Goal: Task Accomplishment & Management: Manage account settings

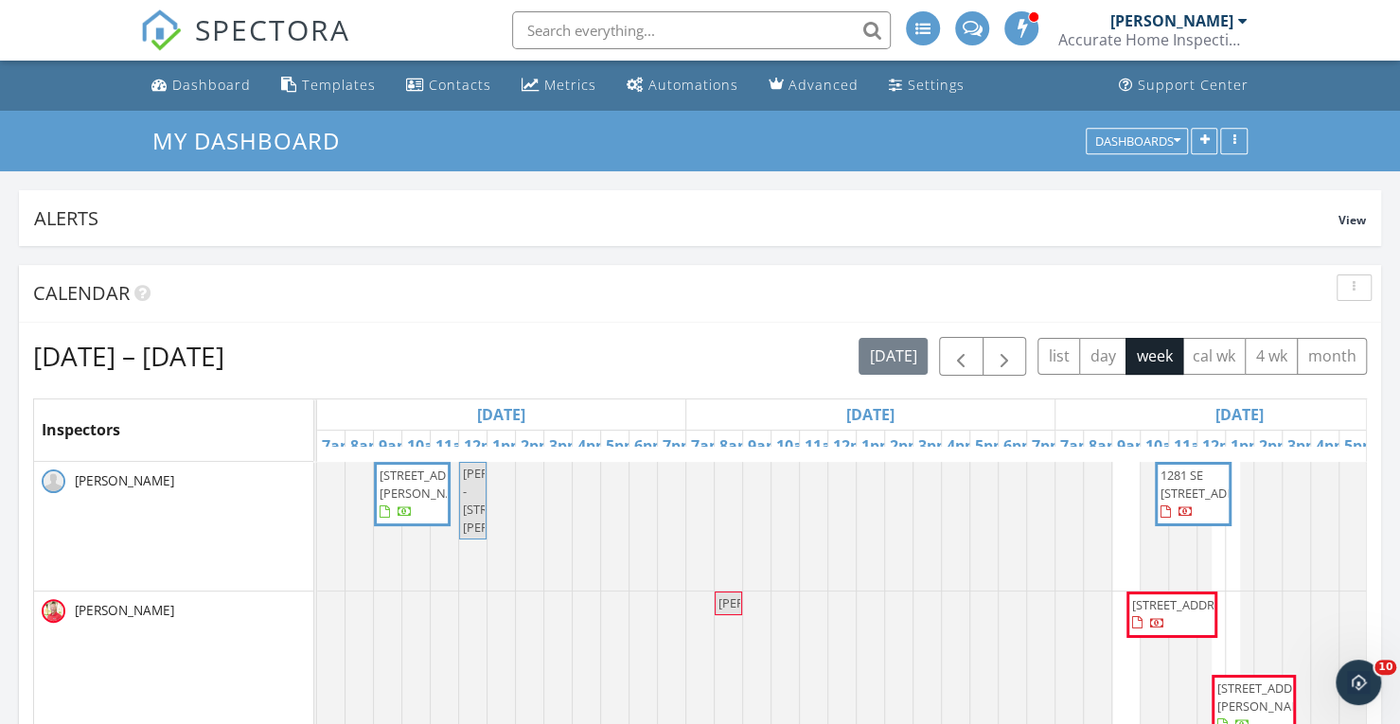
click at [266, 22] on span "SPECTORA" at bounding box center [272, 29] width 155 height 40
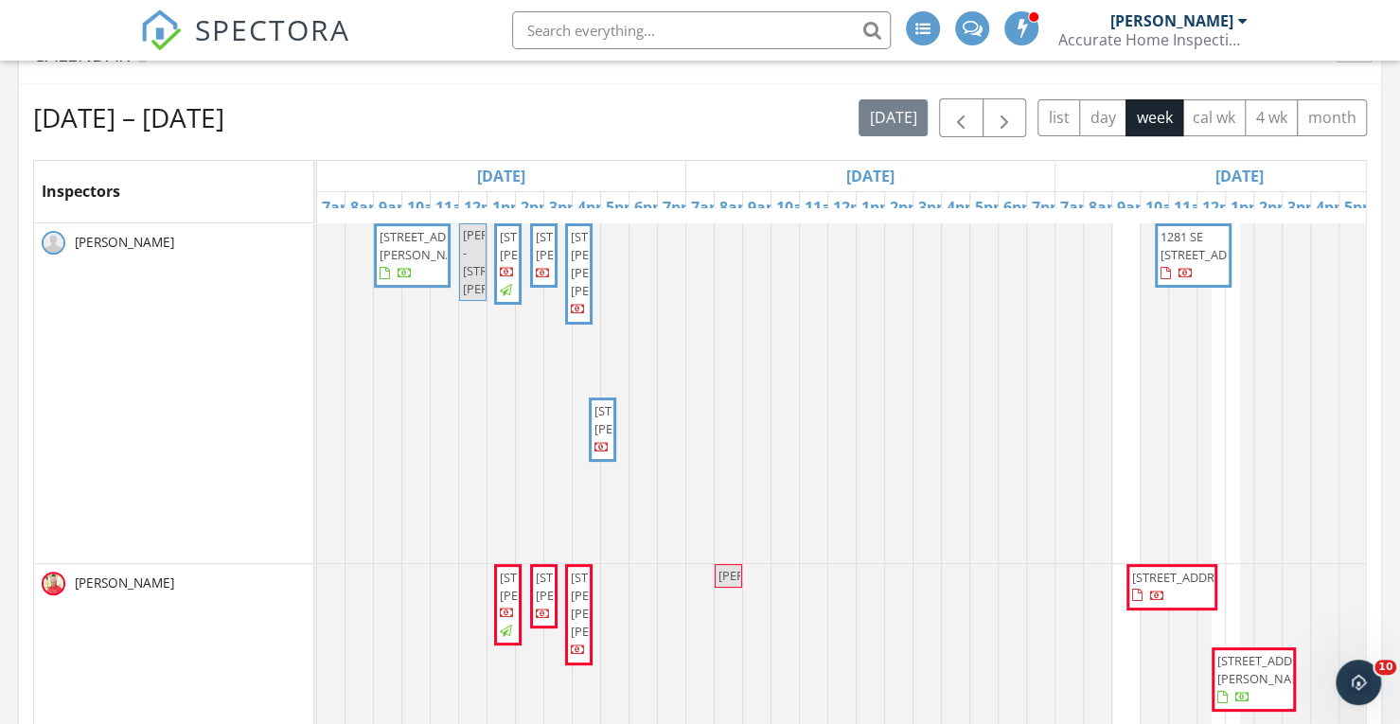
scroll to position [271, 0]
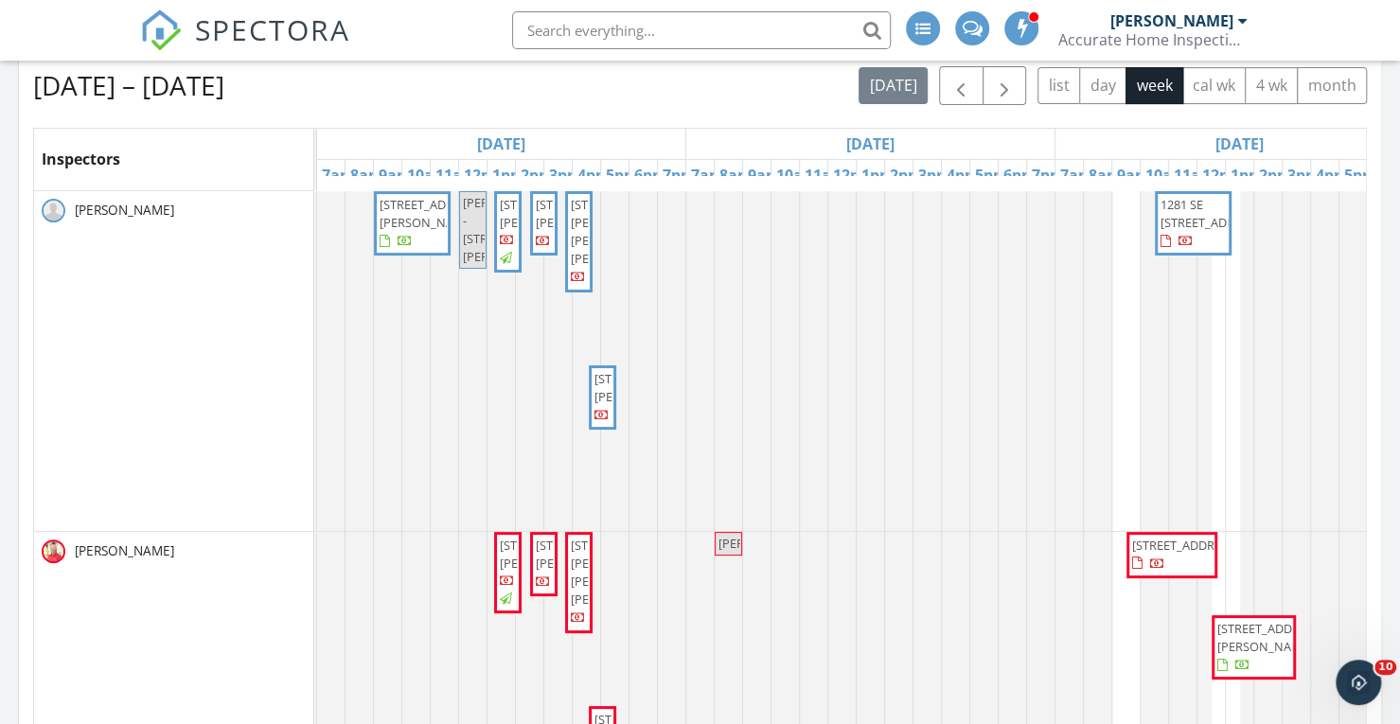
click at [443, 30] on div "SPECTORA Scott Keiper Accurate Home Inspections Role: Inspector Change Role Das…" at bounding box center [700, 30] width 1120 height 61
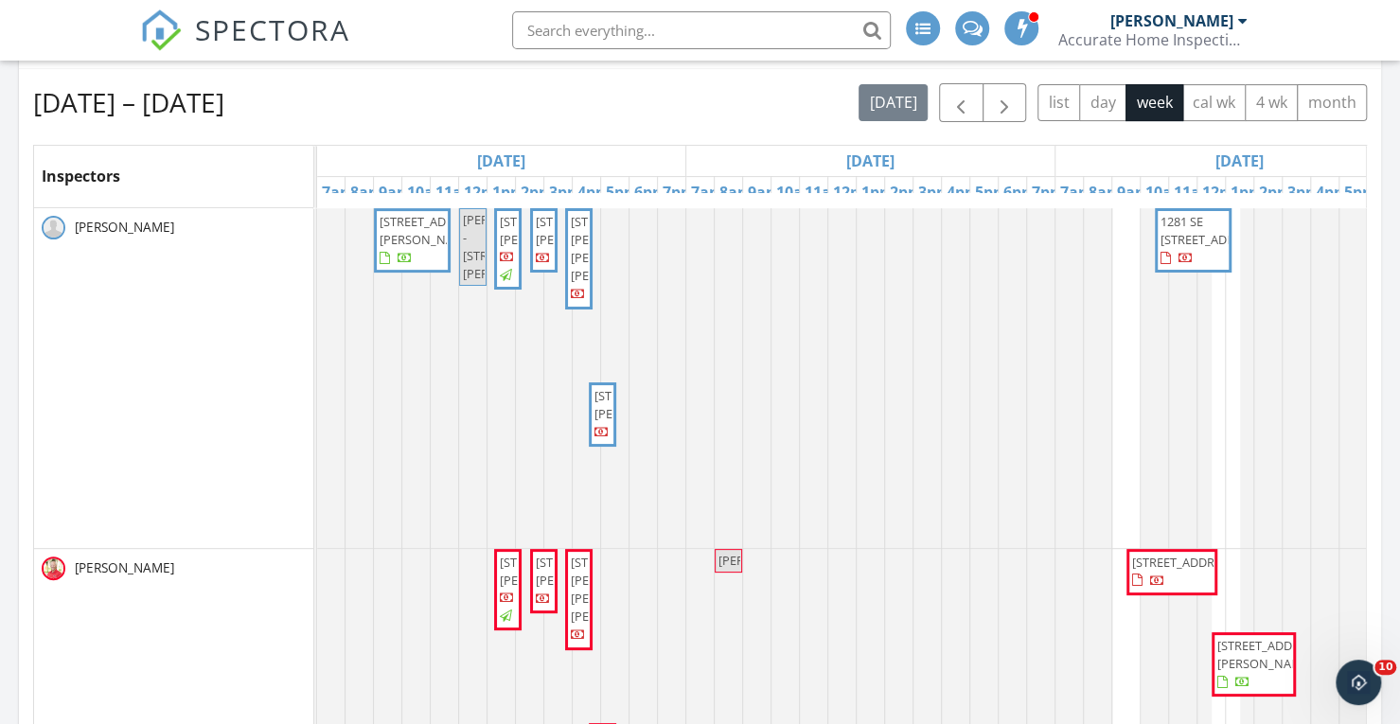
scroll to position [157, 0]
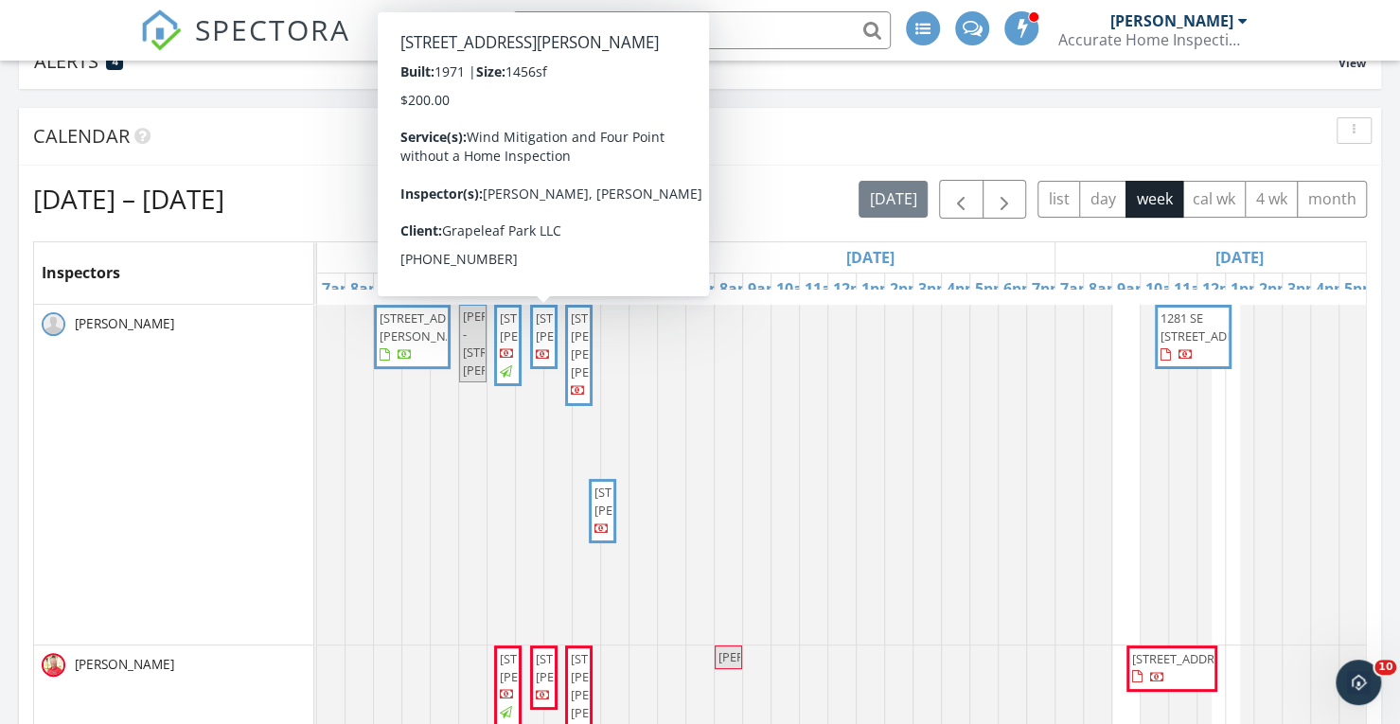
click at [545, 345] on span "119 Devonshire Dr, Fort Pierce 34946" at bounding box center [589, 327] width 106 height 35
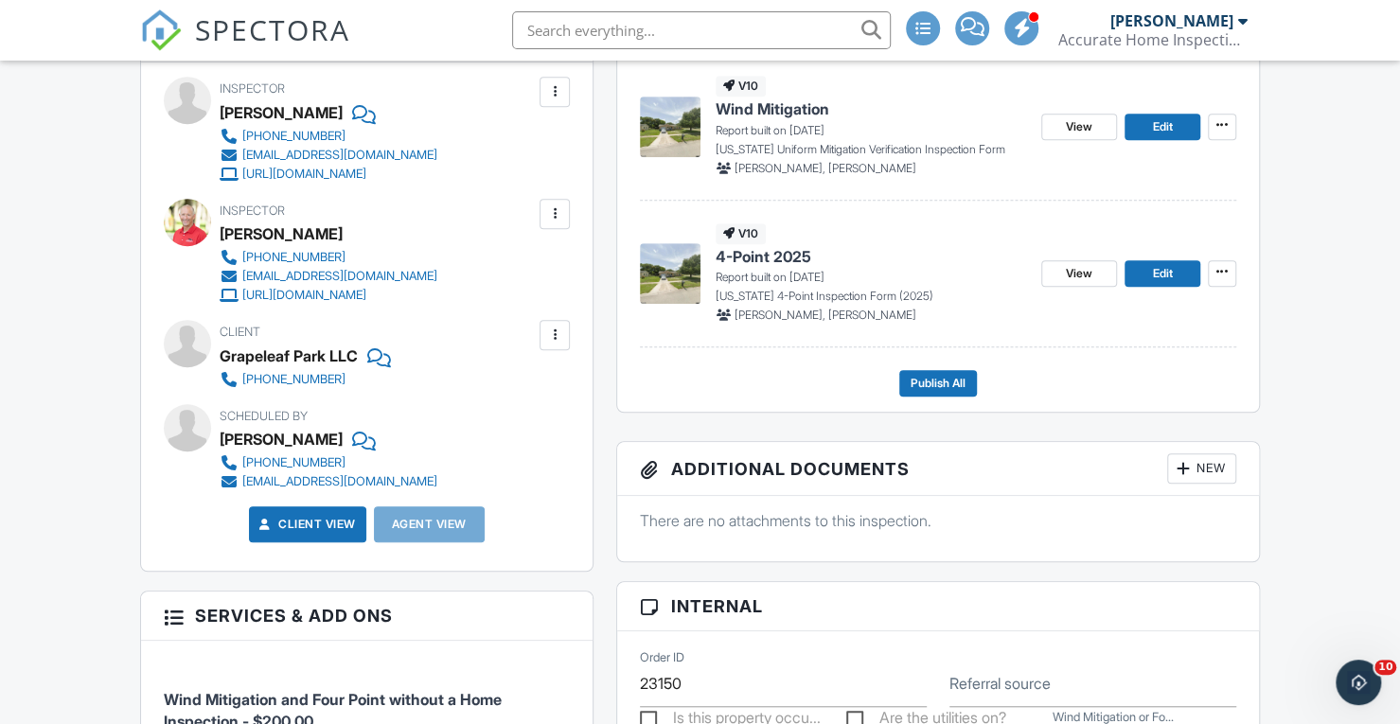
scroll to position [530, 0]
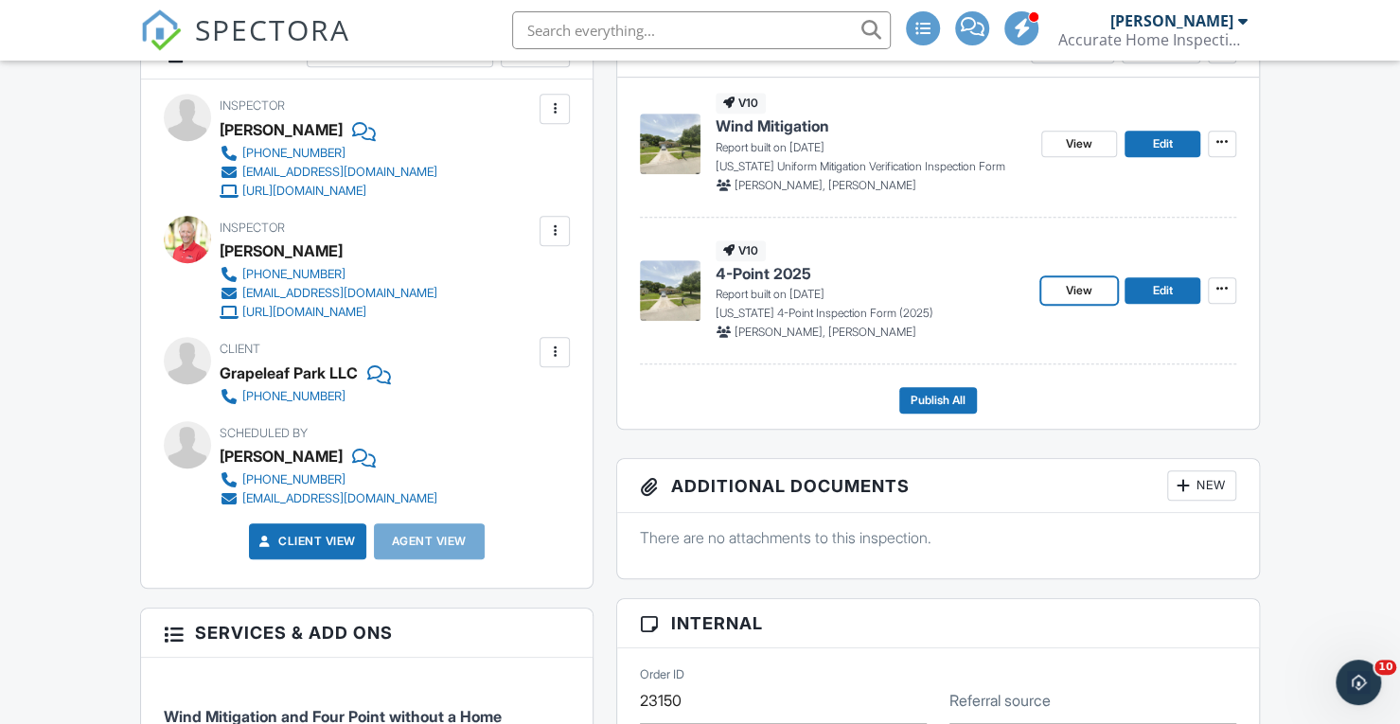
click at [1076, 287] on span "View" at bounding box center [1079, 290] width 27 height 19
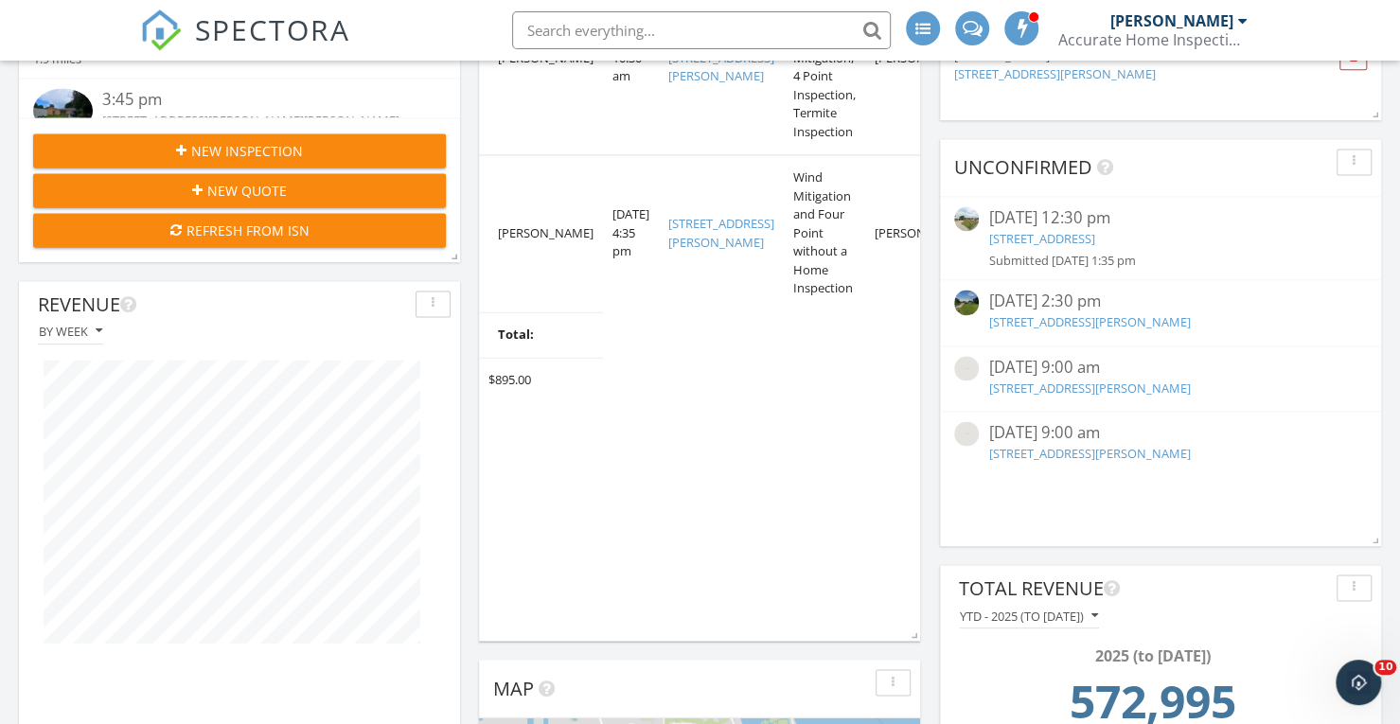
scroll to position [1519, 0]
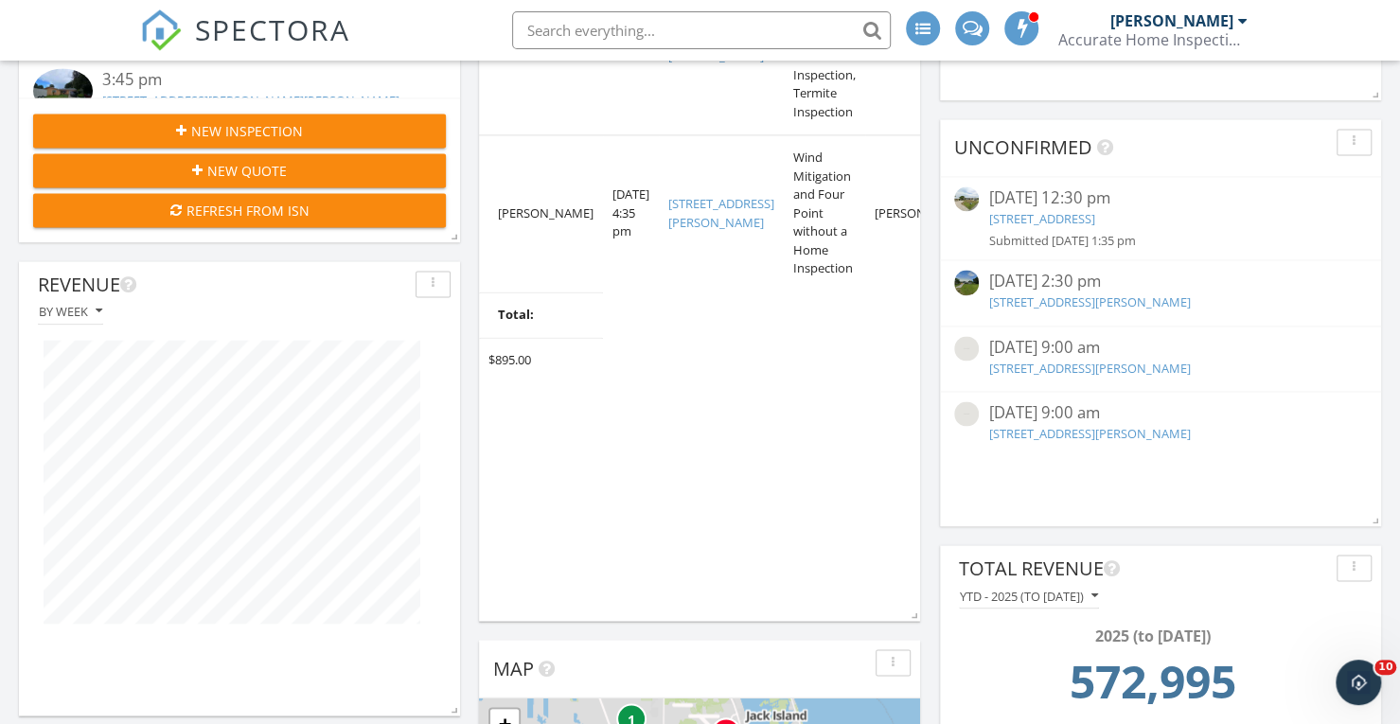
click at [1094, 212] on link "1232 SW Wellington Ave, Port St Lucie , FL 34953" at bounding box center [1041, 218] width 106 height 17
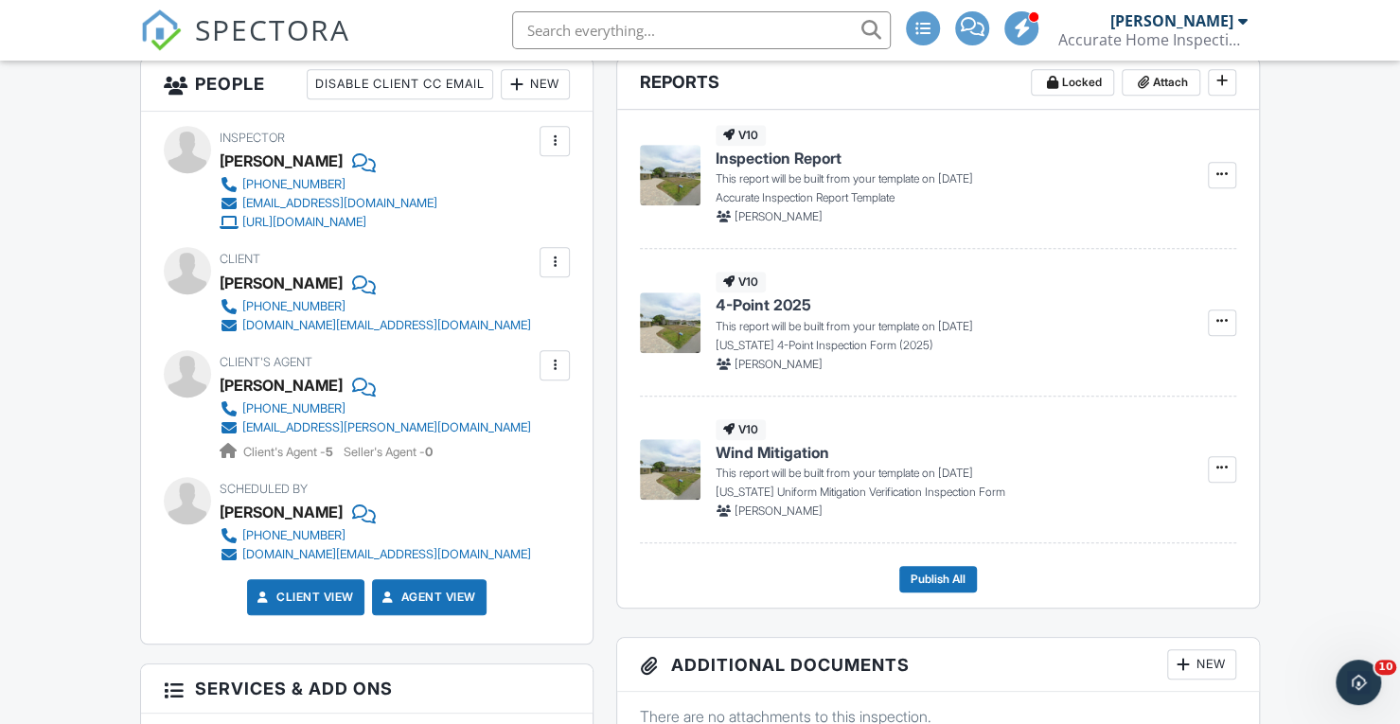
scroll to position [713, 0]
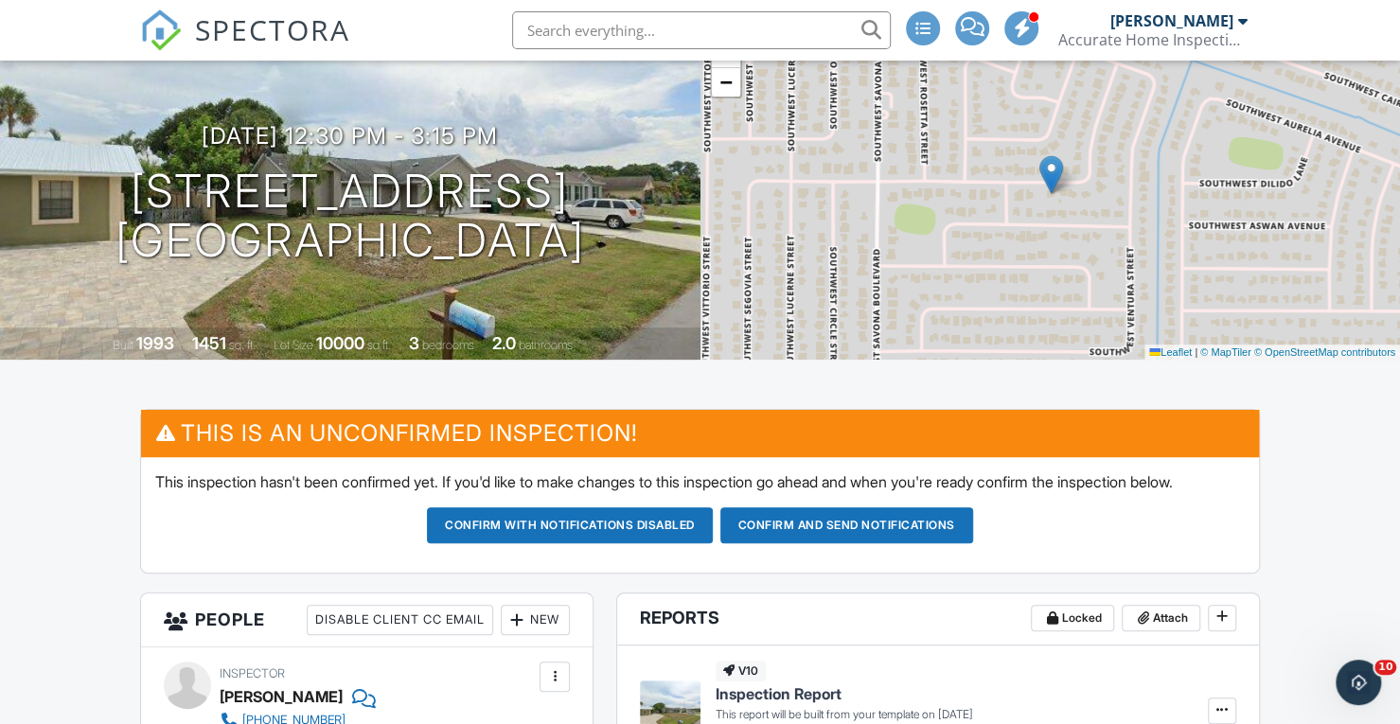
scroll to position [150, 0]
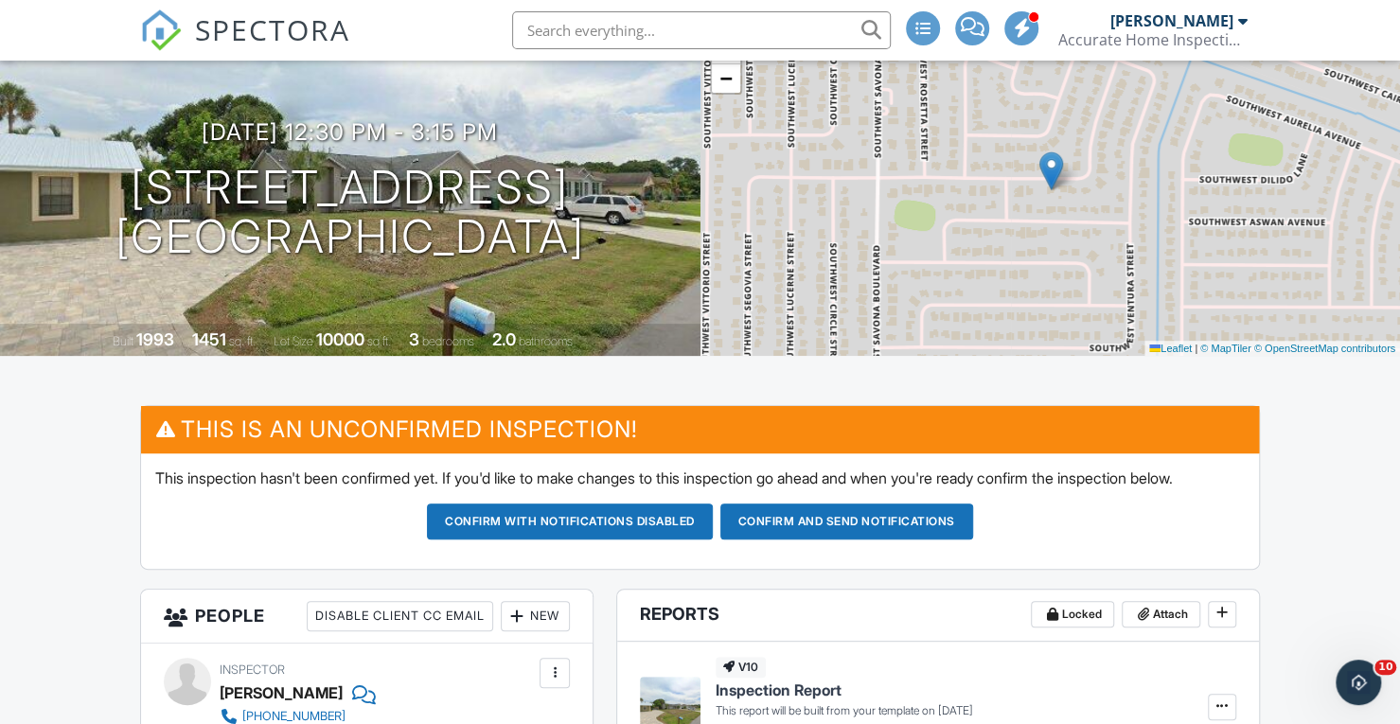
click at [236, 31] on span "SPECTORA" at bounding box center [272, 29] width 155 height 40
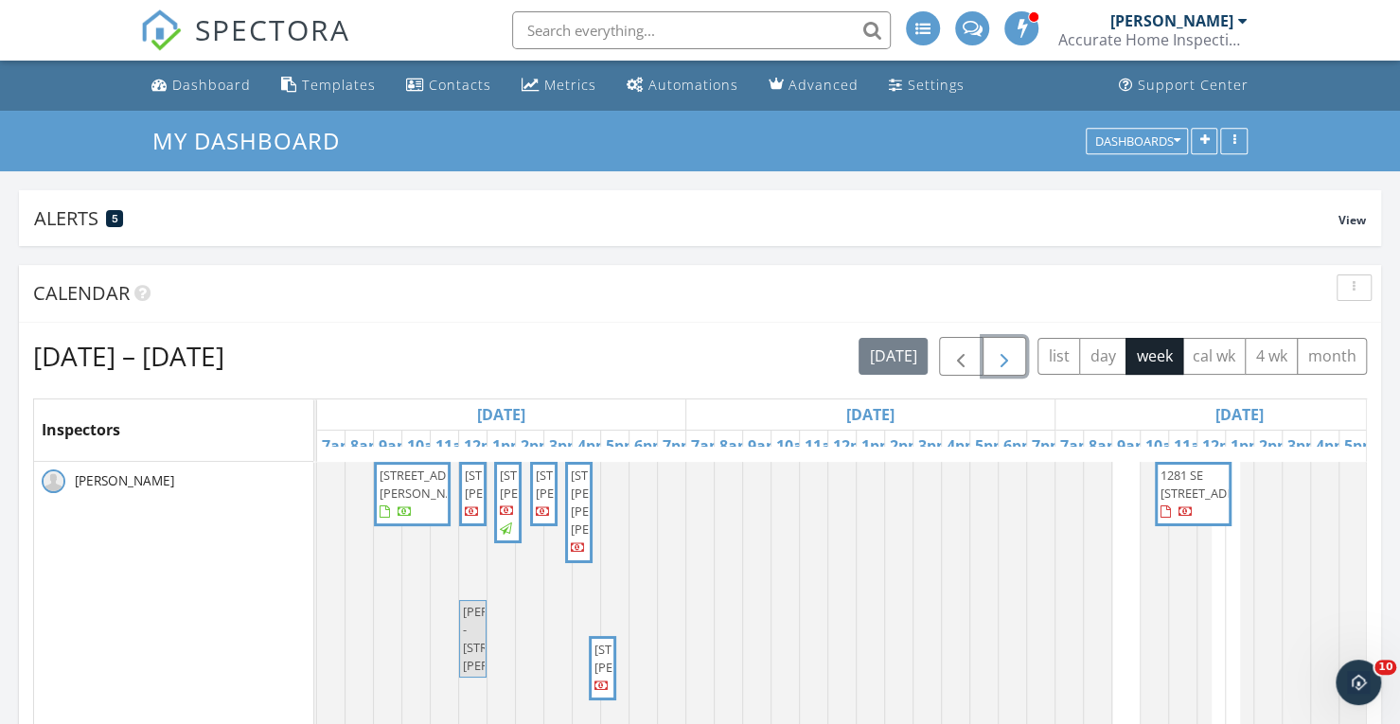
click at [1015, 358] on span "button" at bounding box center [1004, 357] width 23 height 23
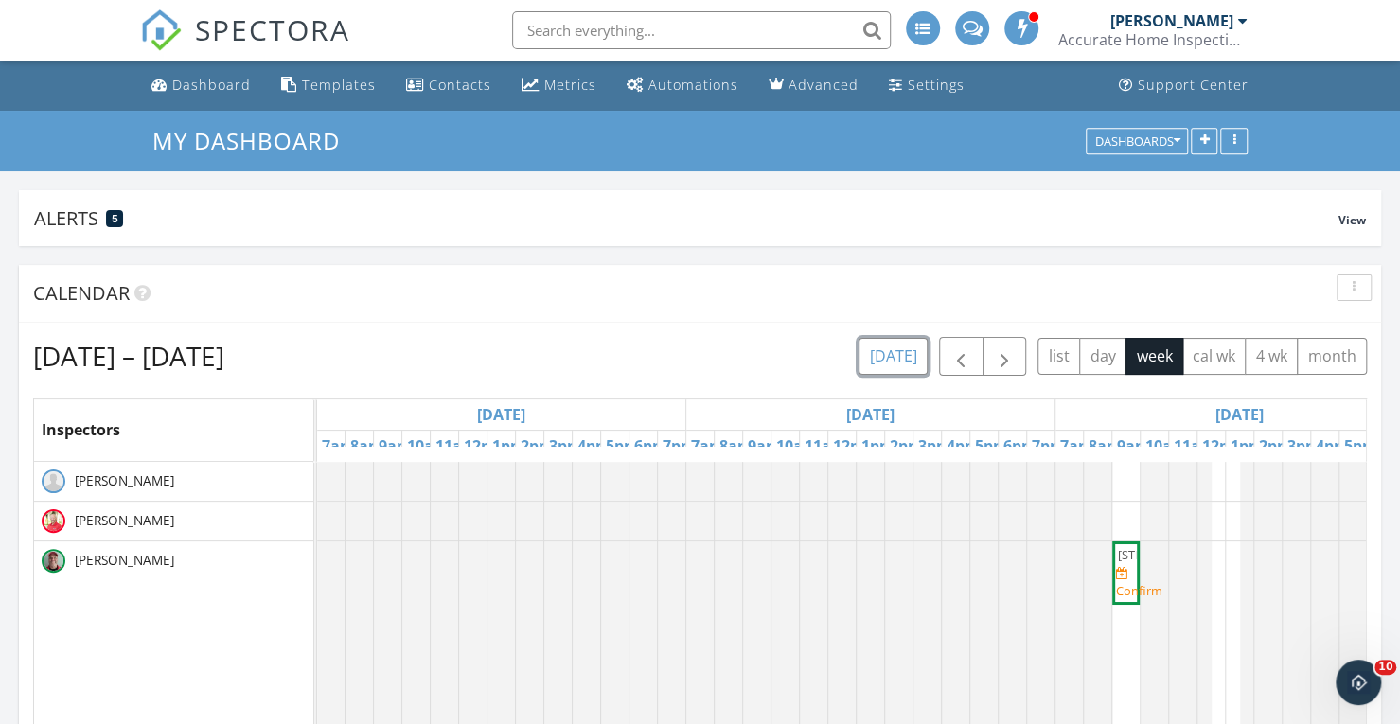
click at [877, 361] on button "today" at bounding box center [893, 356] width 69 height 37
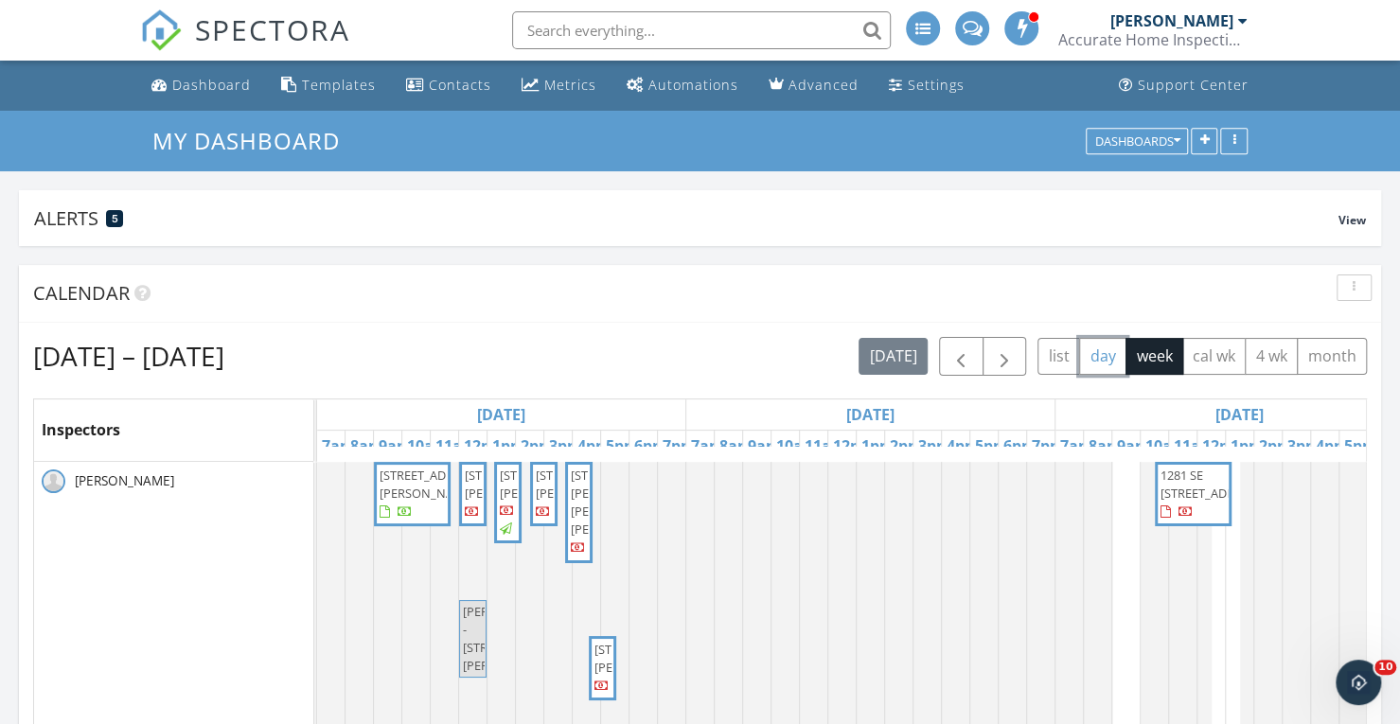
click at [1105, 350] on button "day" at bounding box center [1102, 356] width 47 height 37
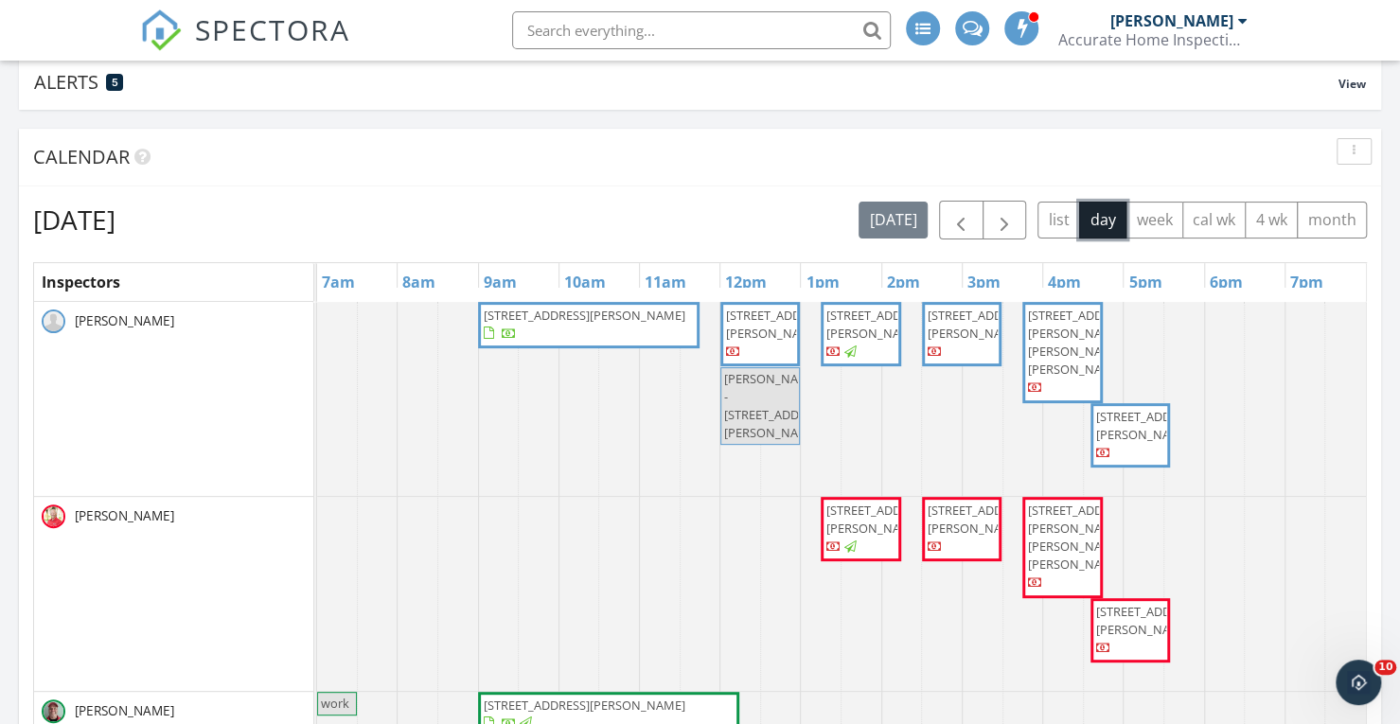
scroll to position [120, 0]
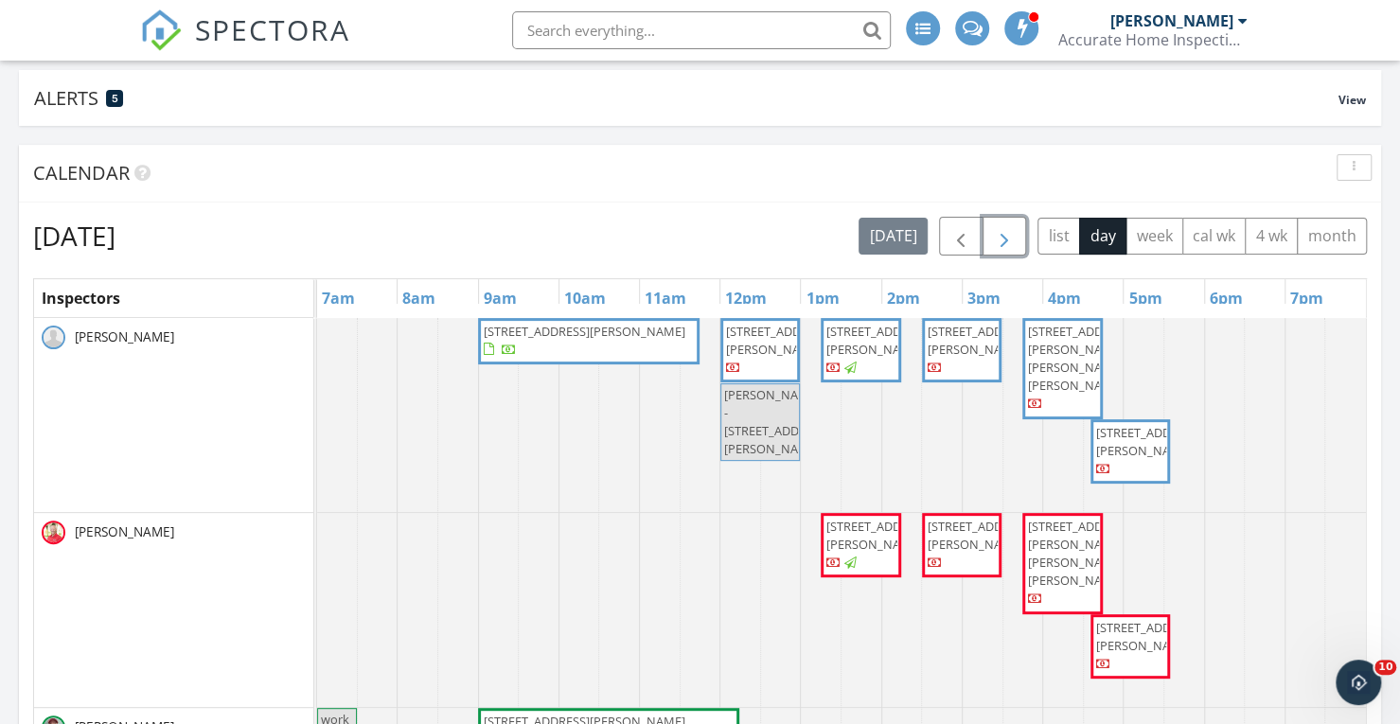
click at [1006, 234] on span "button" at bounding box center [1004, 236] width 23 height 23
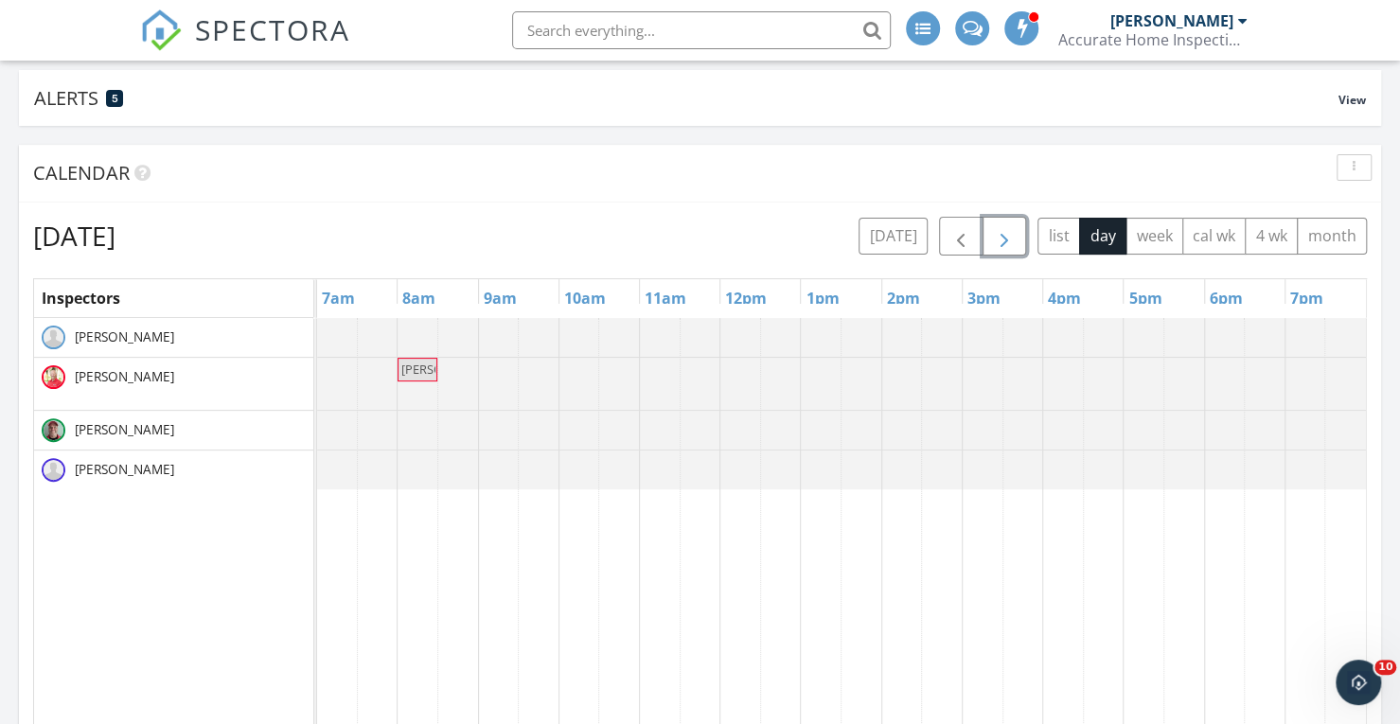
click at [1006, 234] on span "button" at bounding box center [1004, 236] width 23 height 23
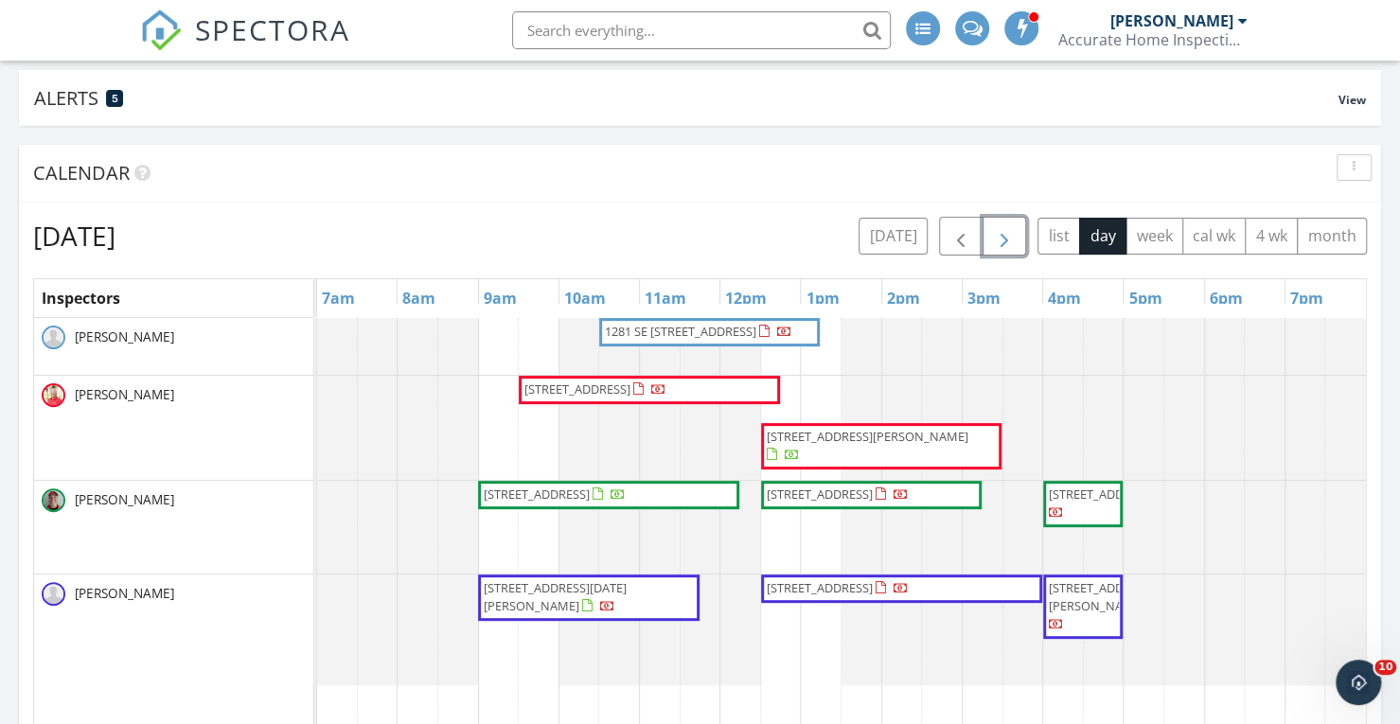
click at [1006, 234] on span "button" at bounding box center [1004, 236] width 23 height 23
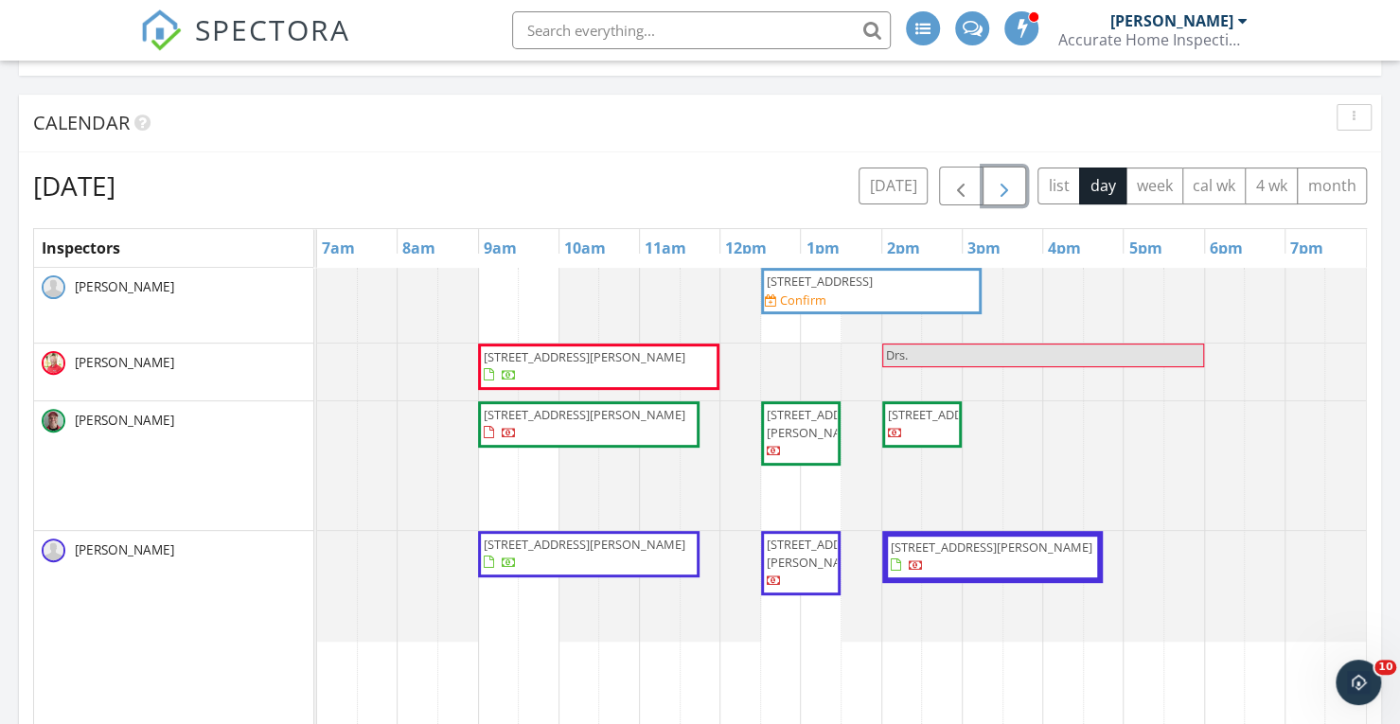
scroll to position [122, 0]
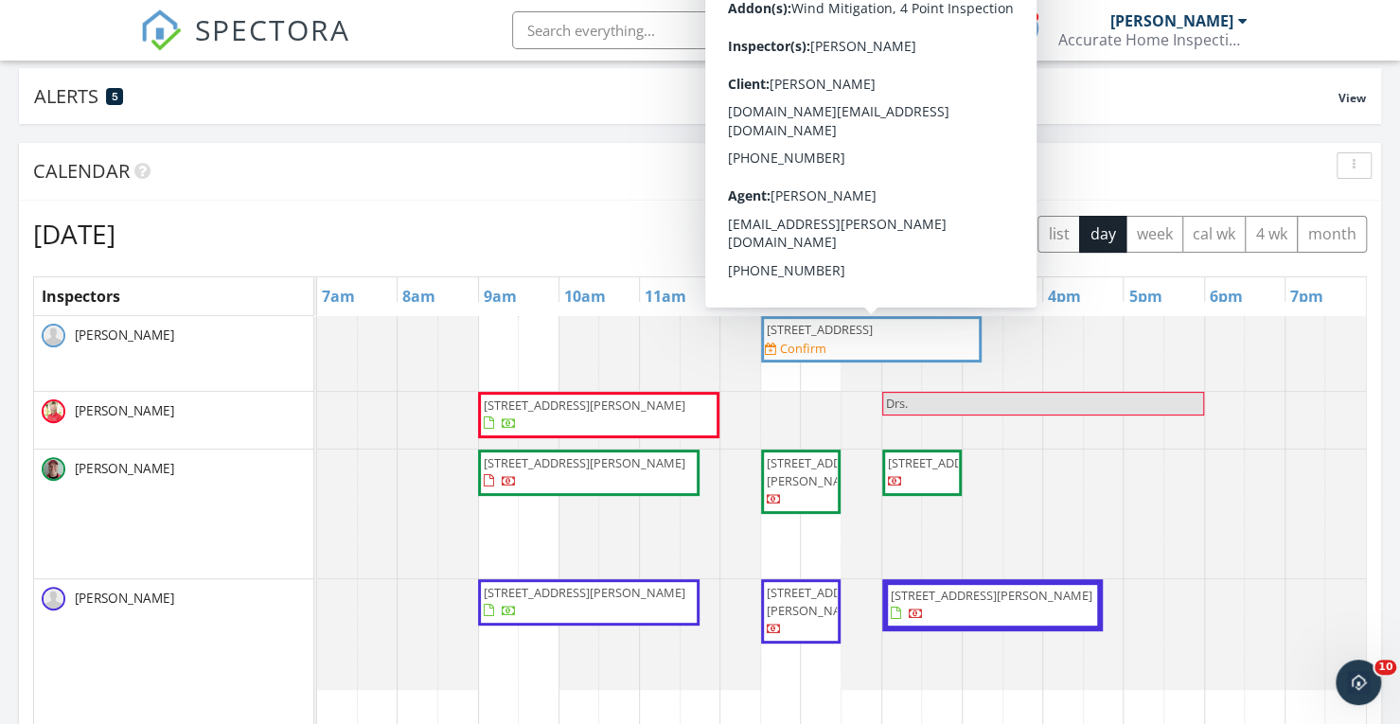
click at [834, 339] on span "1232 SW Wellington Ave, Port St Lucie 34953" at bounding box center [820, 330] width 110 height 18
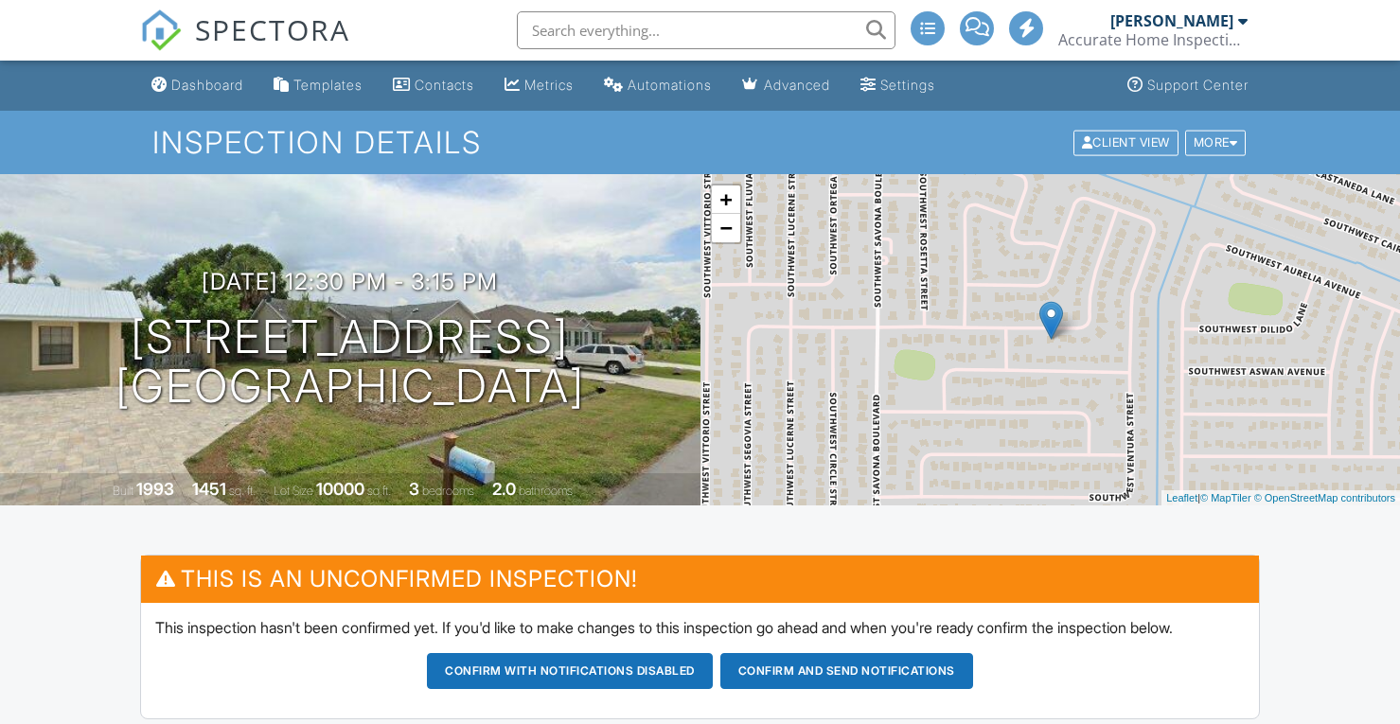
click at [798, 671] on button "Confirm and send notifications" at bounding box center [847, 671] width 253 height 36
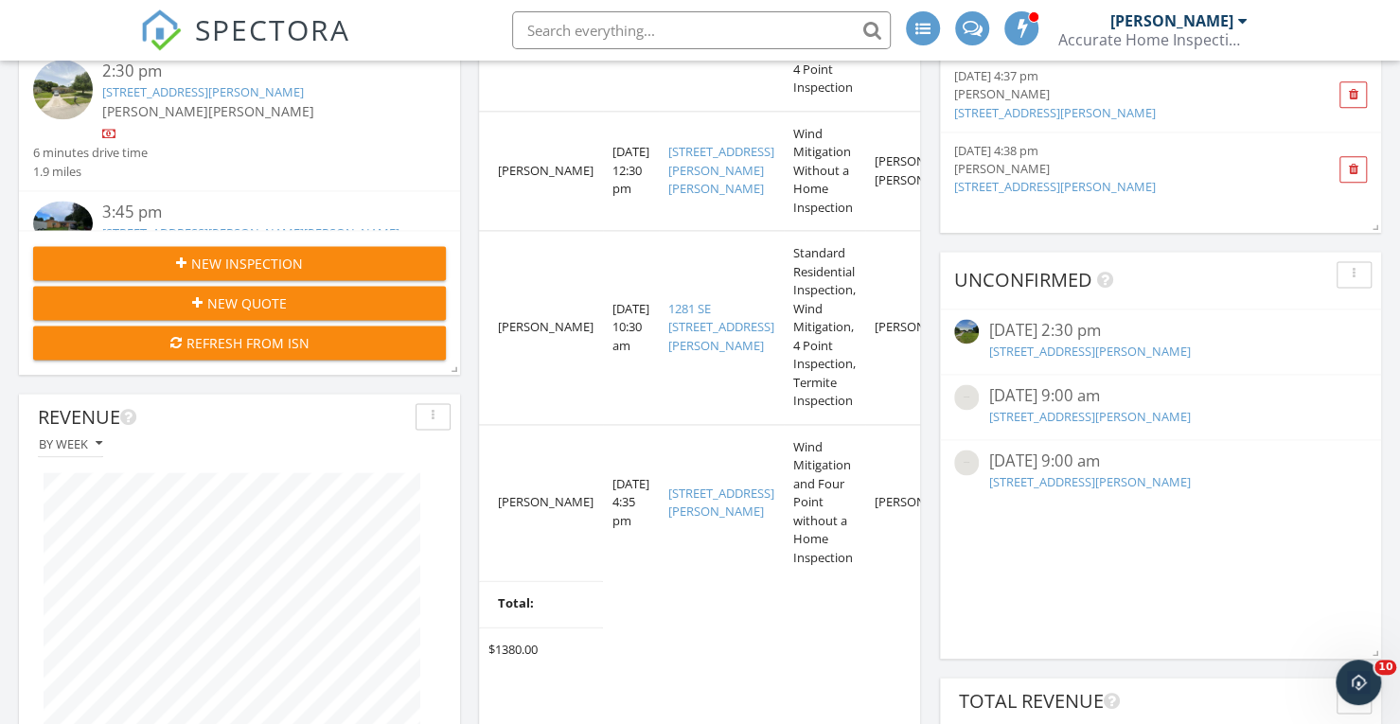
scroll to position [1439, 0]
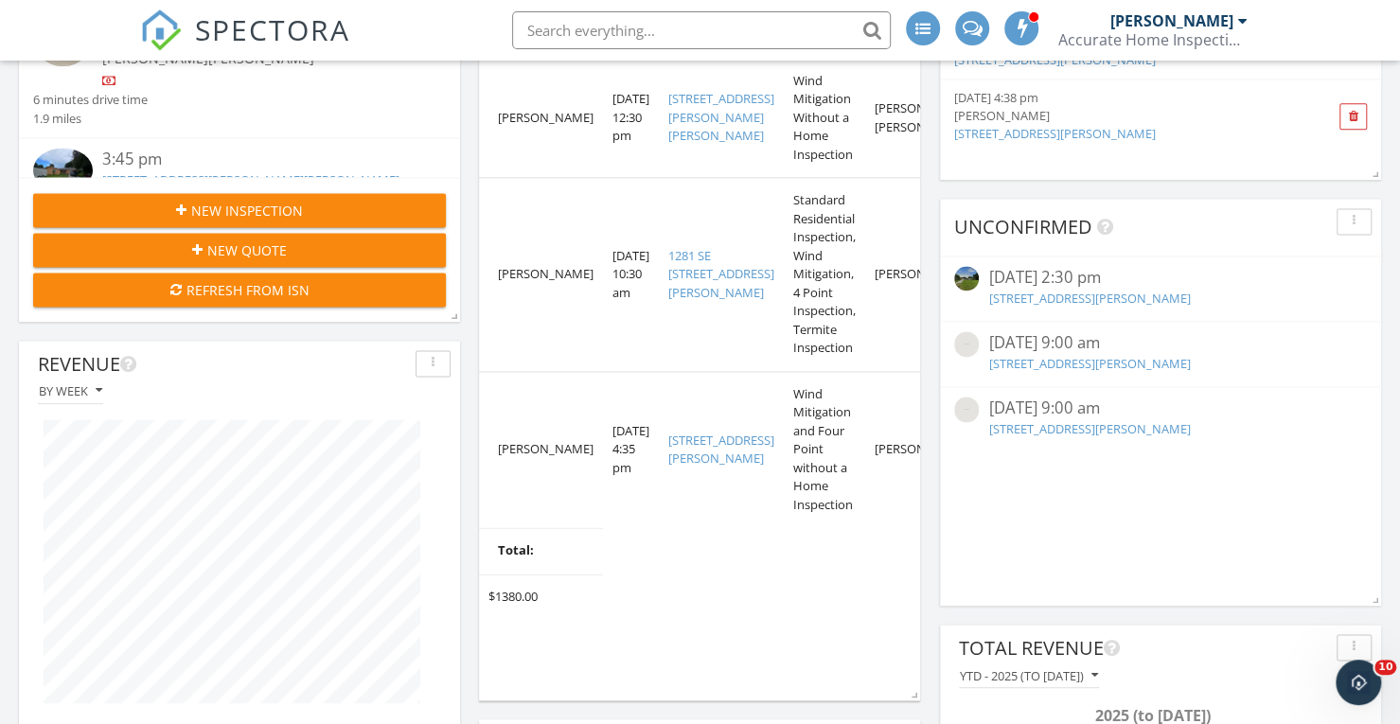
click at [1062, 291] on link "[STREET_ADDRESS][PERSON_NAME]" at bounding box center [1089, 298] width 202 height 17
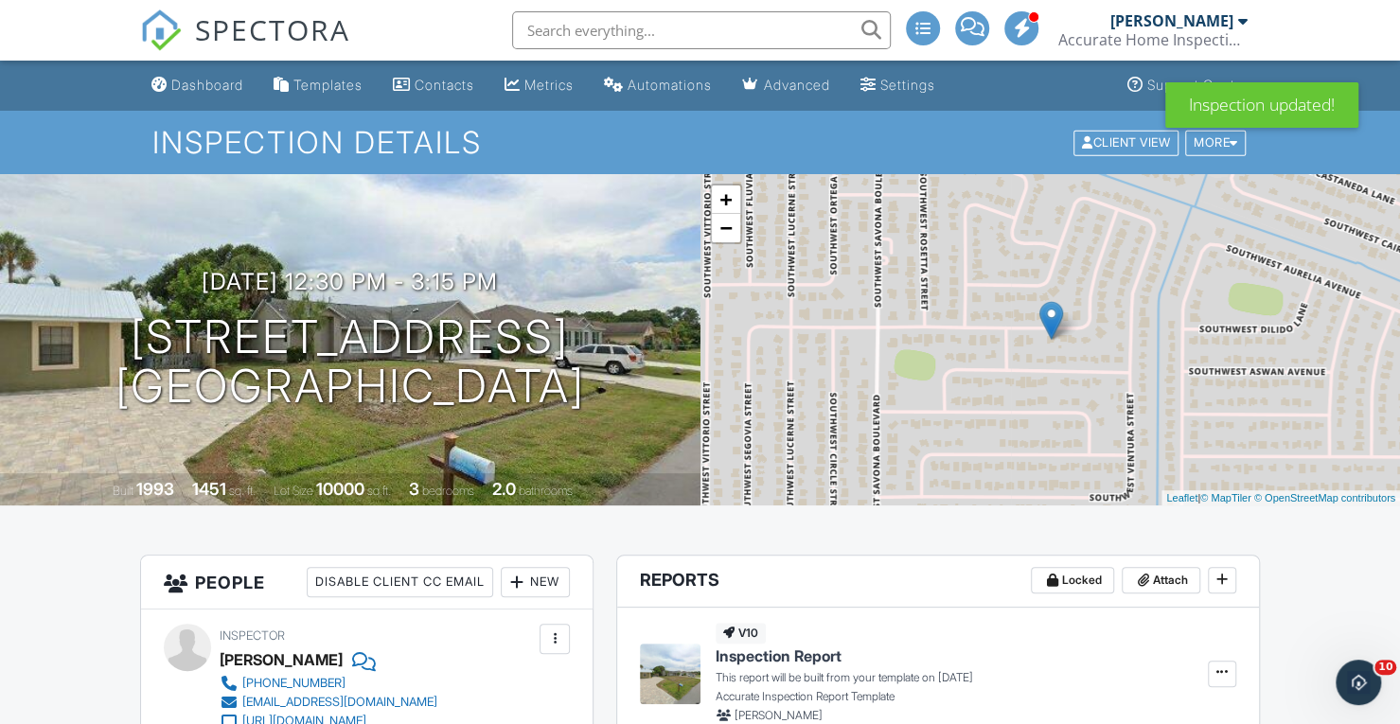
click at [246, 43] on span "SPECTORA" at bounding box center [272, 29] width 155 height 40
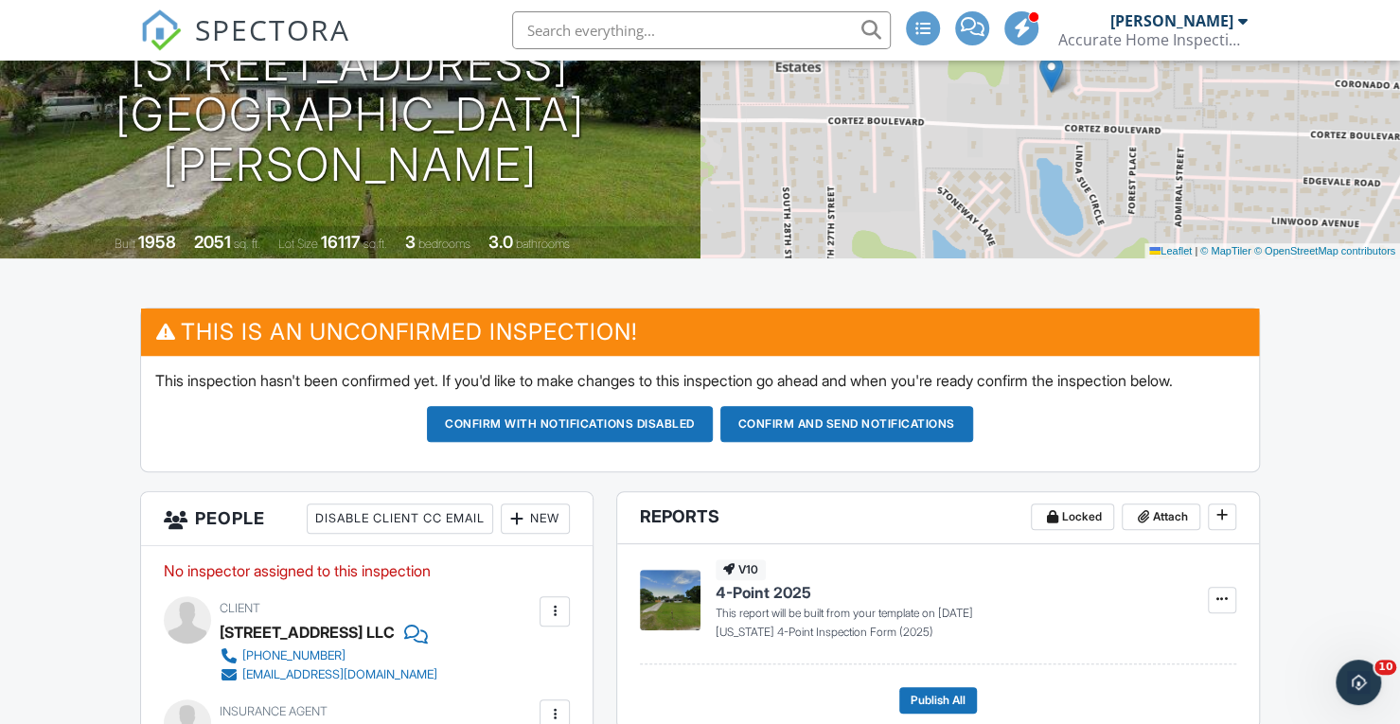
scroll to position [9, 0]
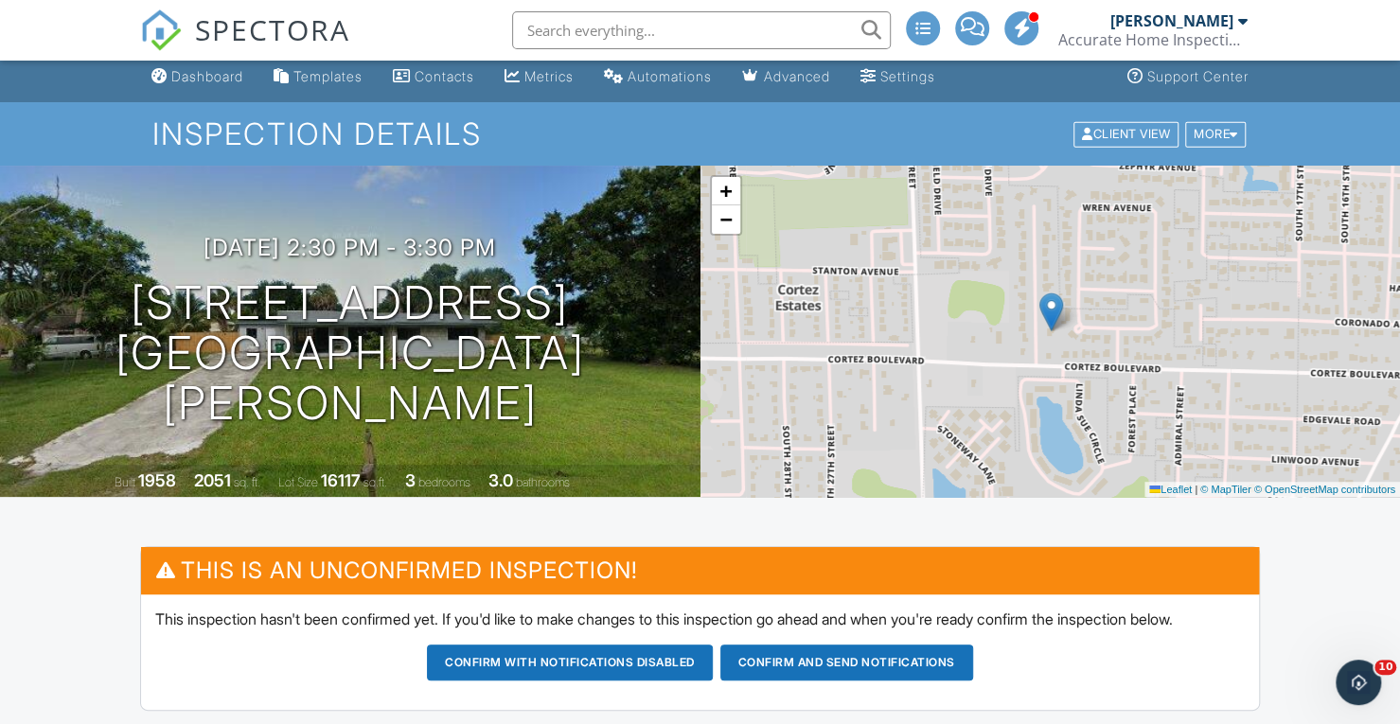
drag, startPoint x: 0, startPoint y: 0, endPoint x: 1413, endPoint y: 103, distance: 1416.4
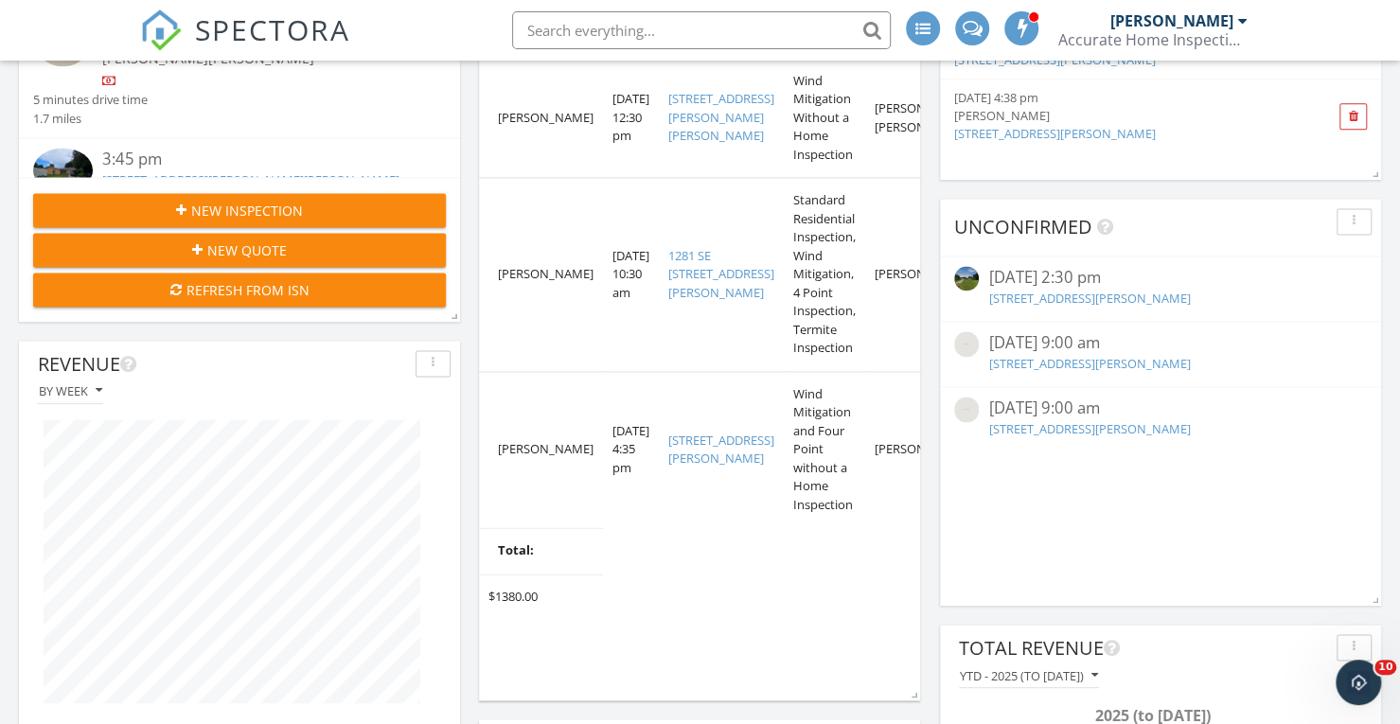
click at [1056, 355] on link "2832 SE Ashfield Dr, Port St. Lucie, FL 34984" at bounding box center [1089, 363] width 202 height 17
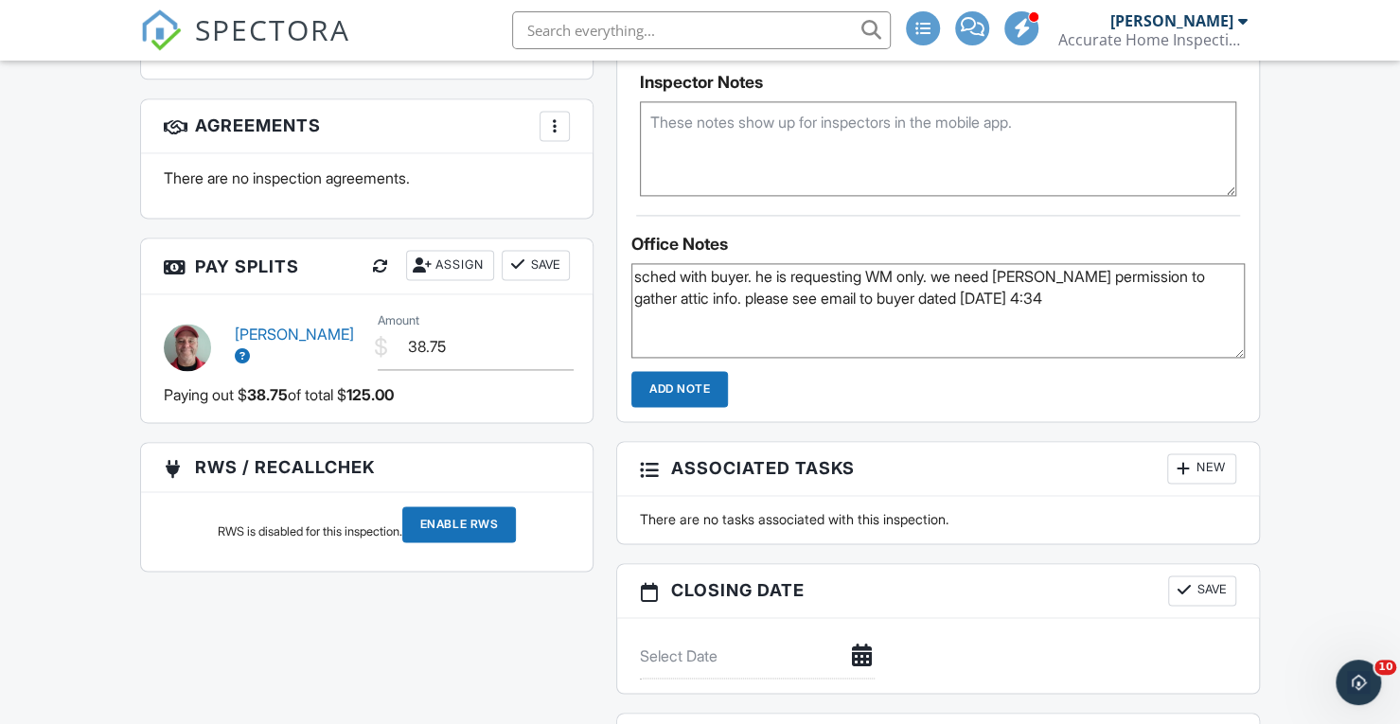
scroll to position [1983, 0]
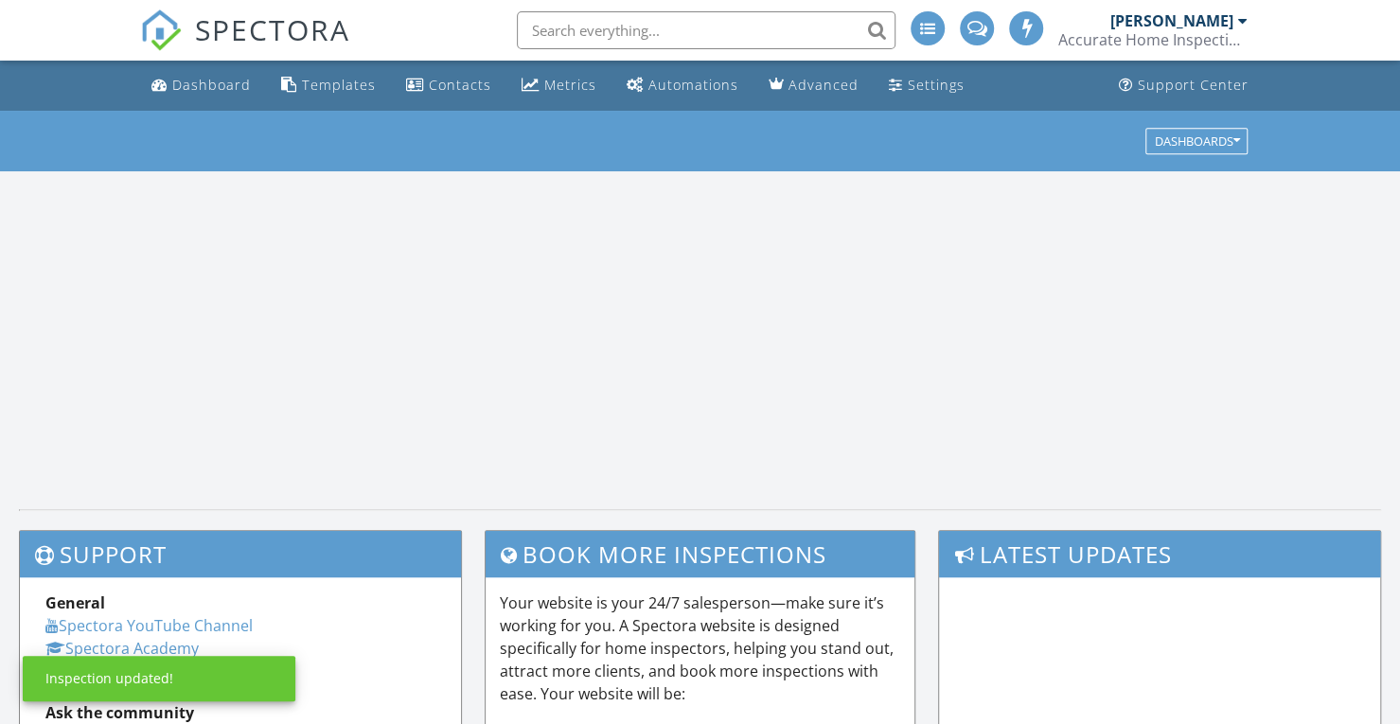
click at [237, 29] on span "SPECTORA" at bounding box center [272, 29] width 155 height 40
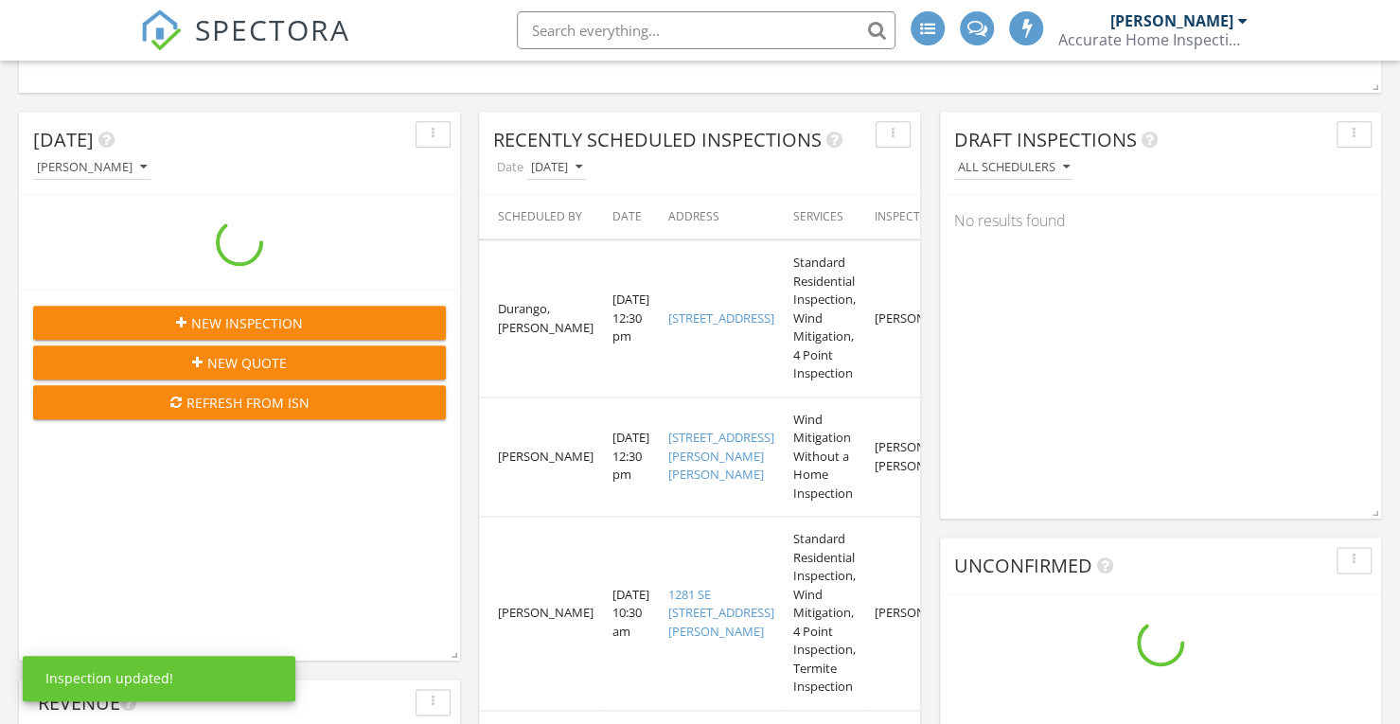
scroll to position [3550, 1429]
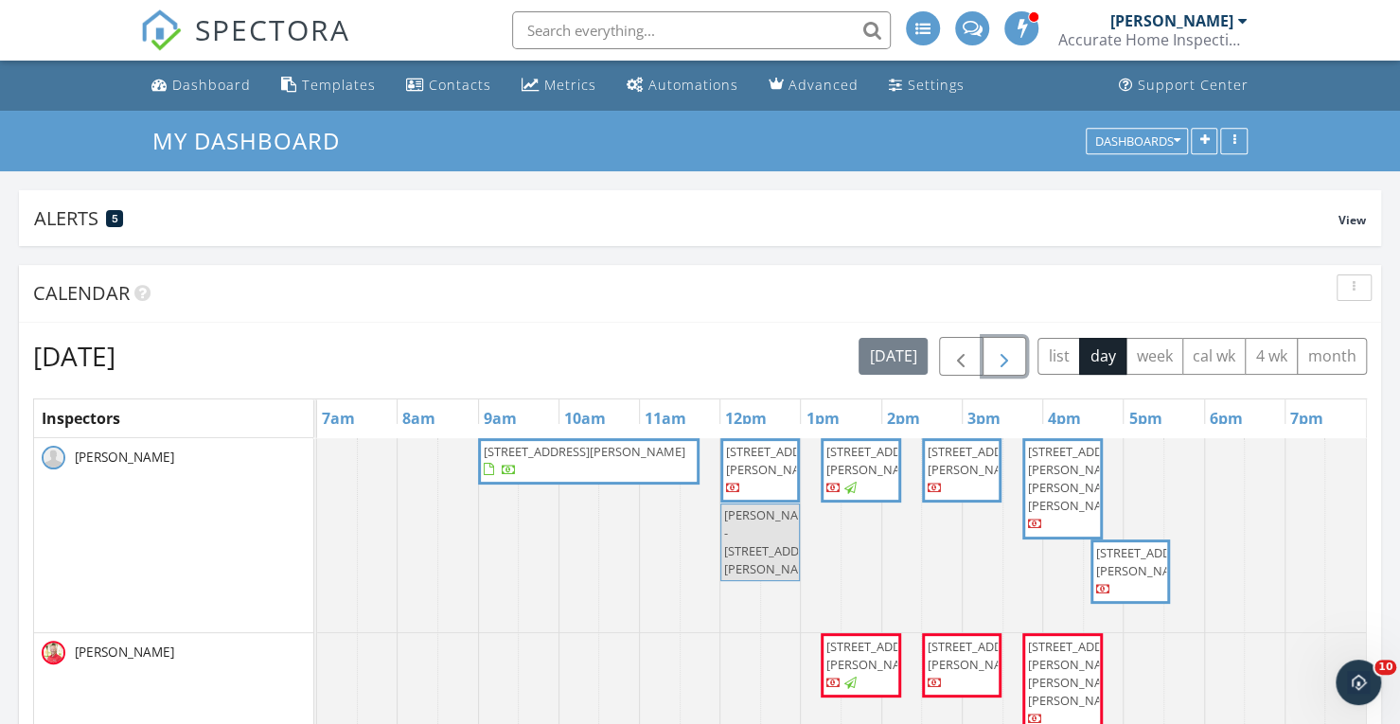
click at [1005, 351] on span "button" at bounding box center [1004, 357] width 23 height 23
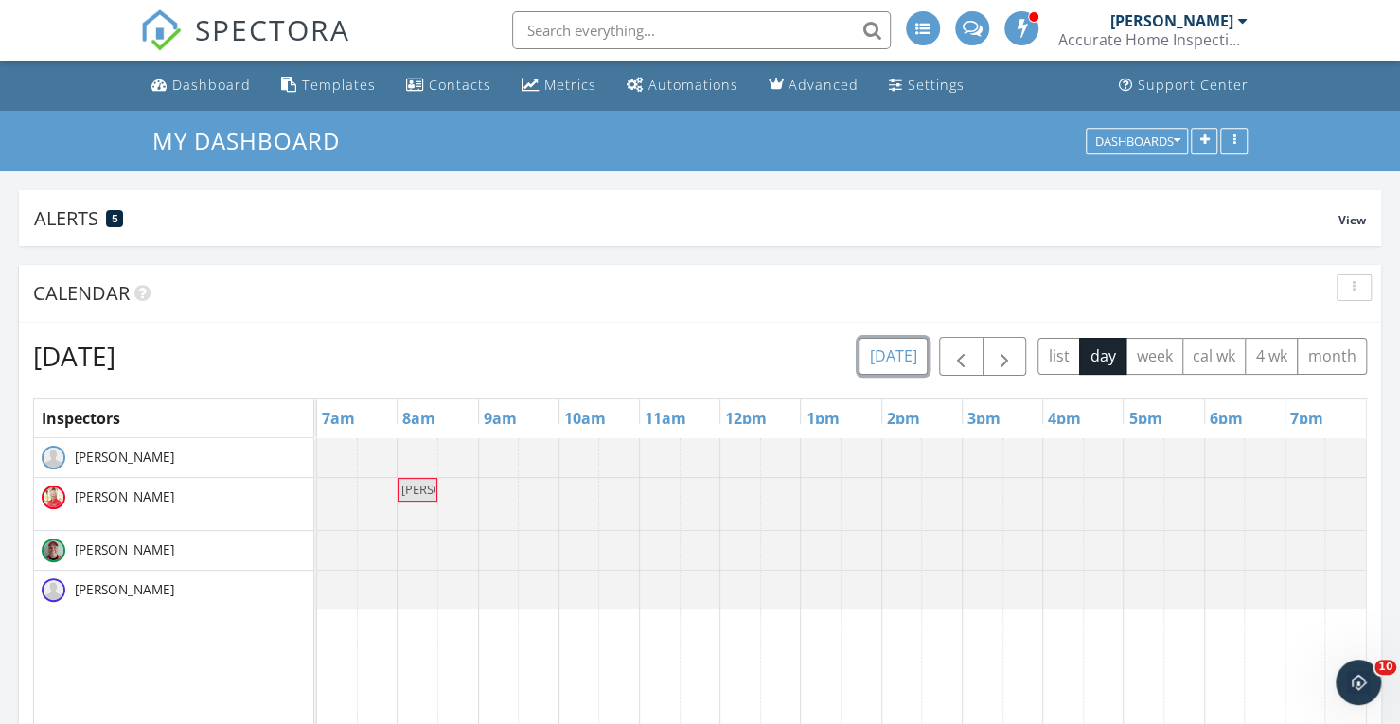
click at [896, 350] on button "today" at bounding box center [893, 356] width 69 height 37
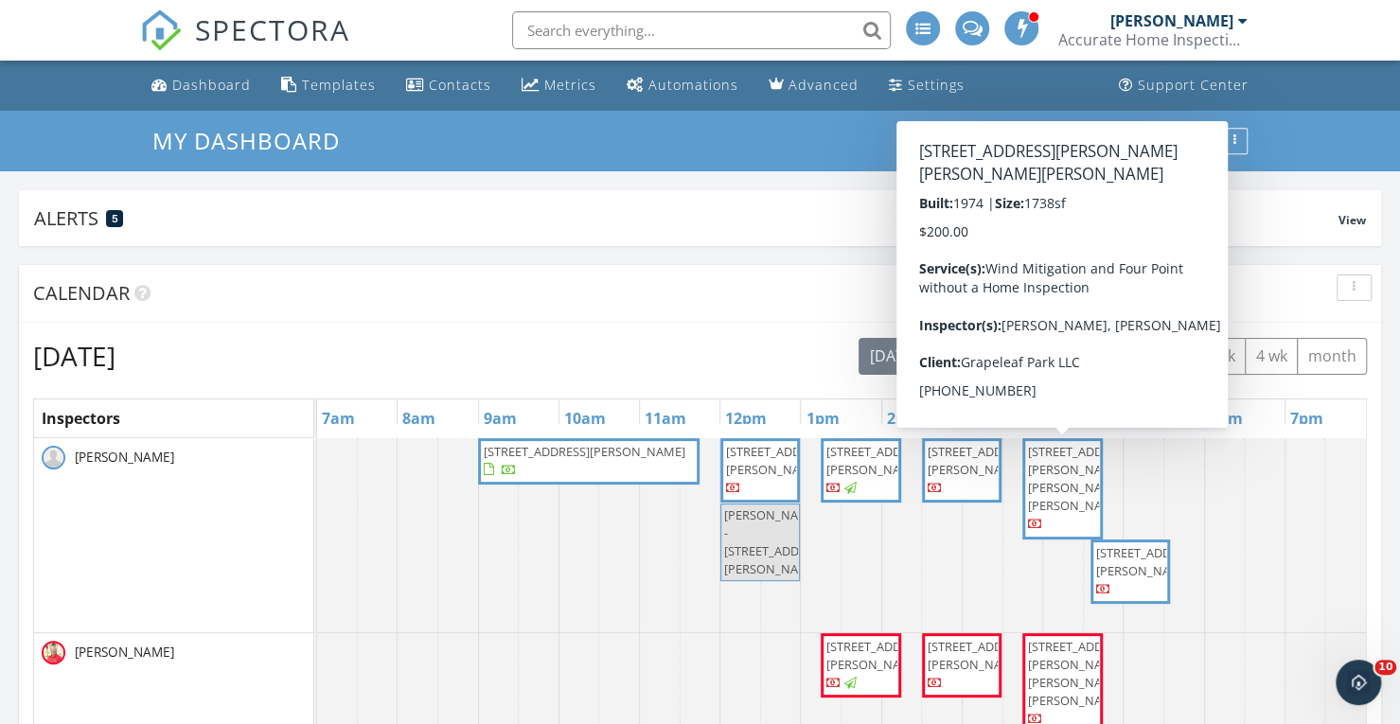
click at [1067, 496] on span "1715 Ponce De Leon Prado, Fort Pierce 34982" at bounding box center [1062, 489] width 73 height 92
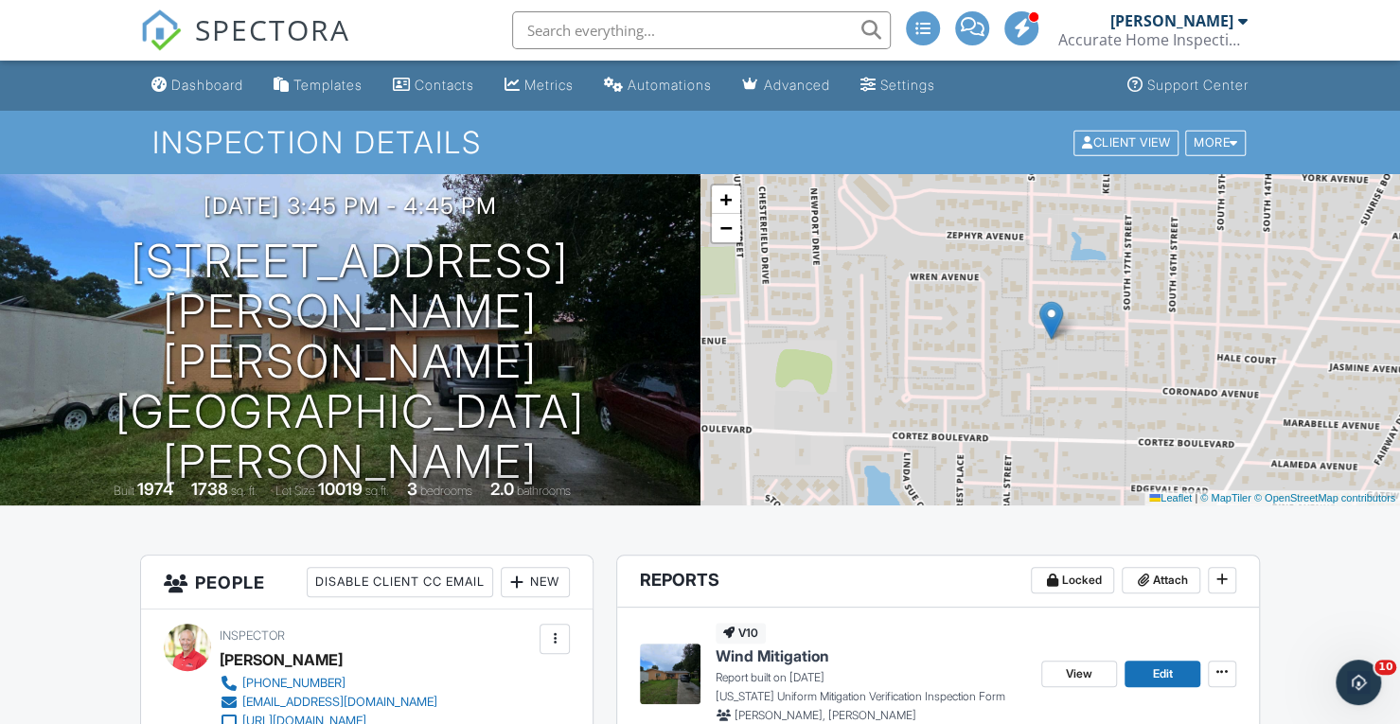
click at [264, 26] on span "SPECTORA" at bounding box center [272, 29] width 155 height 40
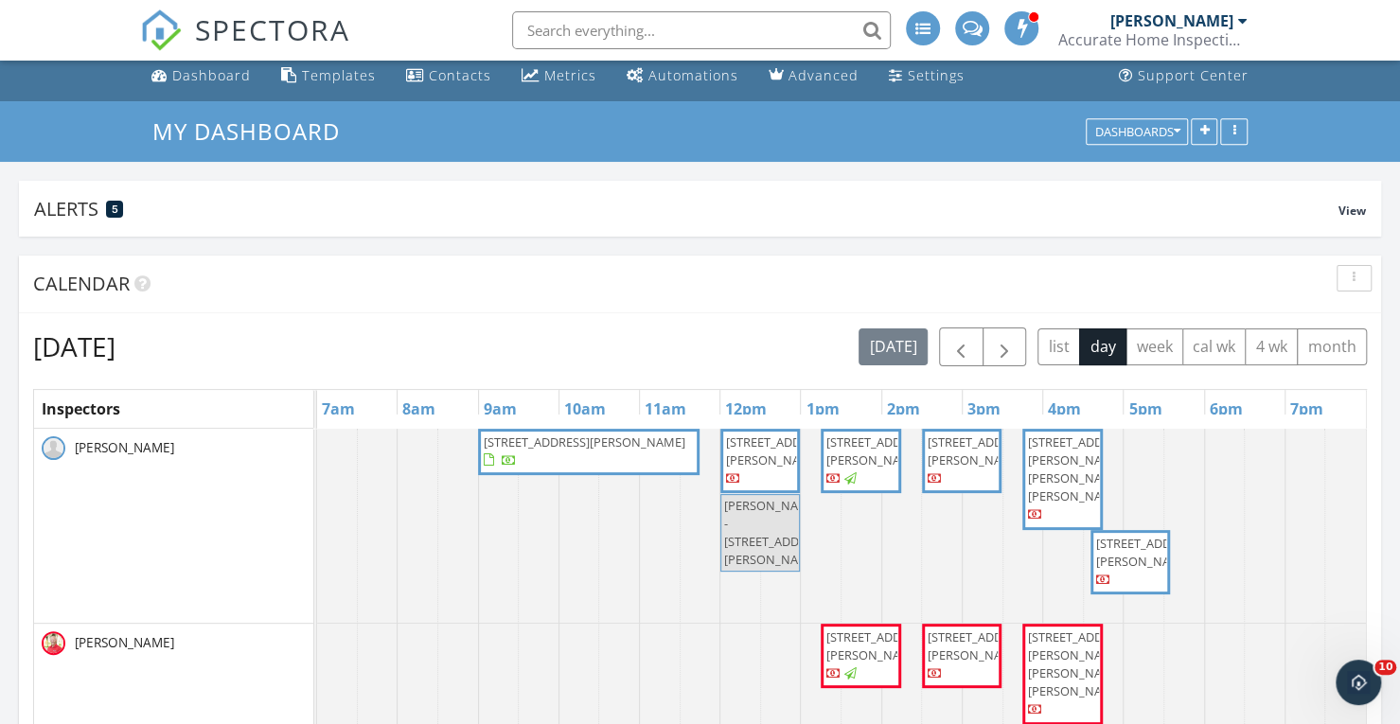
scroll to position [104, 0]
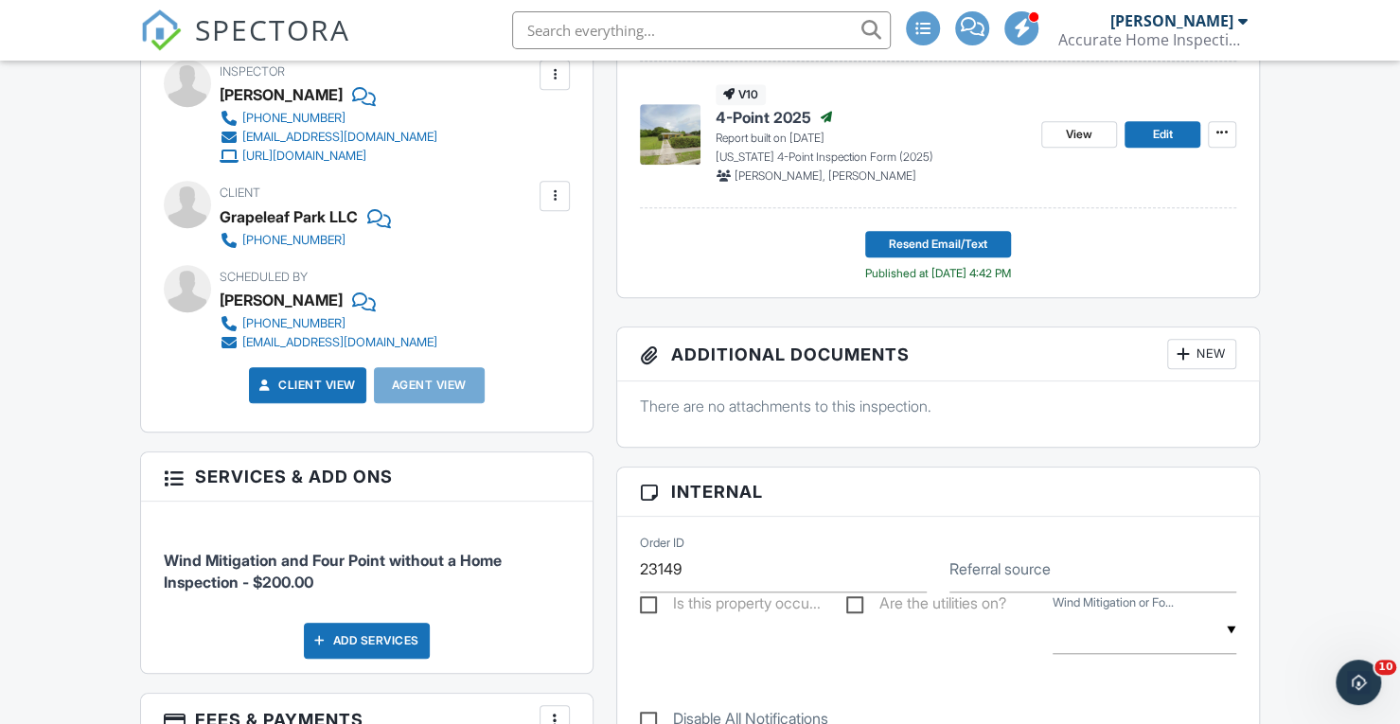
scroll to position [689, 0]
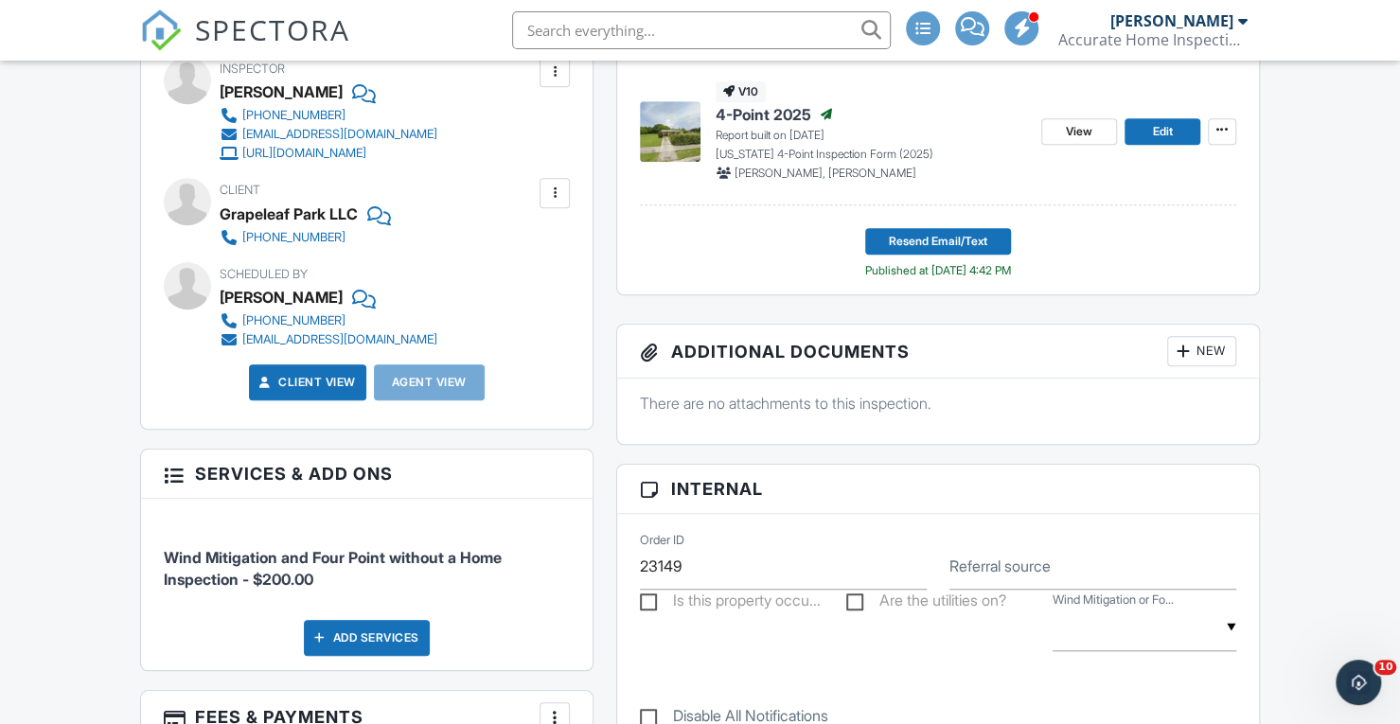
drag, startPoint x: 1408, startPoint y: 26, endPoint x: 1413, endPoint y: 195, distance: 169.5
click at [1399, 195] on html "SPECTORA Scott Keiper Accurate Home Inspections Role: Inspector Change Role Das…" at bounding box center [700, 725] width 1400 height 2829
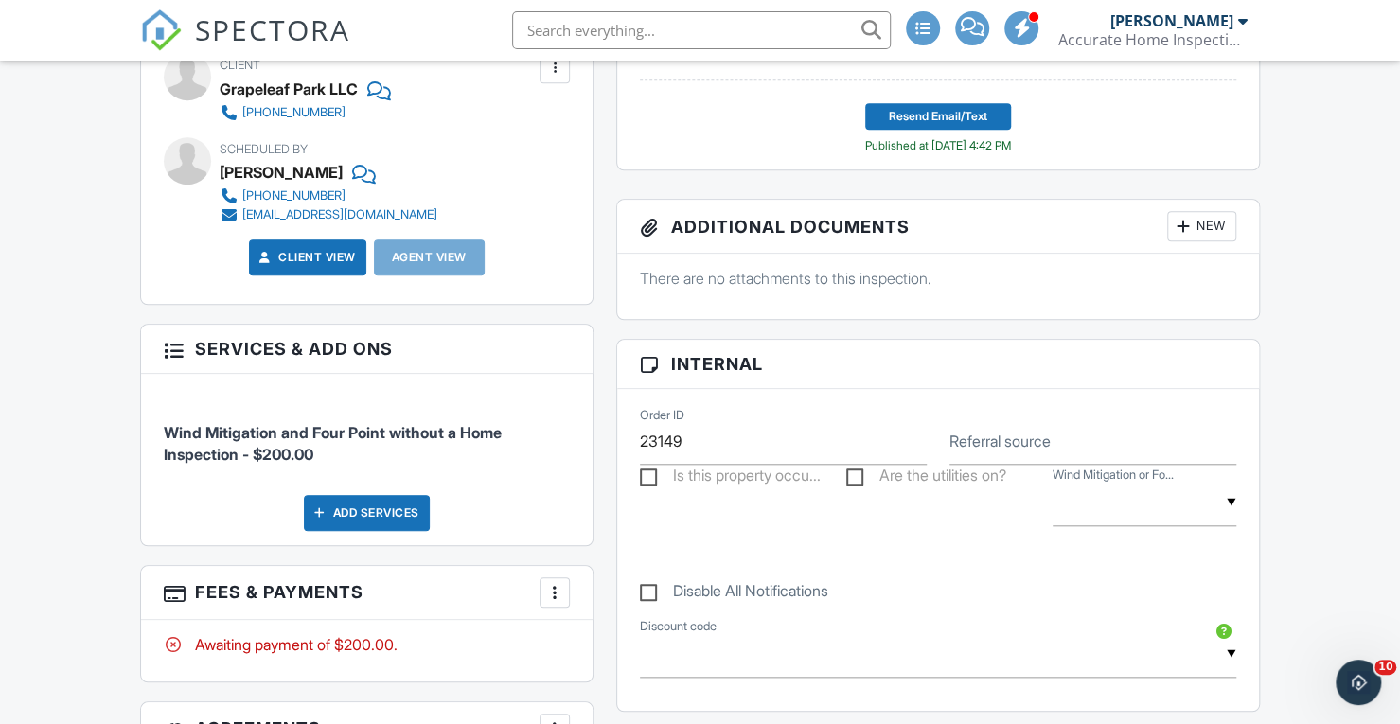
scroll to position [819, 0]
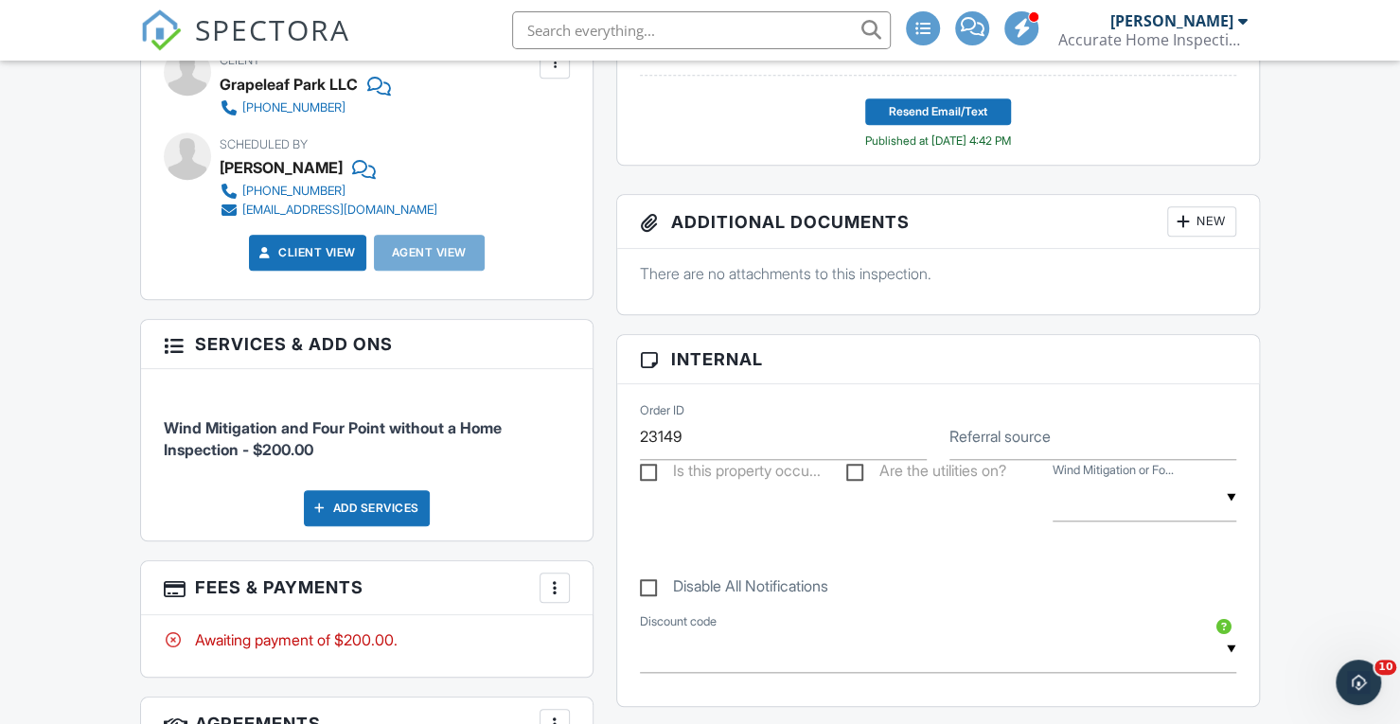
click at [560, 573] on div "More" at bounding box center [555, 588] width 30 height 30
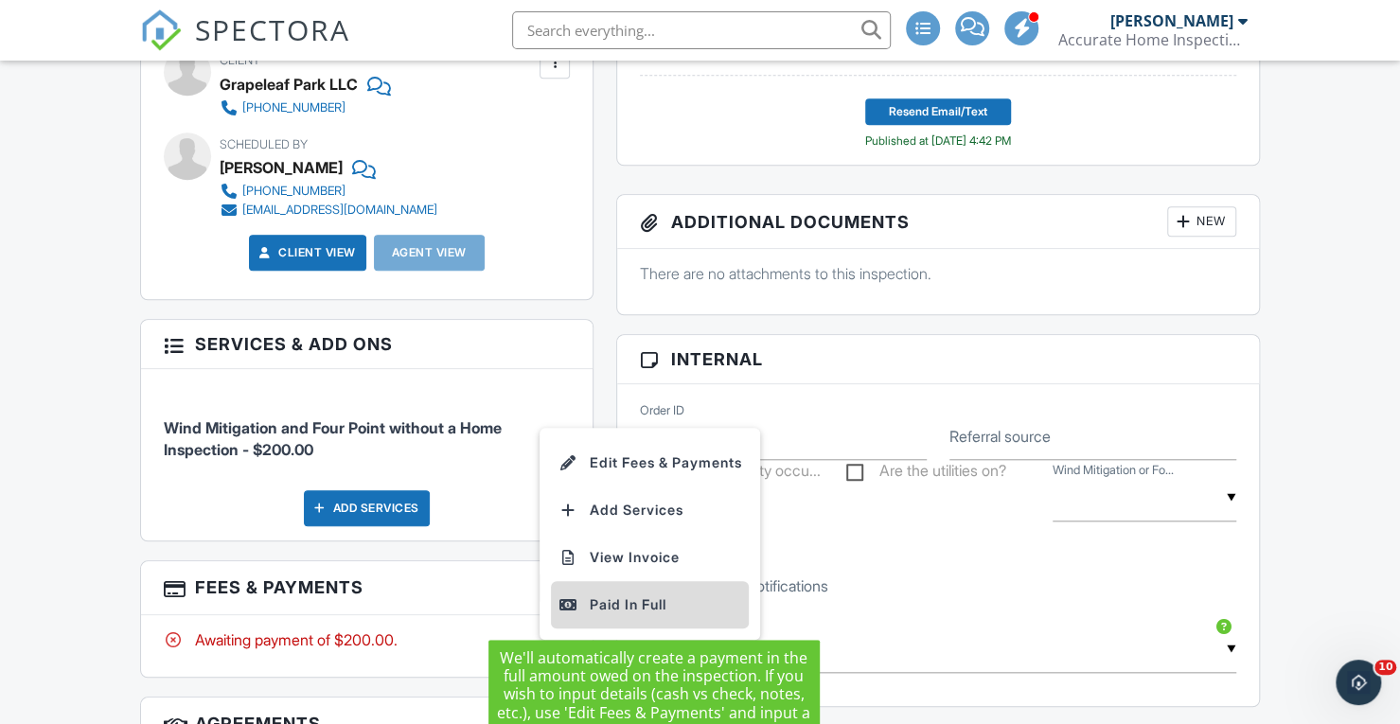
click at [624, 596] on div "Paid In Full" at bounding box center [650, 605] width 183 height 23
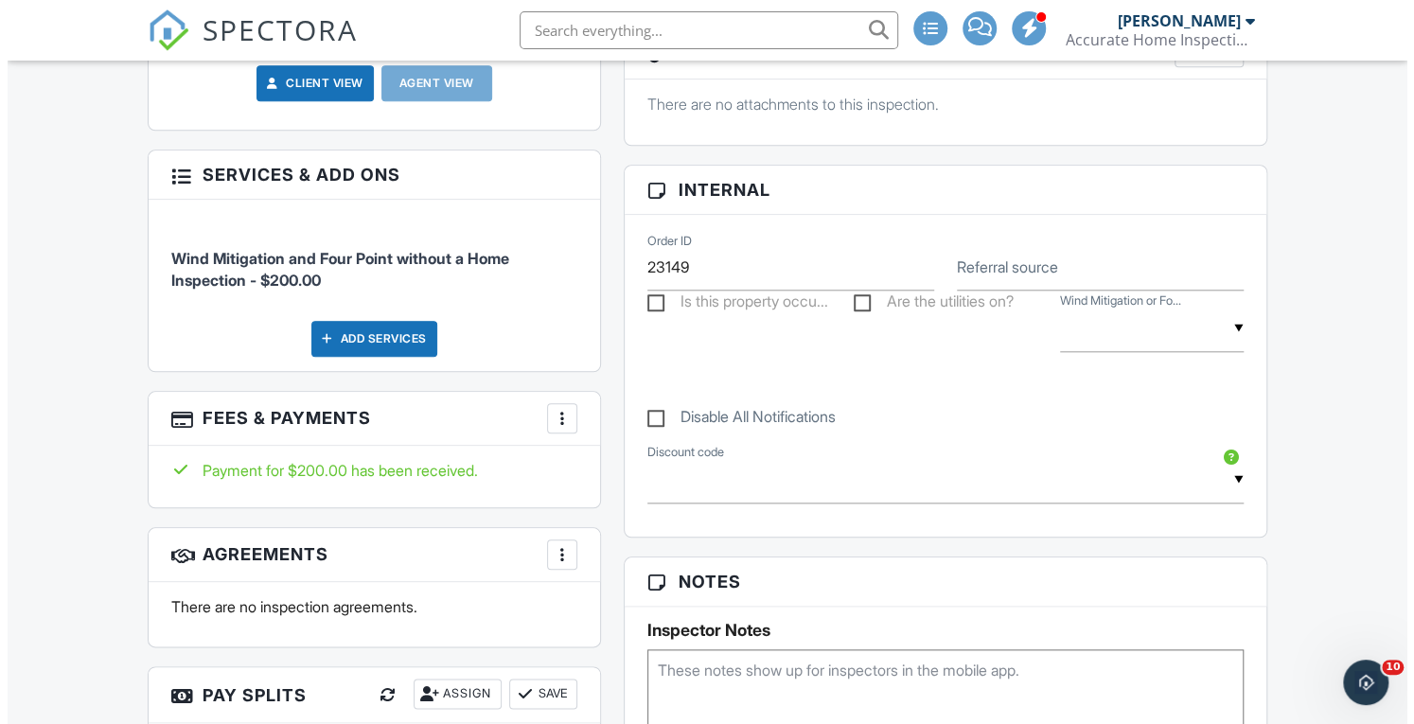
scroll to position [998, 0]
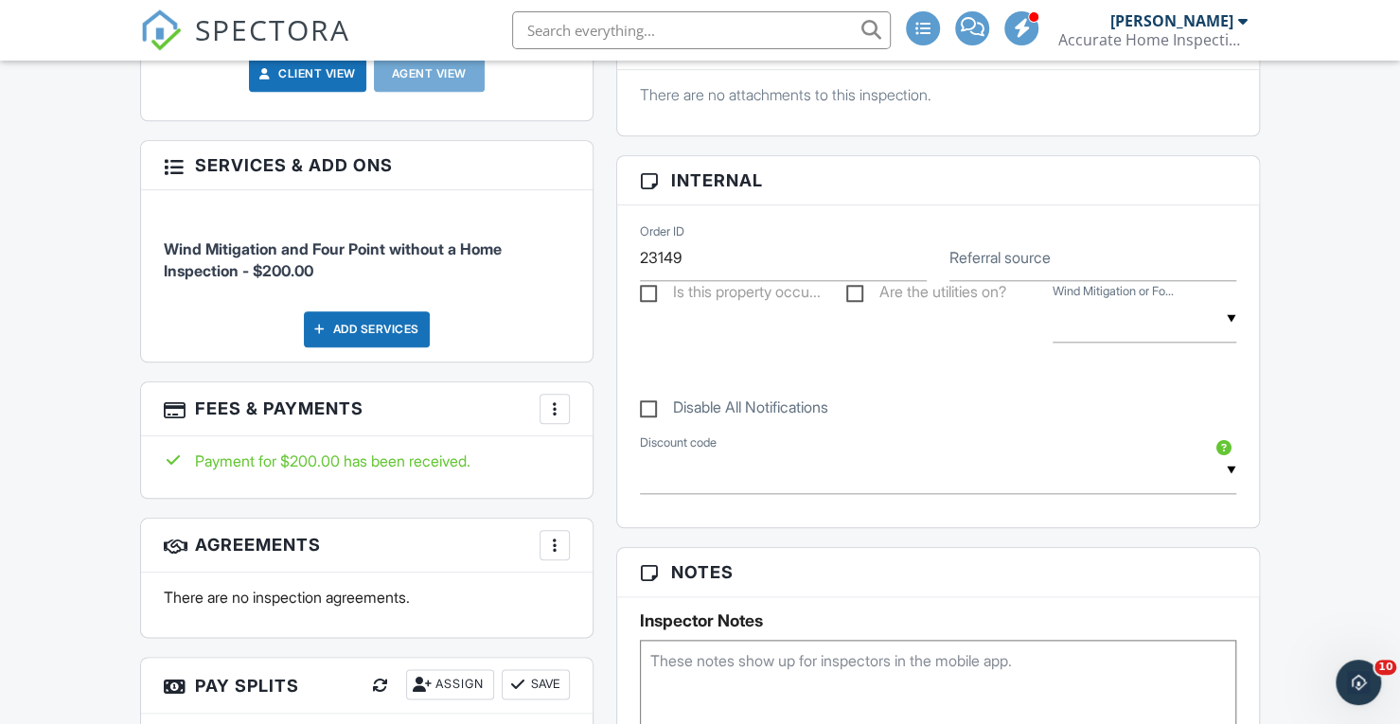
click at [557, 408] on div at bounding box center [554, 409] width 19 height 19
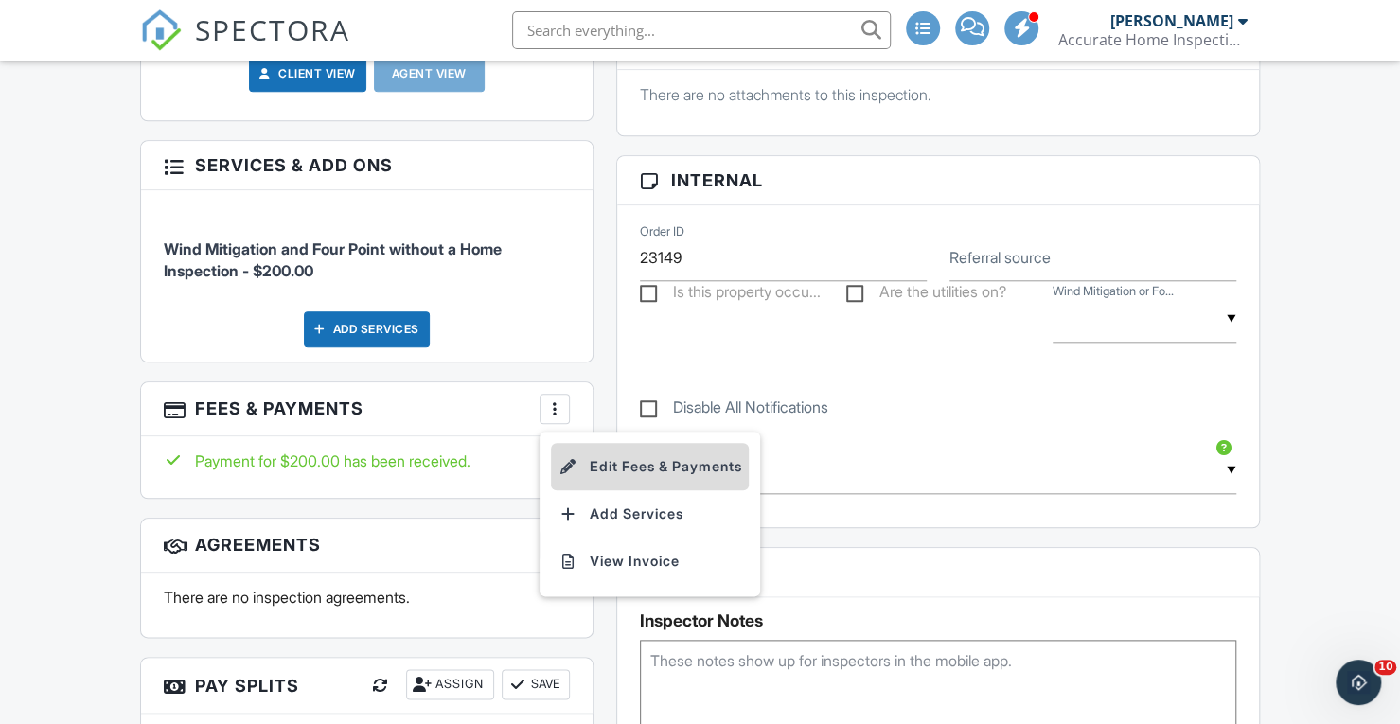
click at [612, 463] on li "Edit Fees & Payments" at bounding box center [650, 466] width 198 height 47
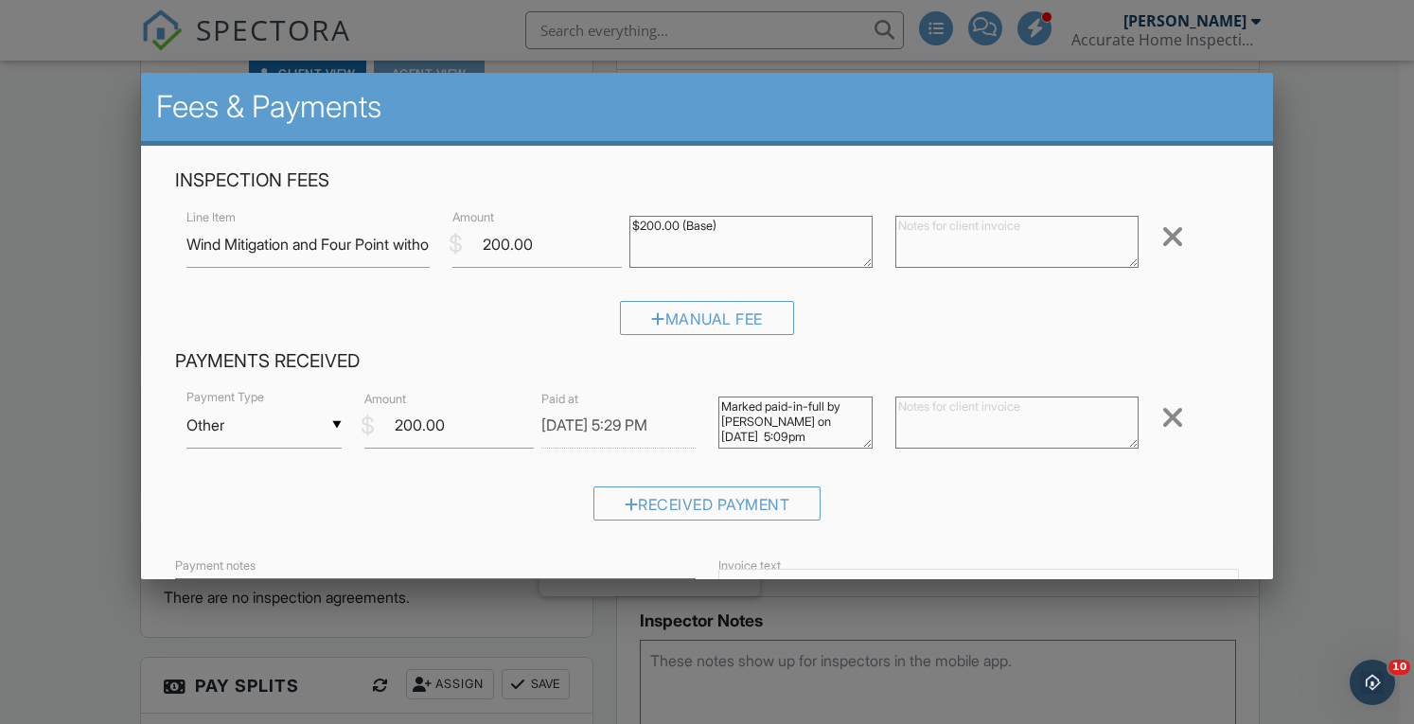
click at [301, 428] on input "Other" at bounding box center [264, 425] width 154 height 46
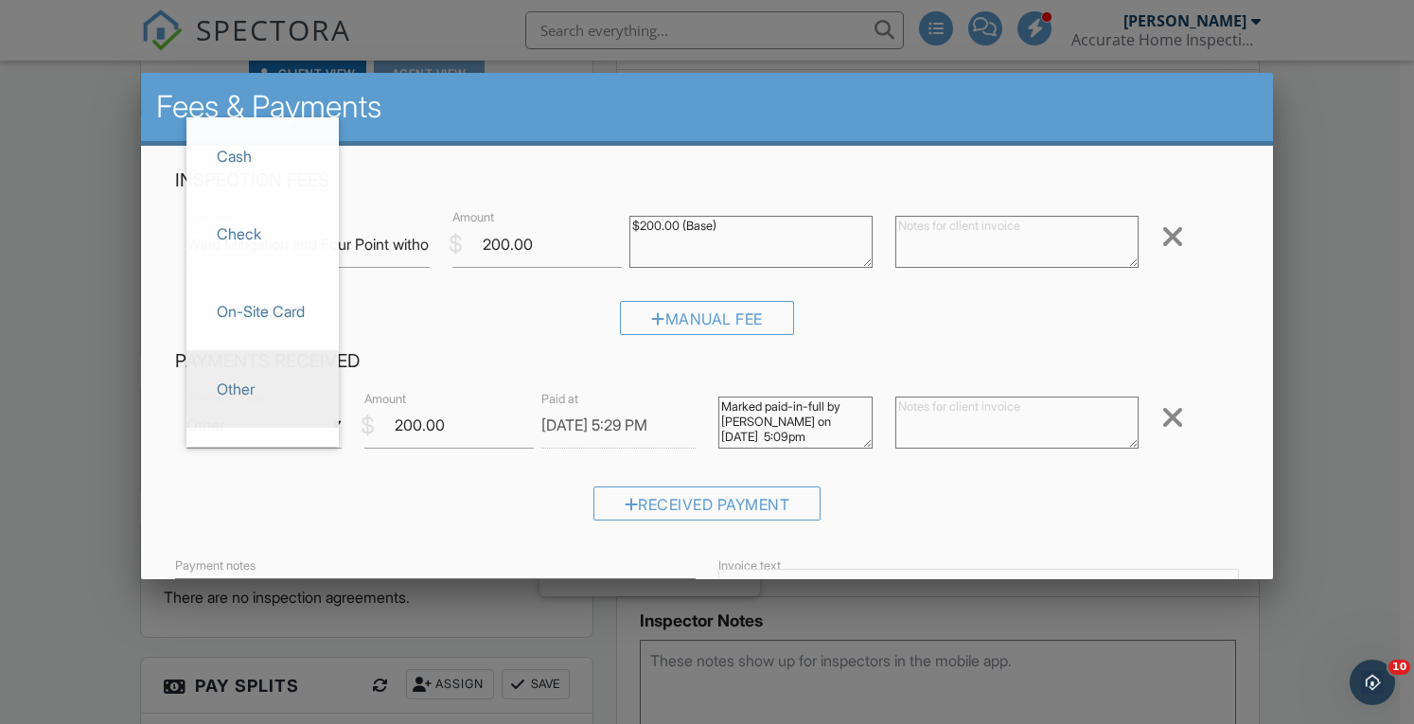
scroll to position [0, 0]
click at [259, 248] on span "Check" at bounding box center [263, 233] width 122 height 47
type input "Check"
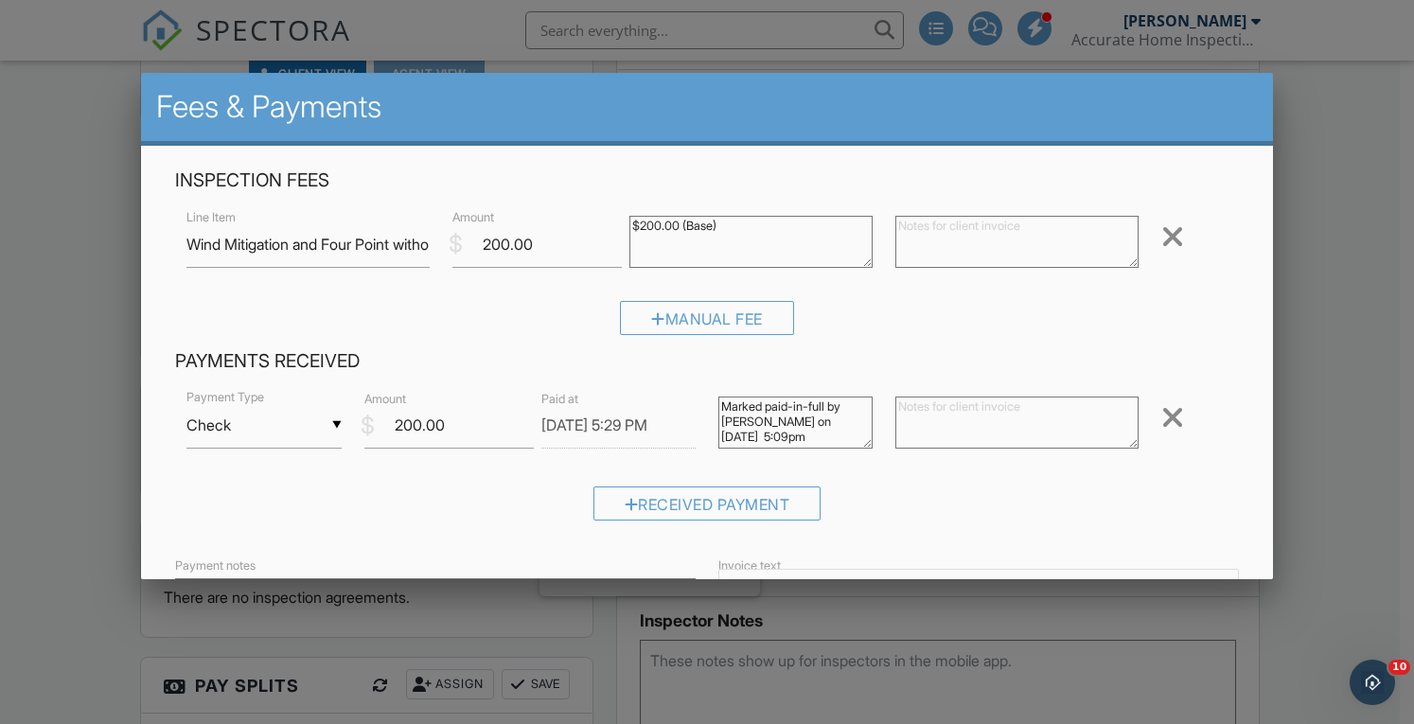
click at [934, 440] on textarea at bounding box center [1017, 423] width 243 height 52
click at [896, 405] on textarea "3170" at bounding box center [1017, 423] width 243 height 52
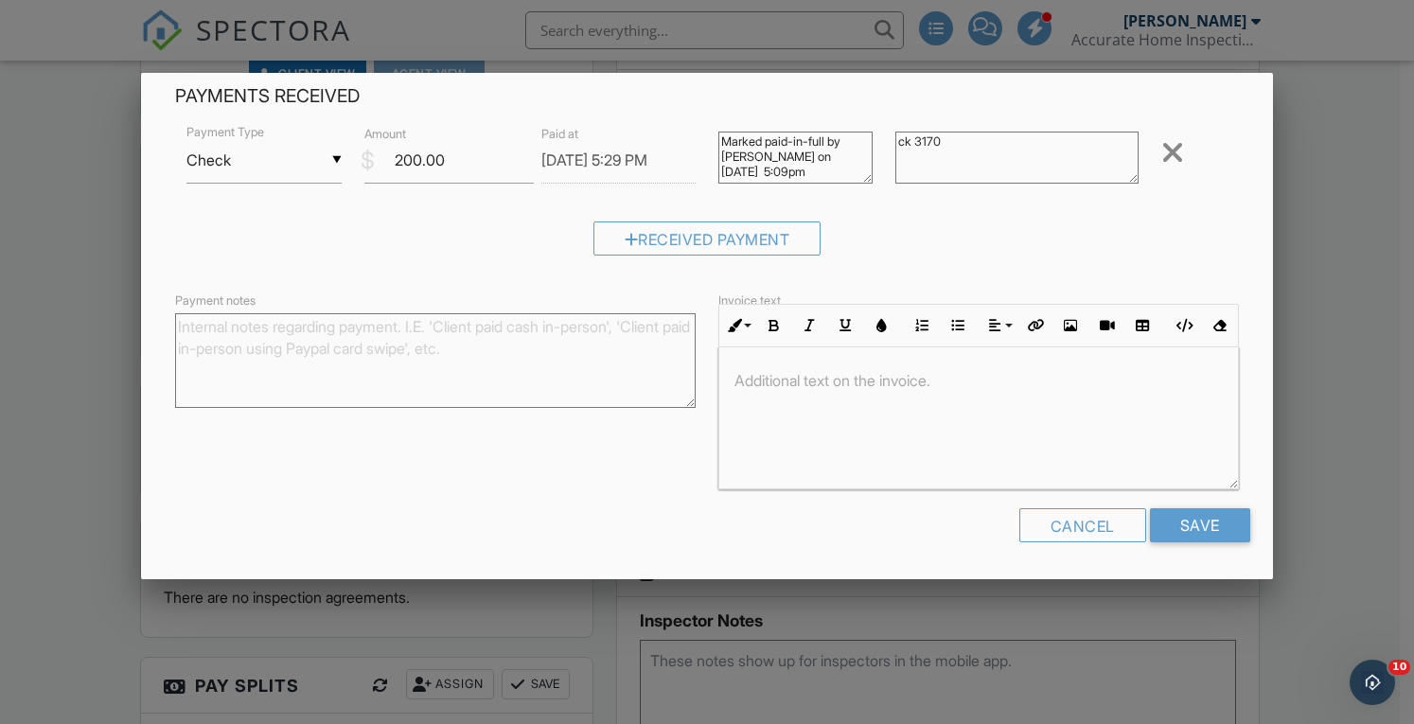
scroll to position [294, 0]
type textarea "ck 3170"
click at [1192, 529] on input "Save" at bounding box center [1200, 525] width 100 height 34
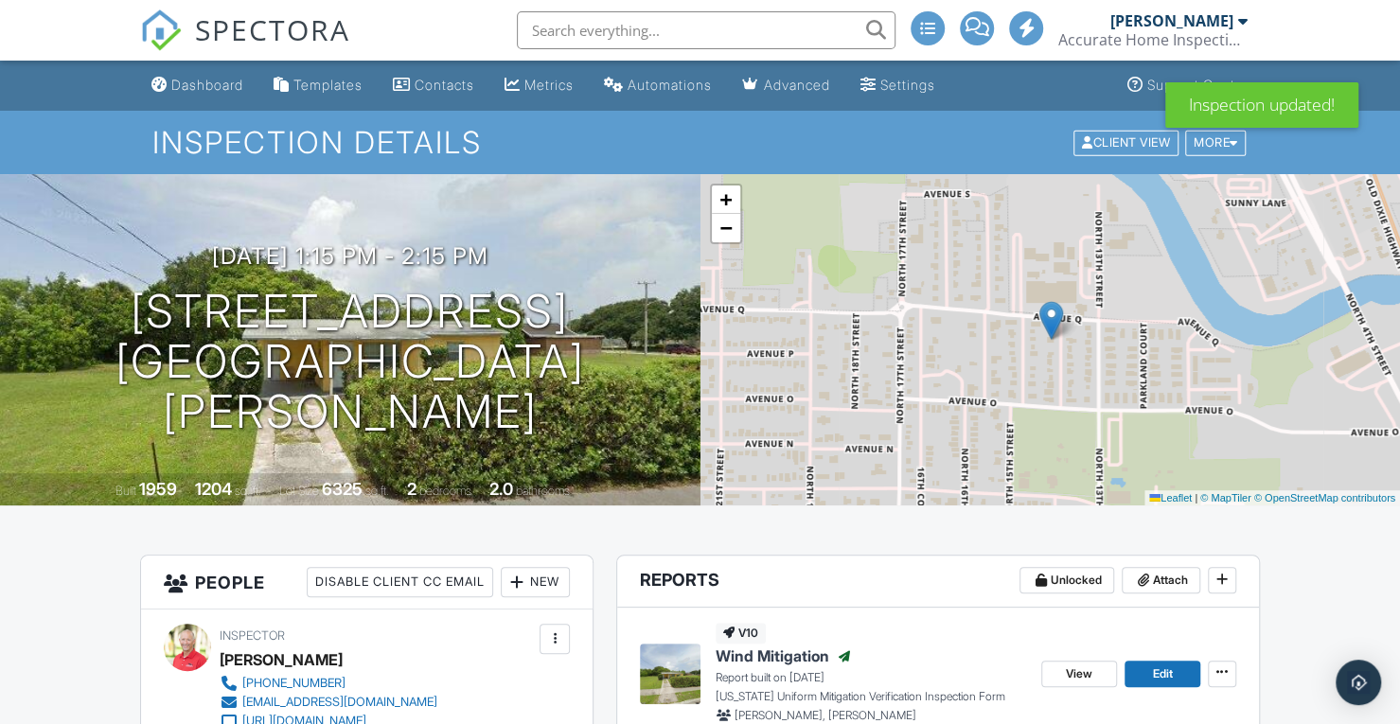
click at [246, 39] on span "SPECTORA" at bounding box center [272, 29] width 155 height 40
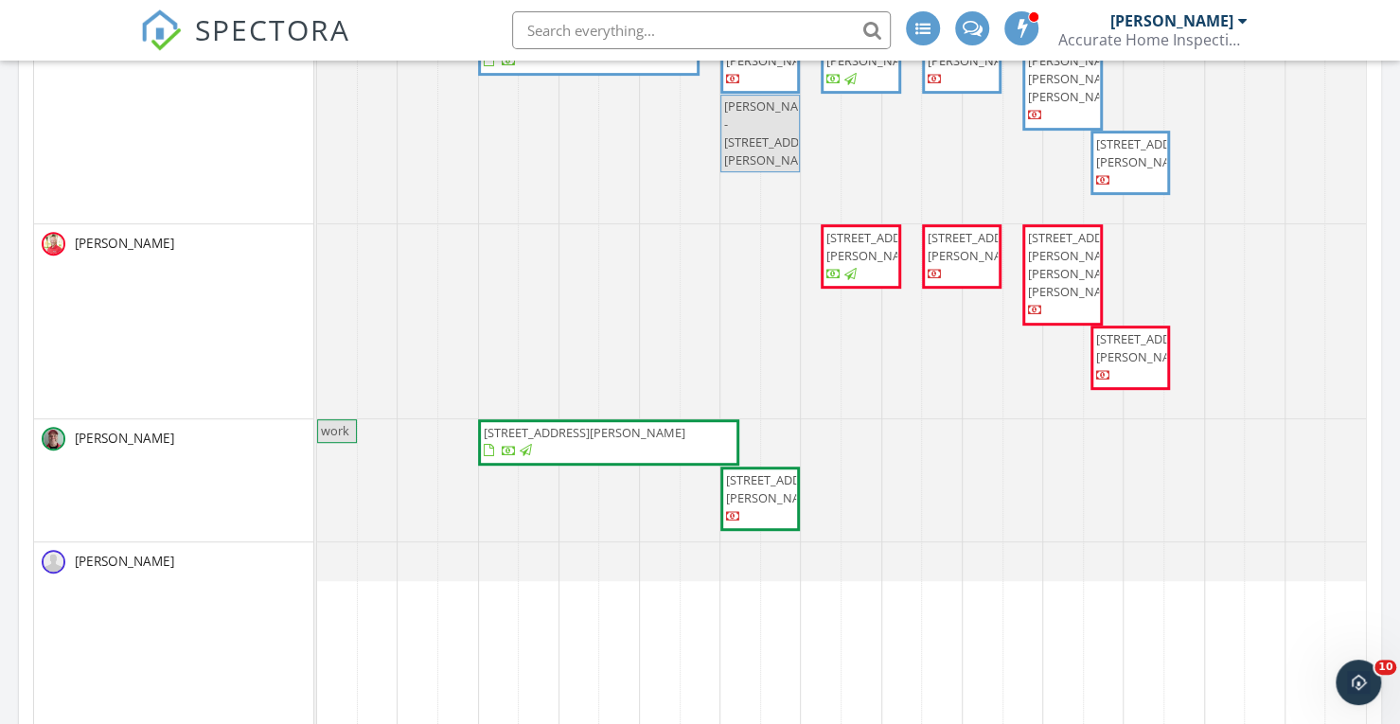
scroll to position [401, 0]
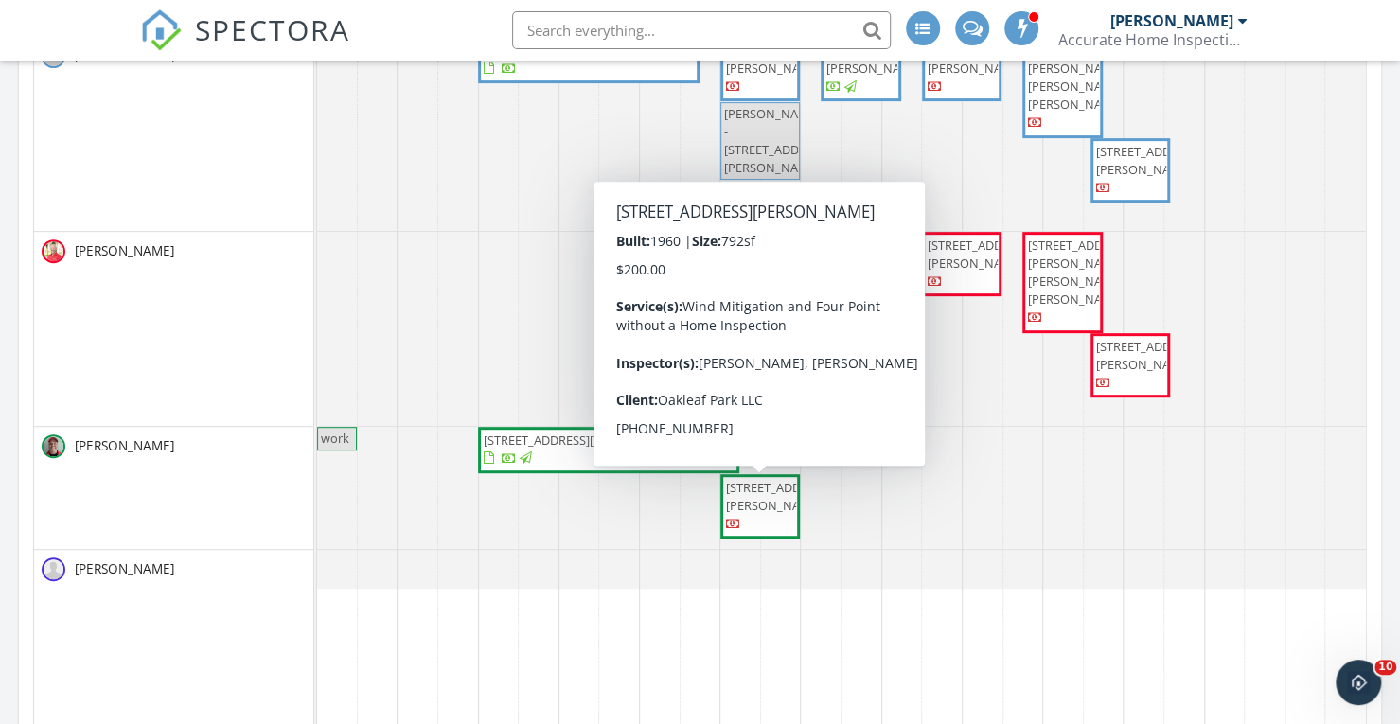
click at [744, 507] on span "2006 Ave P, Fort Pierce 34950" at bounding box center [779, 496] width 106 height 35
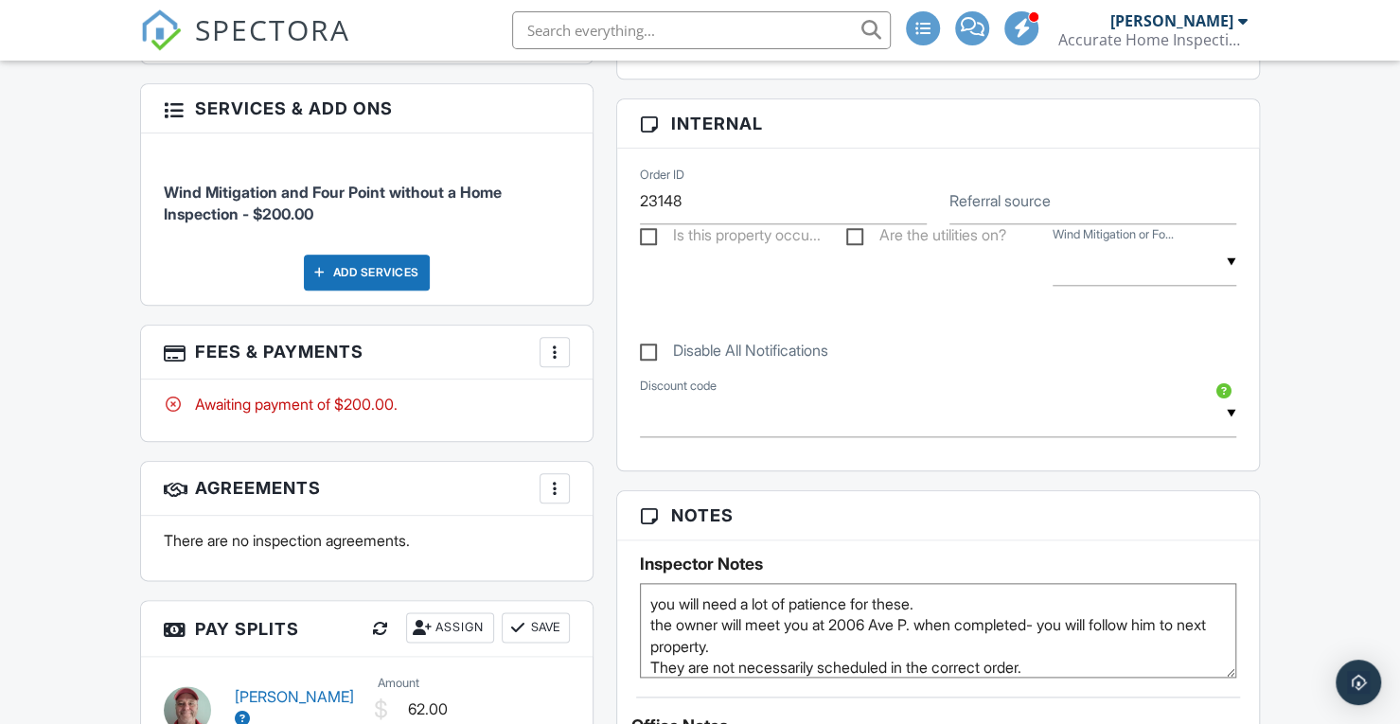
click at [1399, 367] on html "SPECTORA [PERSON_NAME] Accurate Home Inspections Role: Inspector Change Role Da…" at bounding box center [700, 334] width 1400 height 2778
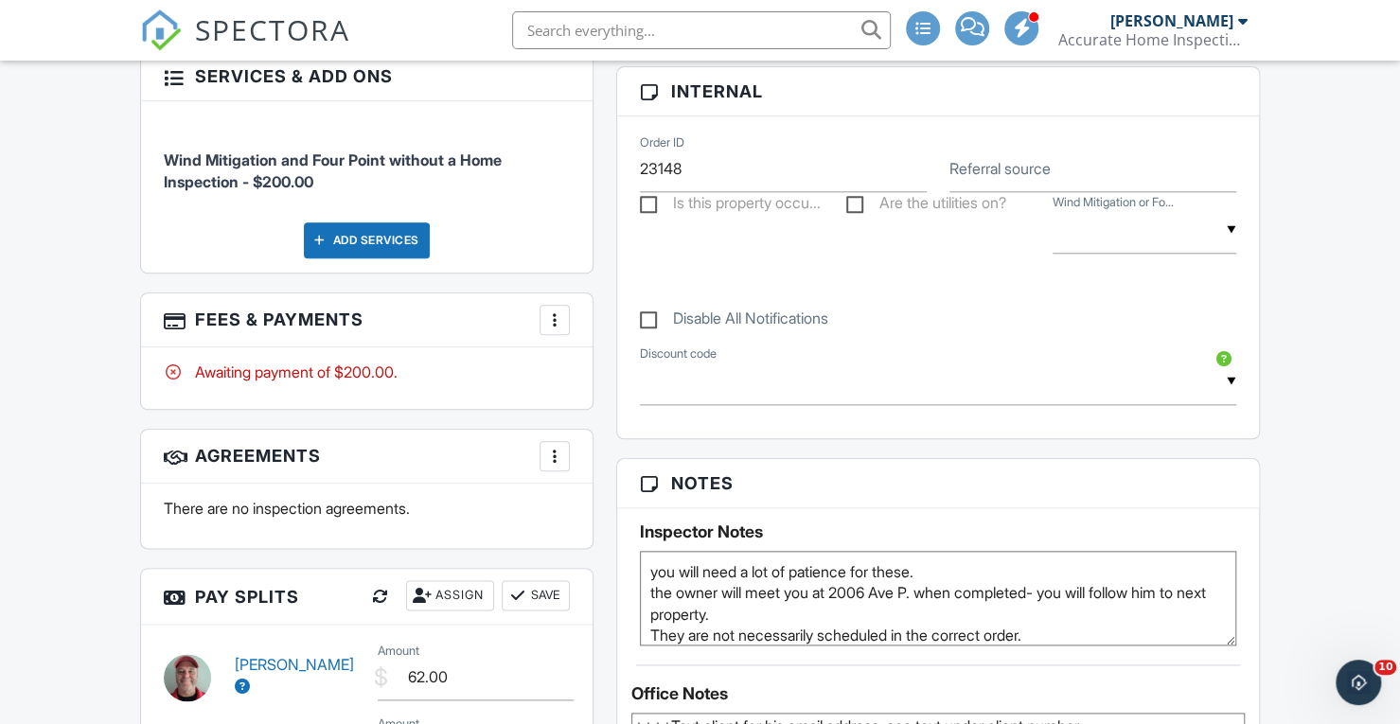
click at [556, 305] on div "More" at bounding box center [555, 320] width 30 height 30
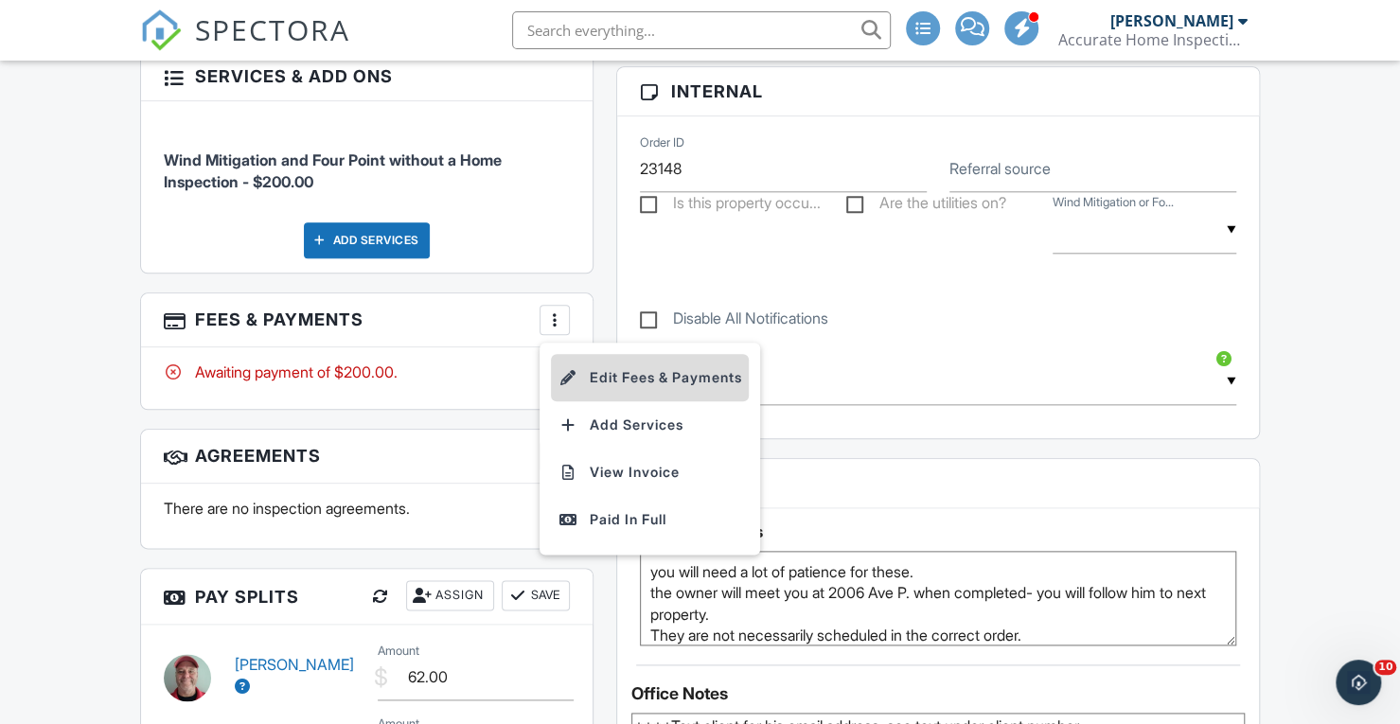
click at [629, 374] on li "Edit Fees & Payments" at bounding box center [650, 377] width 198 height 47
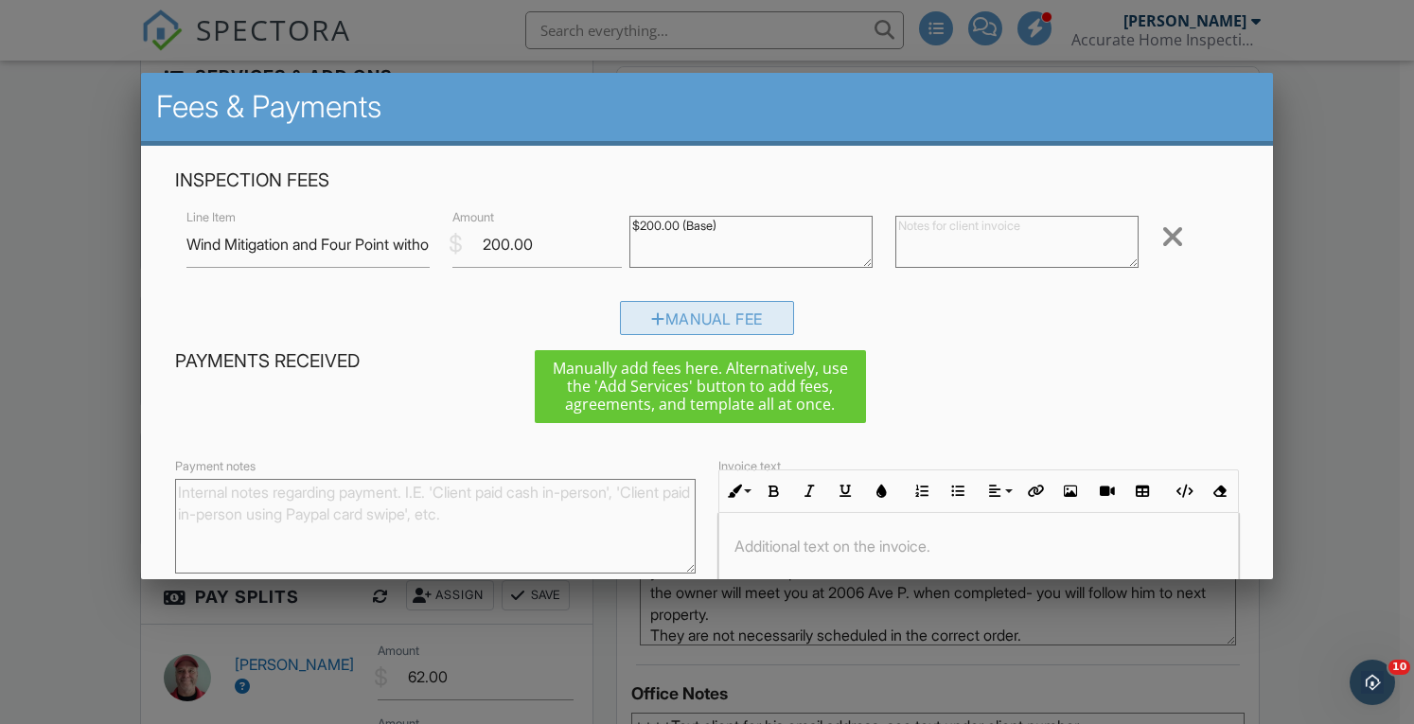
click at [725, 315] on div "Manual Fee" at bounding box center [707, 318] width 174 height 34
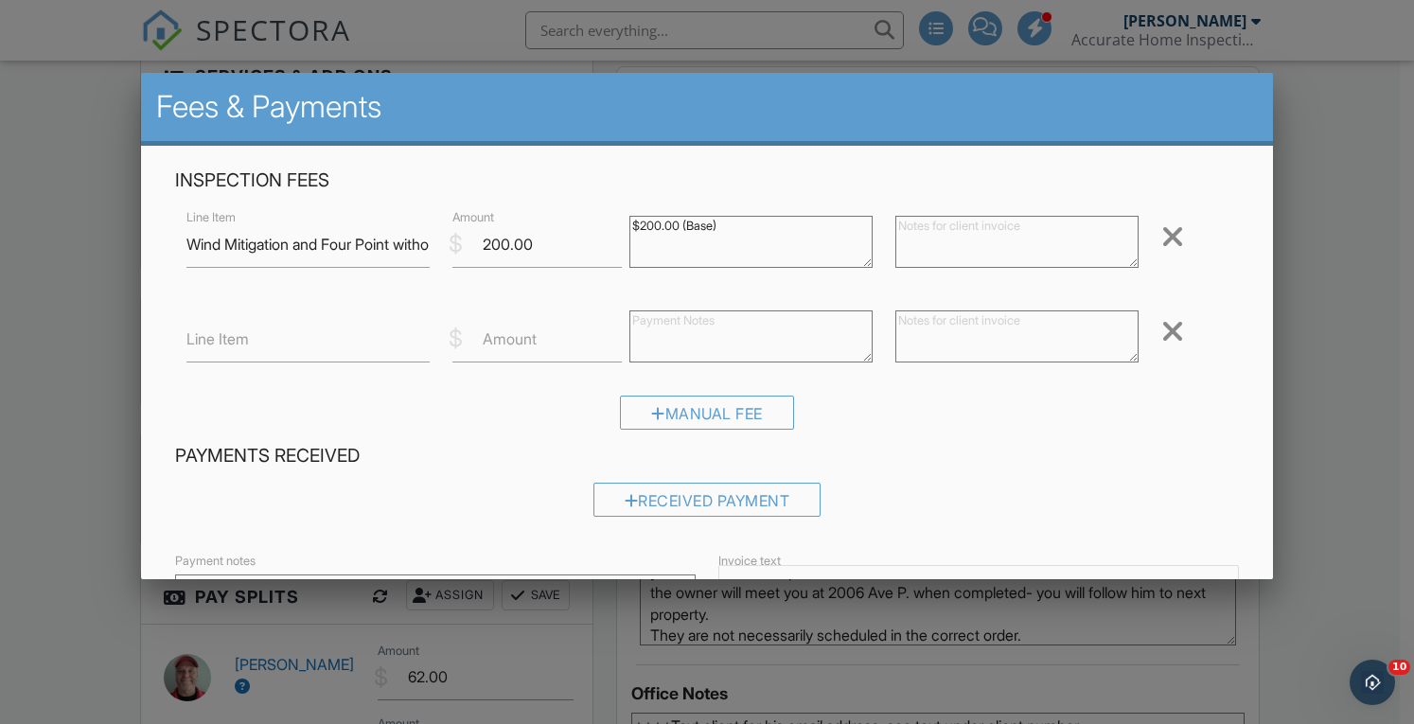
click at [1165, 337] on div at bounding box center [1173, 331] width 23 height 30
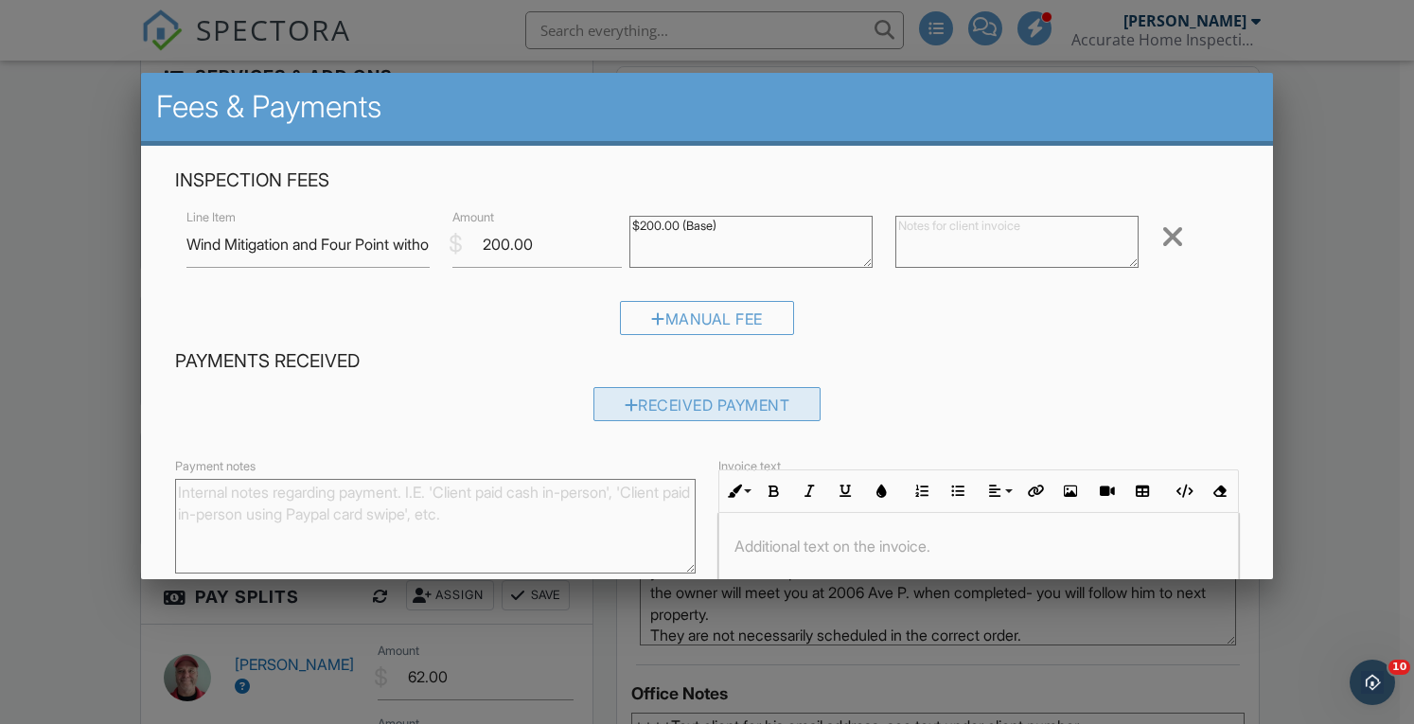
click at [718, 408] on div "Received Payment" at bounding box center [708, 404] width 228 height 34
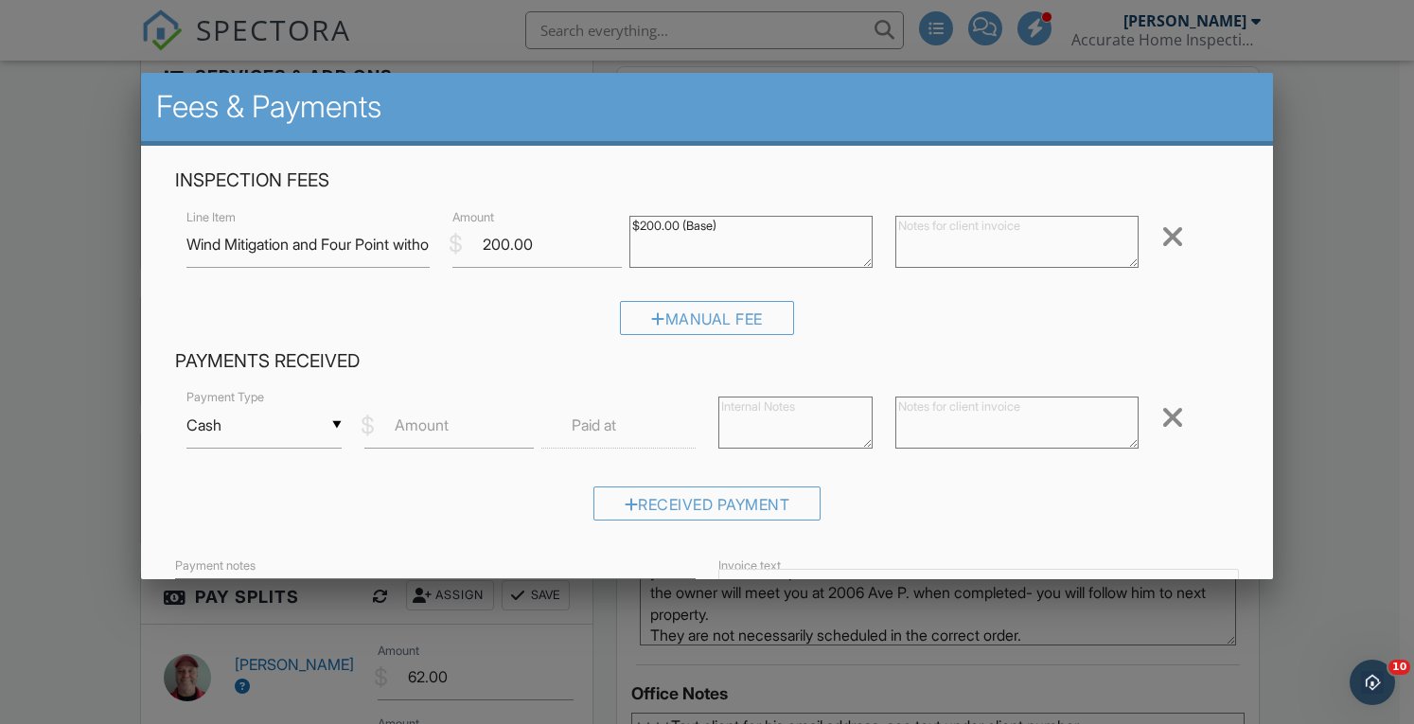
click at [221, 438] on input "Cash" at bounding box center [264, 425] width 154 height 46
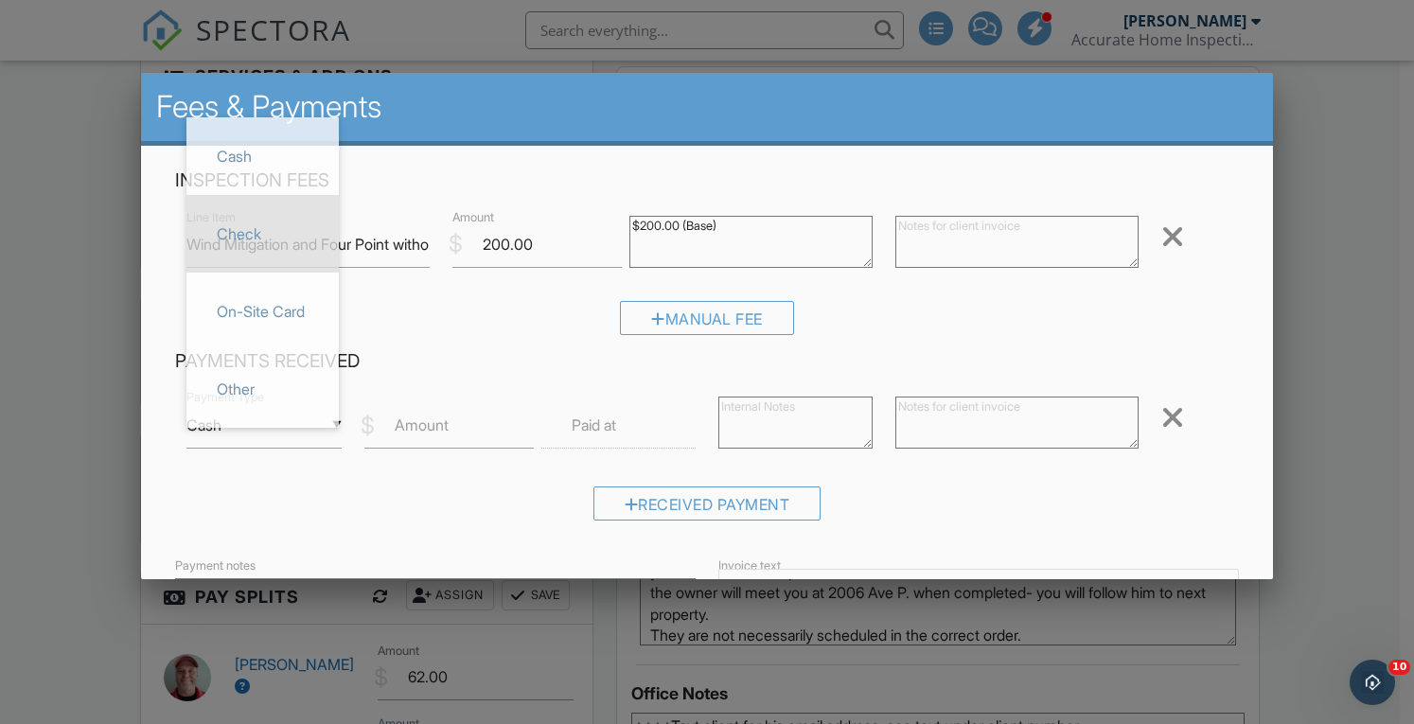
click at [231, 222] on span "Check" at bounding box center [263, 233] width 122 height 47
type input "Check"
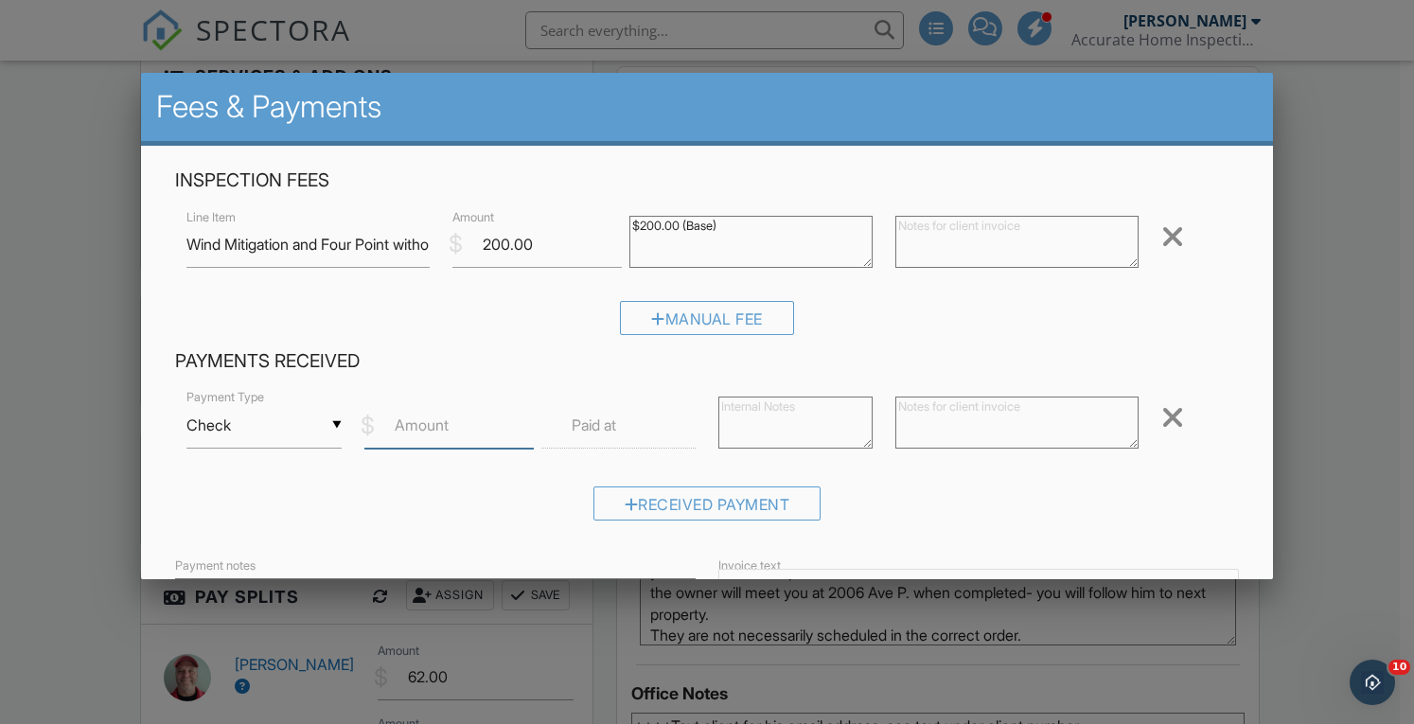
click at [453, 442] on input "Amount" at bounding box center [449, 425] width 169 height 46
type input "200"
click at [792, 412] on textarea at bounding box center [796, 423] width 154 height 52
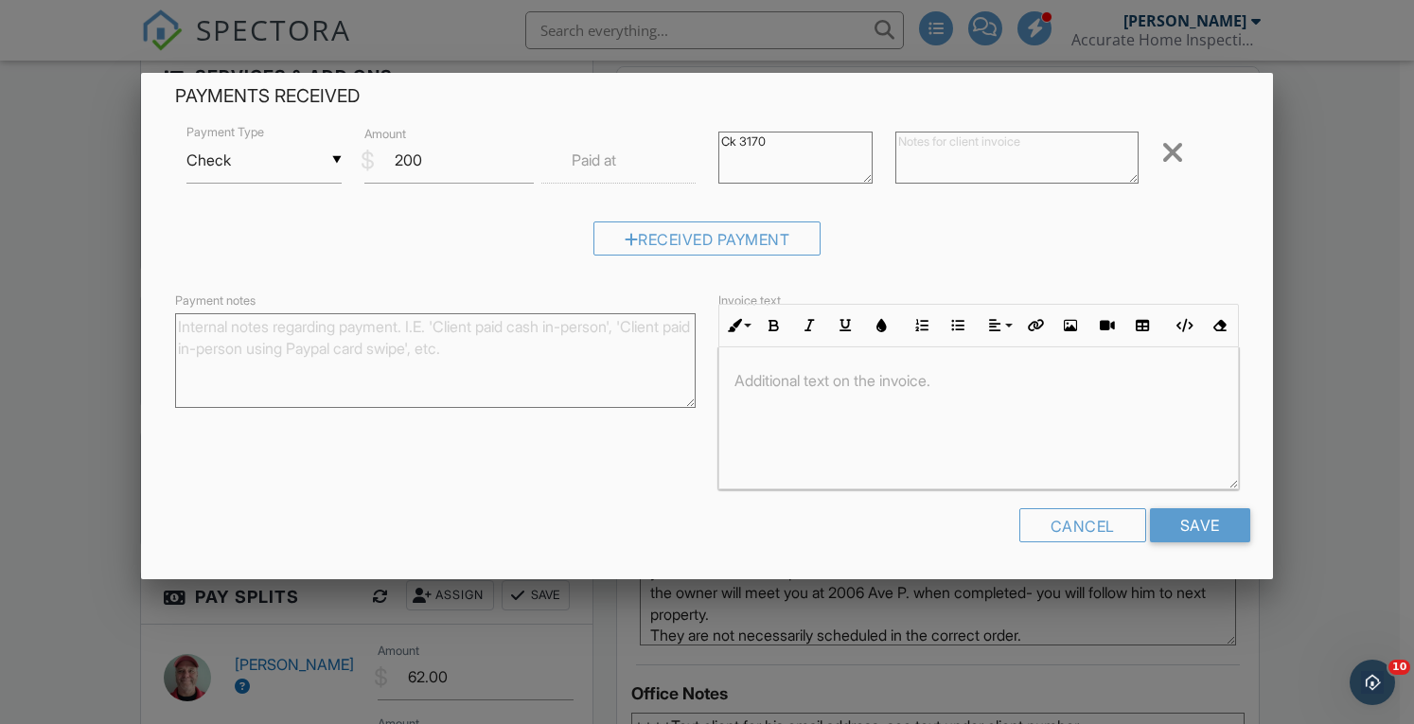
scroll to position [305, 0]
type textarea "Ck 3170"
click at [1188, 516] on input "Save" at bounding box center [1200, 525] width 100 height 34
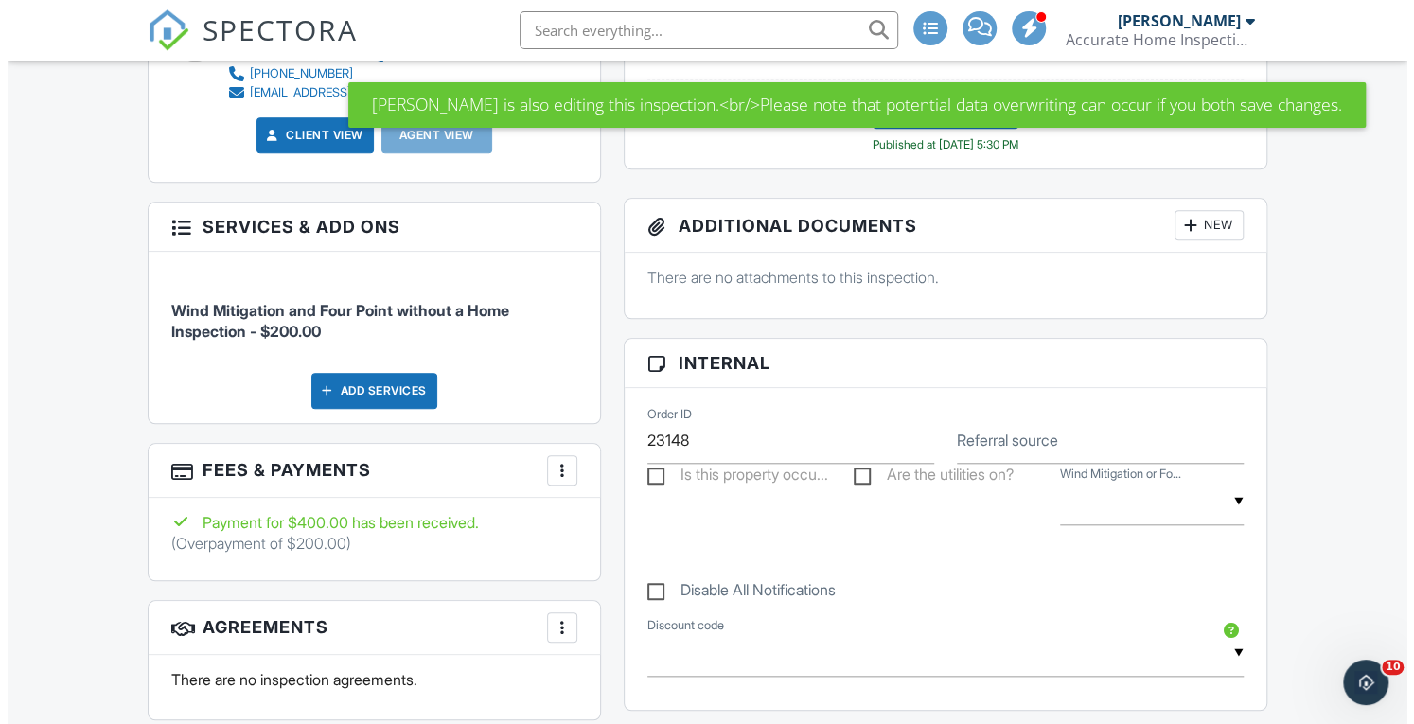
scroll to position [782, 0]
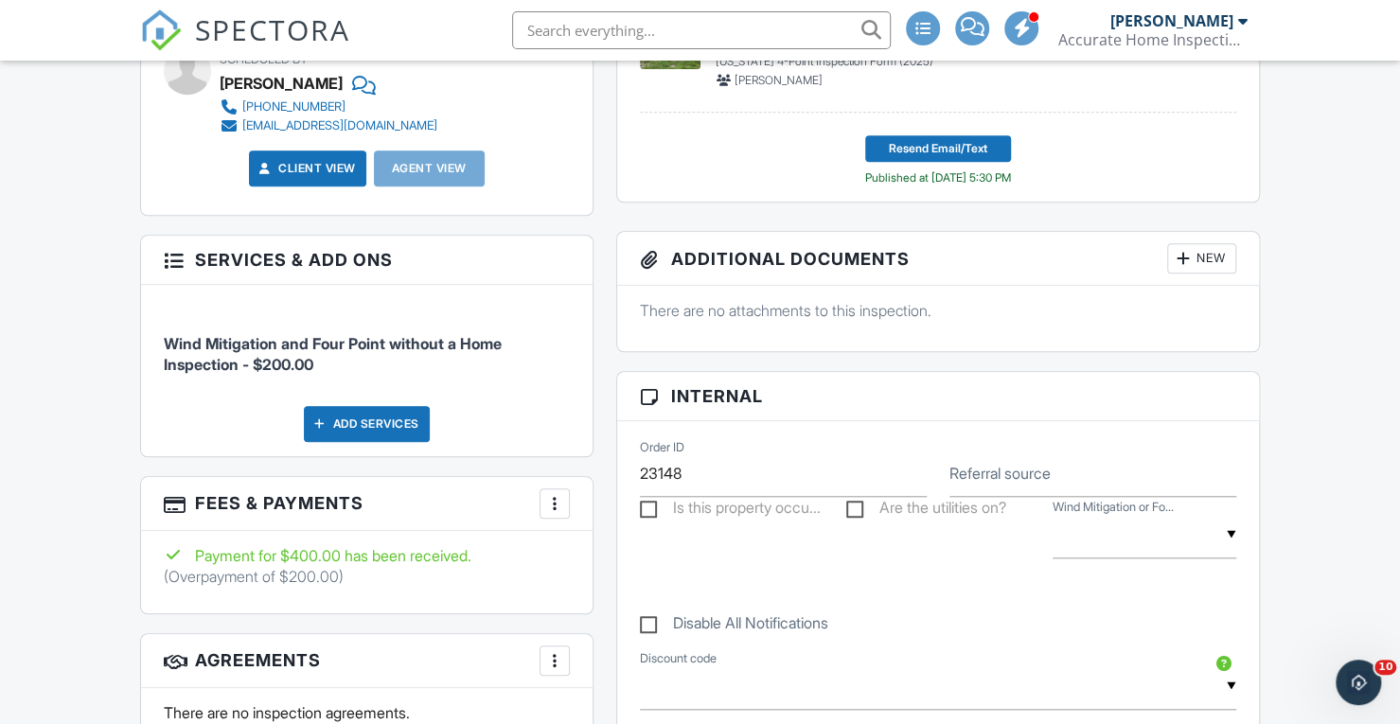
click at [557, 503] on div at bounding box center [554, 503] width 19 height 19
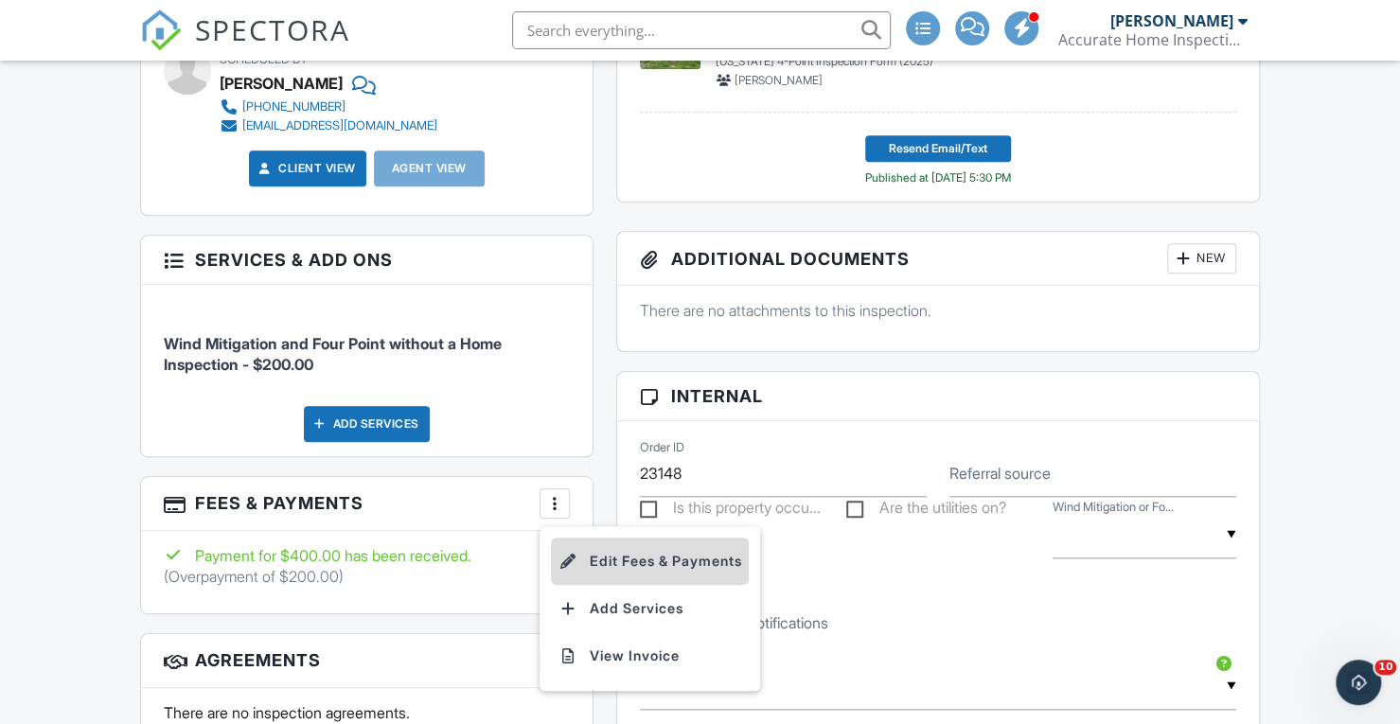
click at [611, 552] on li "Edit Fees & Payments" at bounding box center [650, 561] width 198 height 47
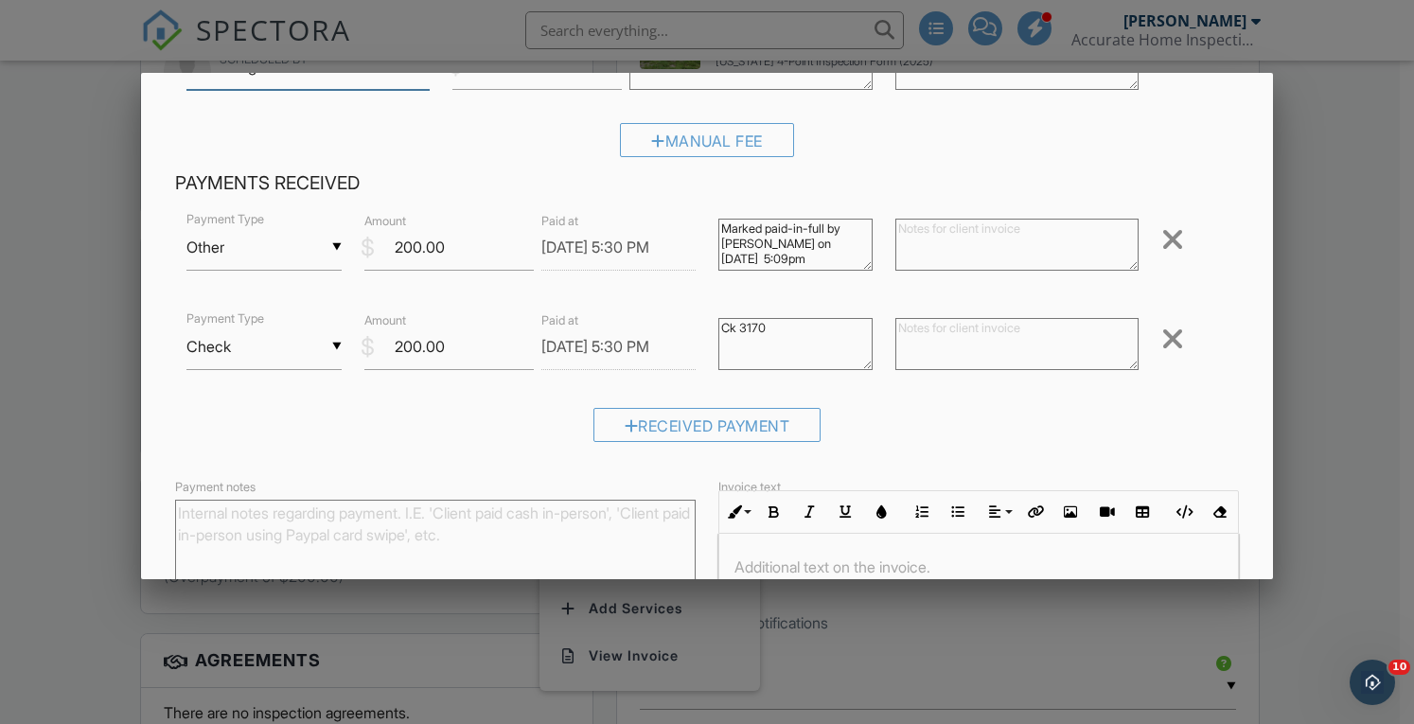
scroll to position [177, 0]
click at [943, 251] on textarea at bounding box center [1017, 246] width 243 height 52
type textarea "Ck 3170"
click at [1165, 336] on div at bounding box center [1173, 340] width 23 height 30
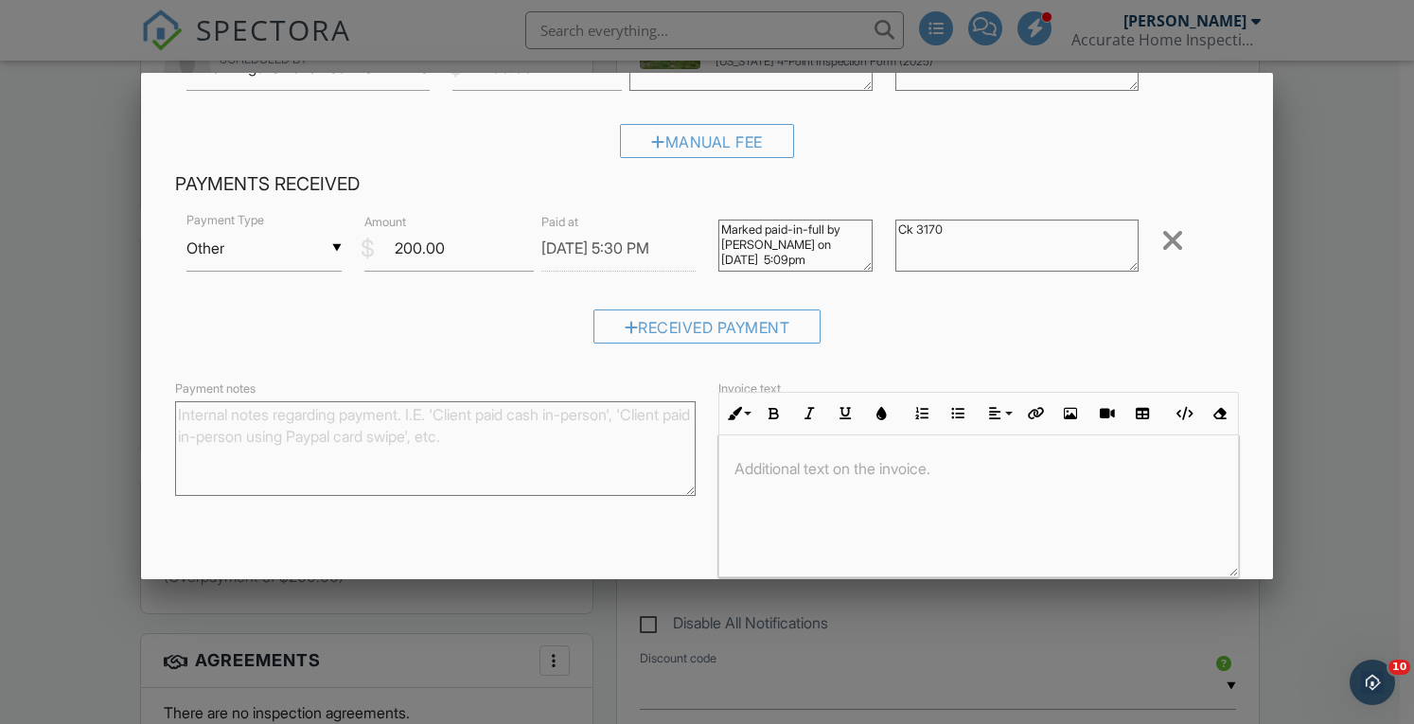
scroll to position [305, 0]
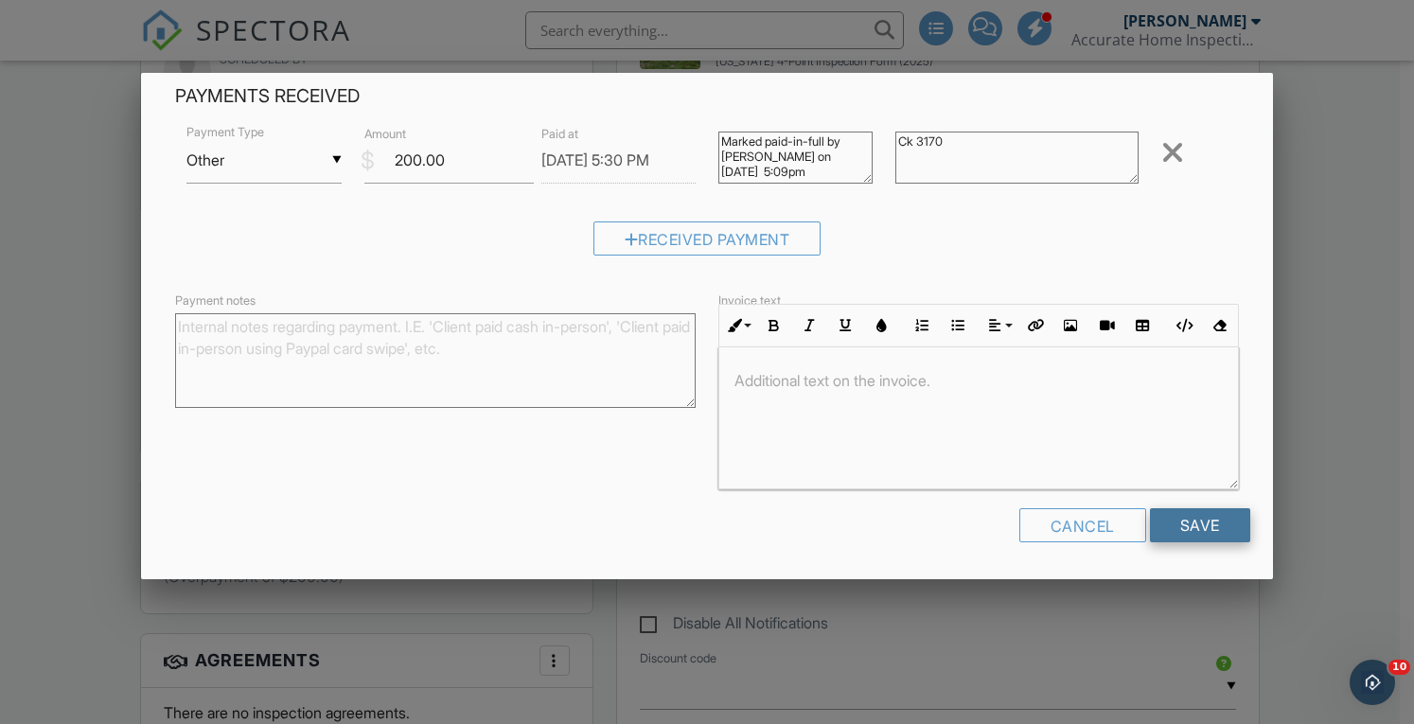
click at [1164, 526] on input "Save" at bounding box center [1200, 525] width 100 height 34
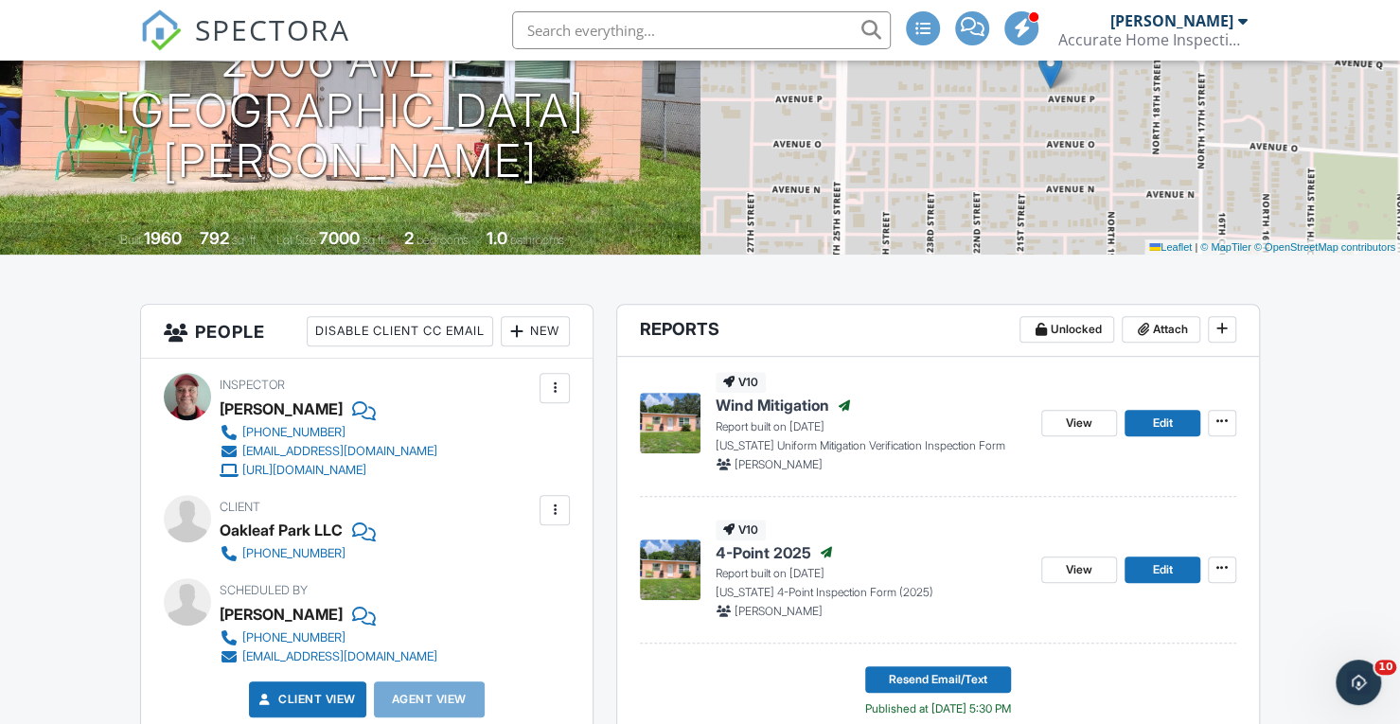
scroll to position [243, 0]
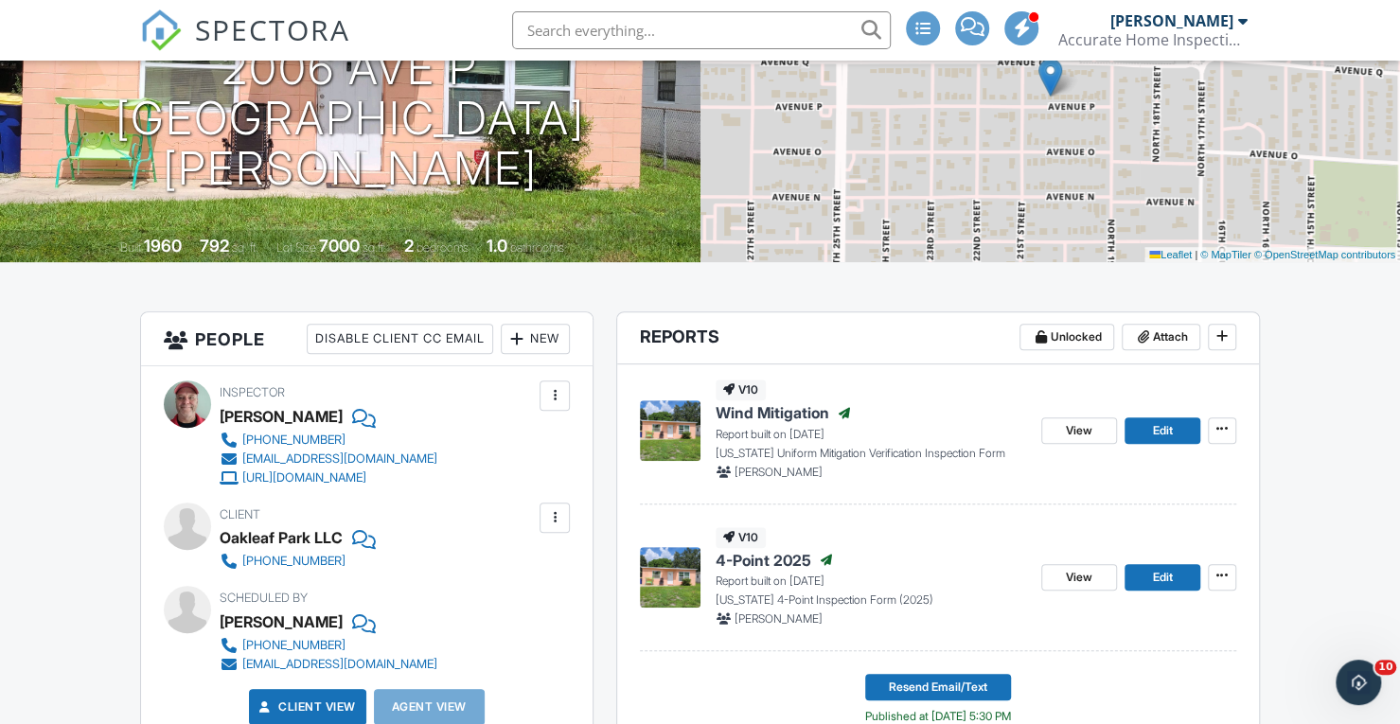
click at [225, 35] on span "SPECTORA" at bounding box center [272, 29] width 155 height 40
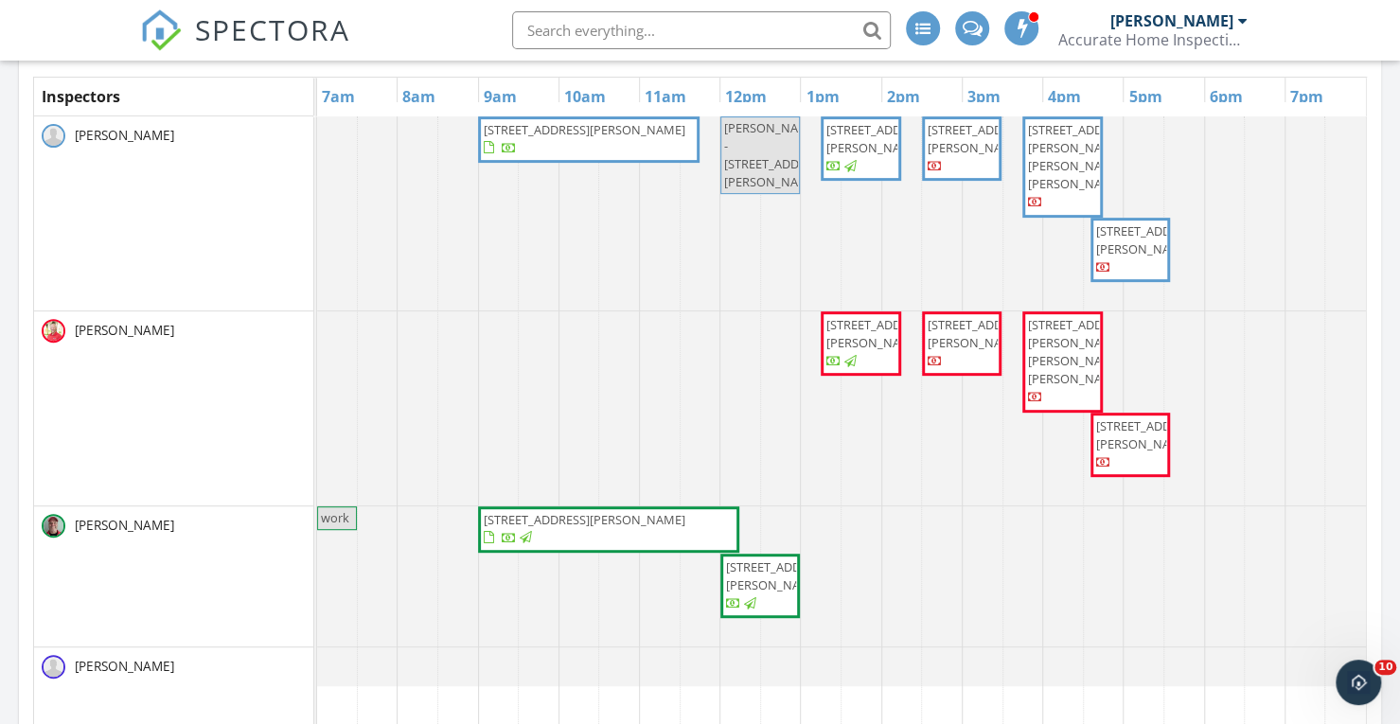
scroll to position [314, 0]
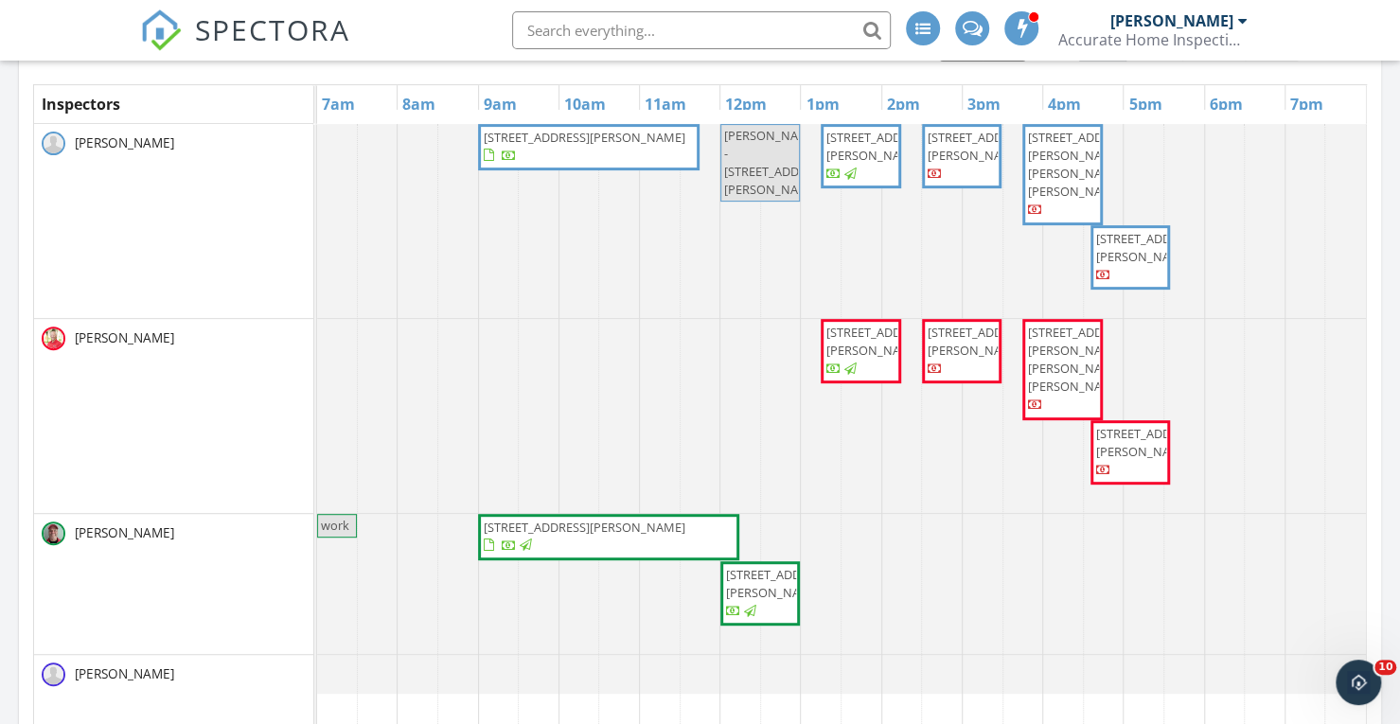
drag, startPoint x: 1407, startPoint y: 26, endPoint x: 1413, endPoint y: 77, distance: 51.4
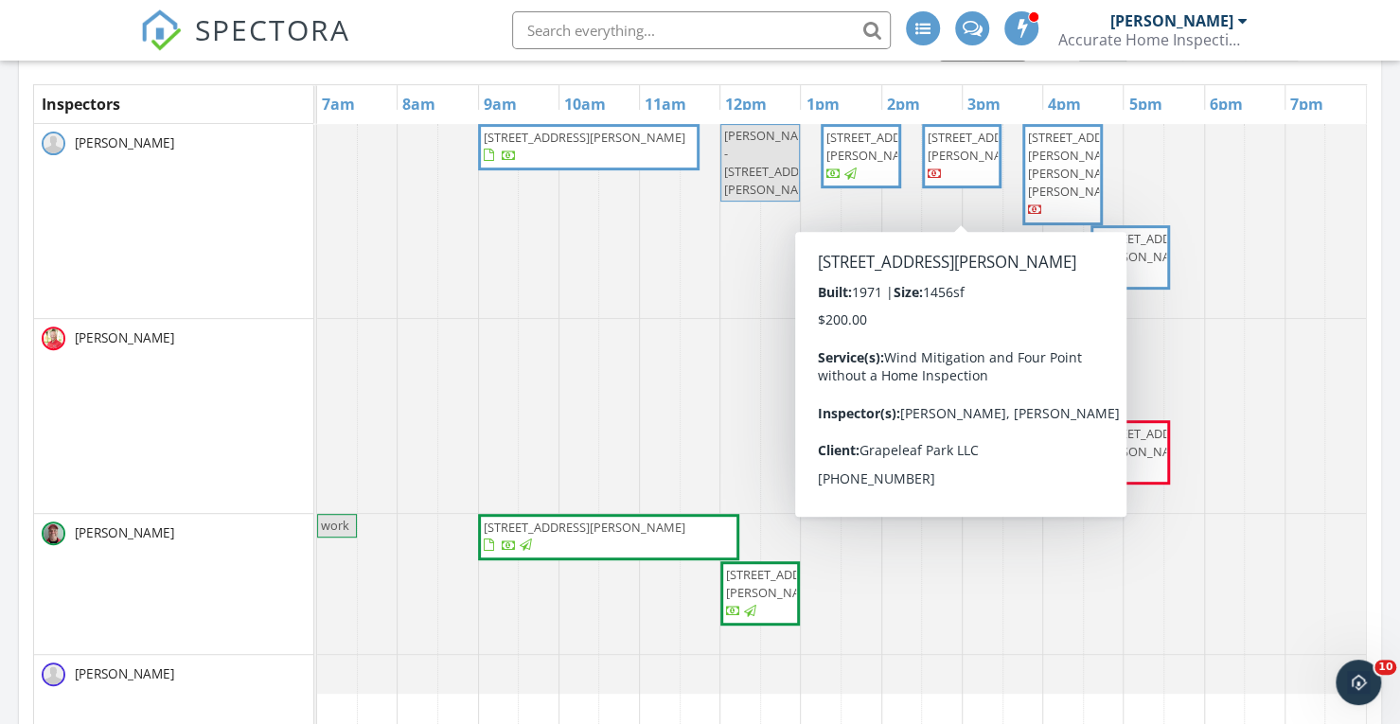
click at [952, 158] on span "[STREET_ADDRESS][PERSON_NAME]" at bounding box center [981, 146] width 106 height 35
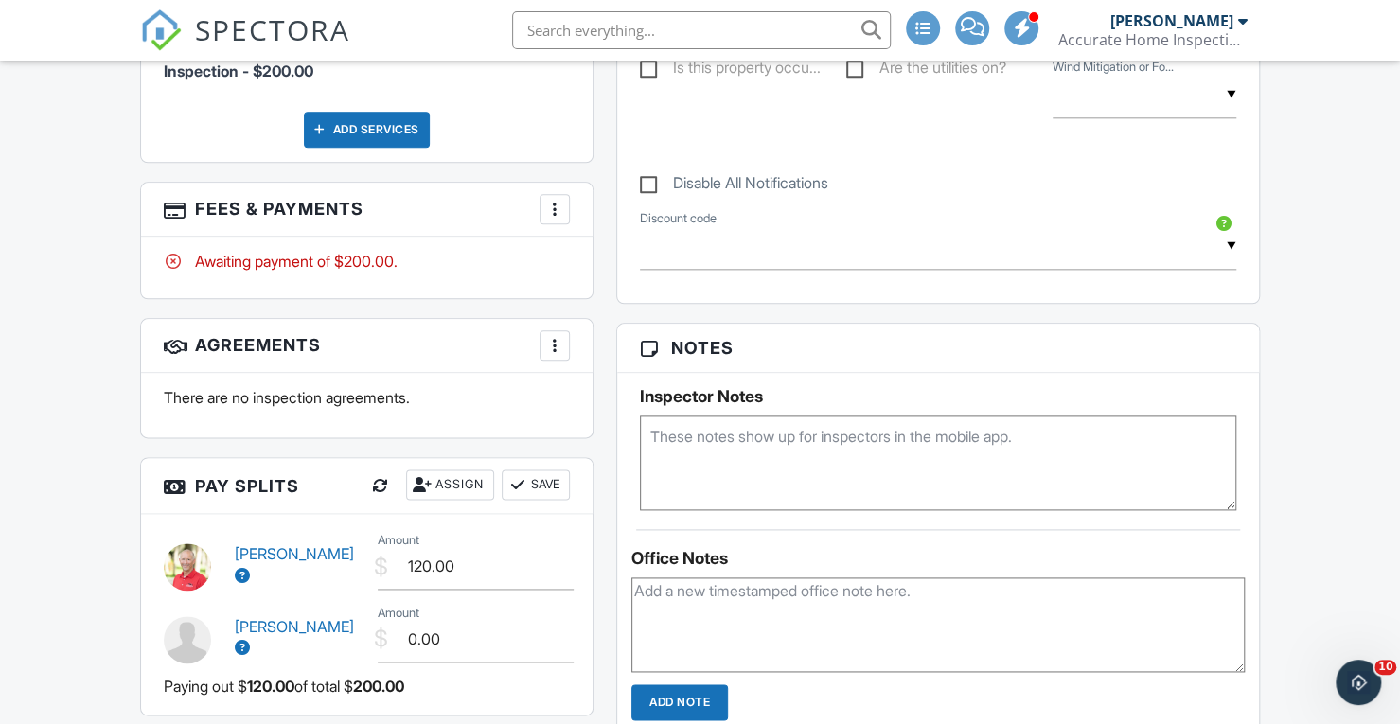
click at [555, 200] on div at bounding box center [554, 209] width 19 height 19
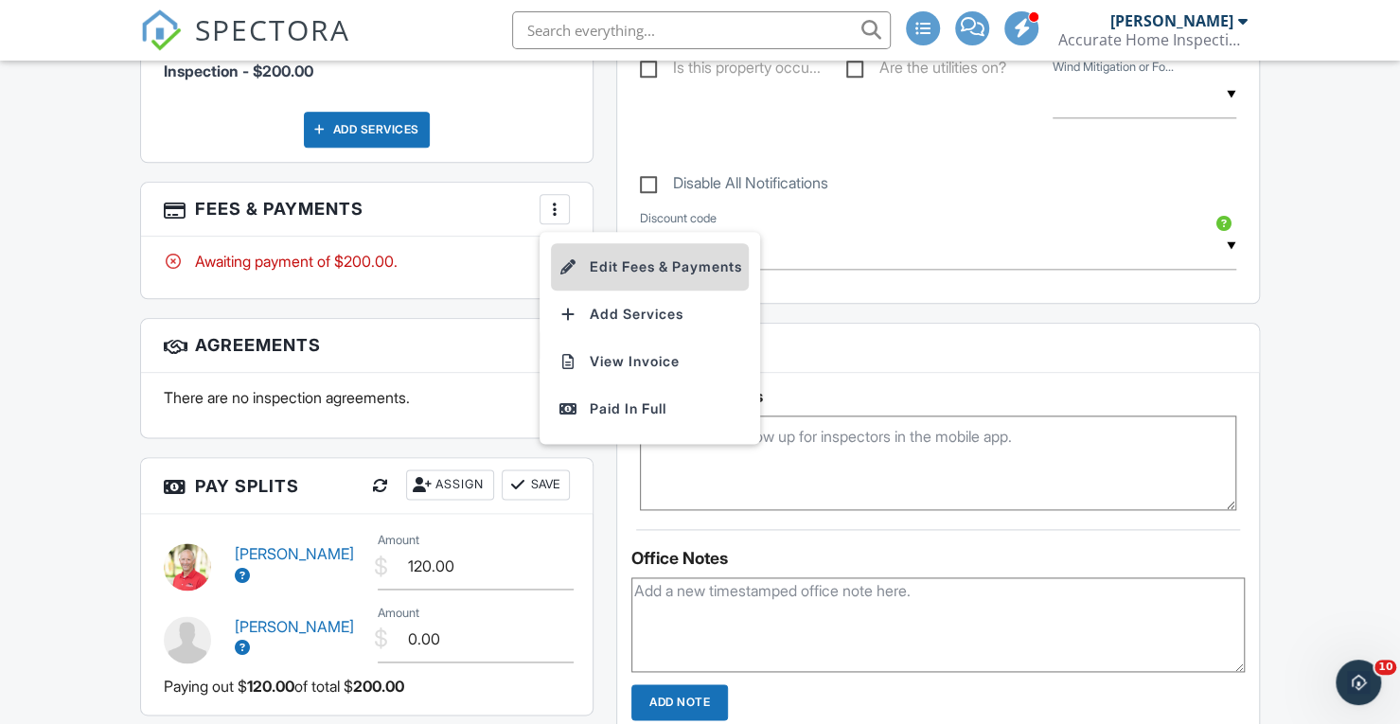
click at [613, 269] on li "Edit Fees & Payments" at bounding box center [650, 266] width 198 height 47
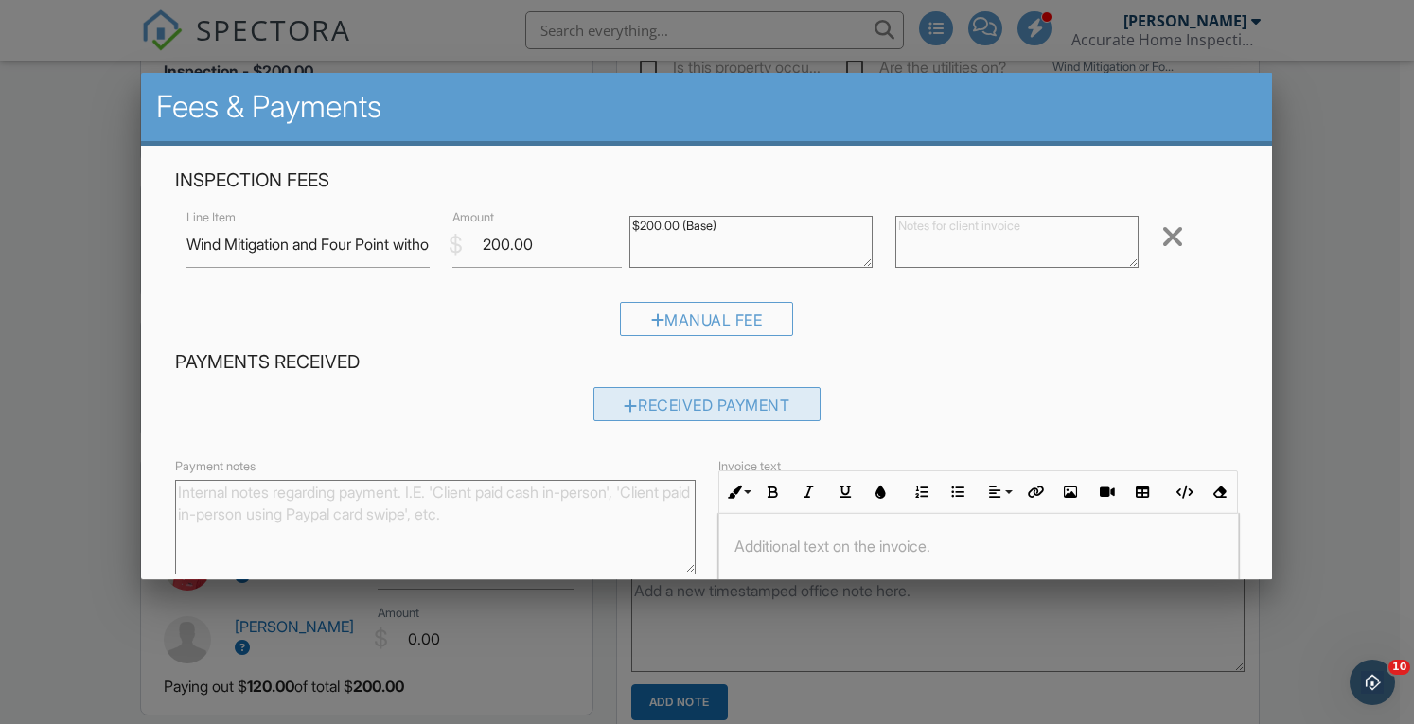
click at [625, 406] on div at bounding box center [632, 405] width 14 height 15
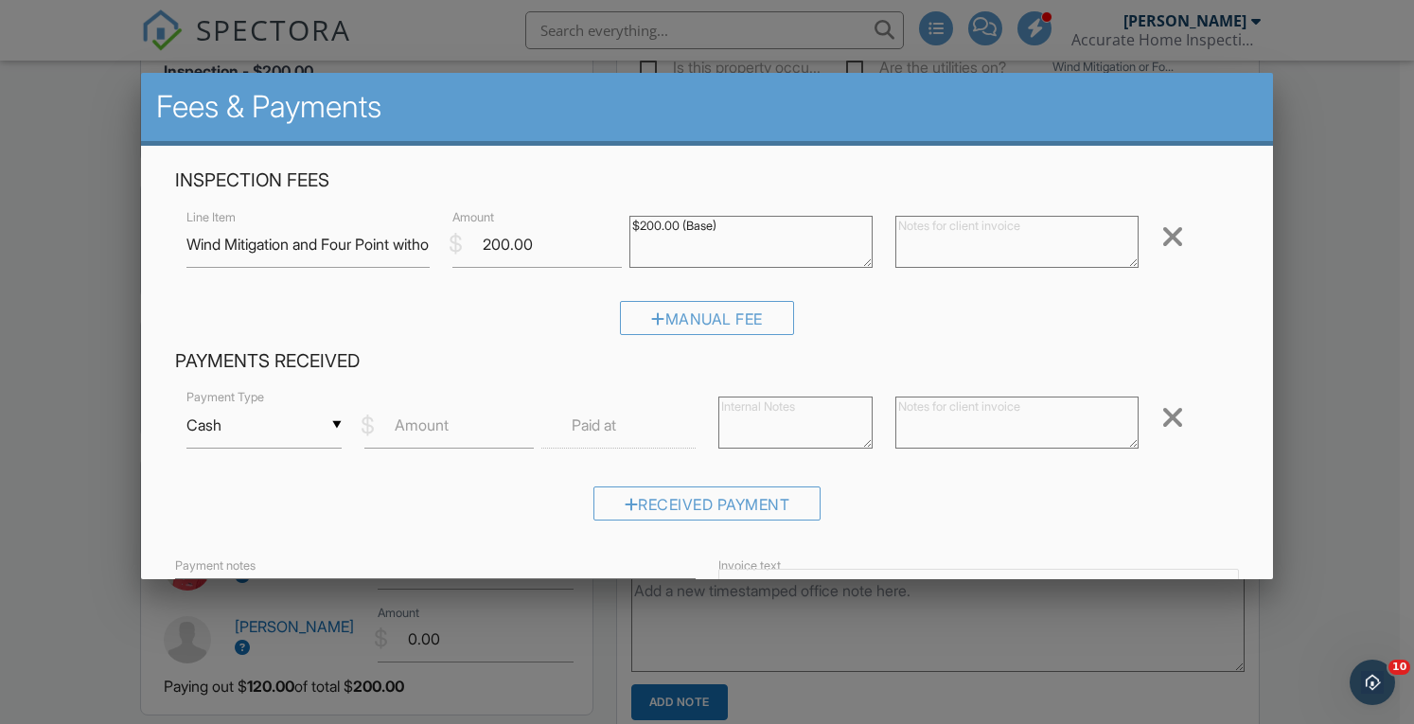
click at [231, 426] on input "Cash" at bounding box center [264, 425] width 154 height 46
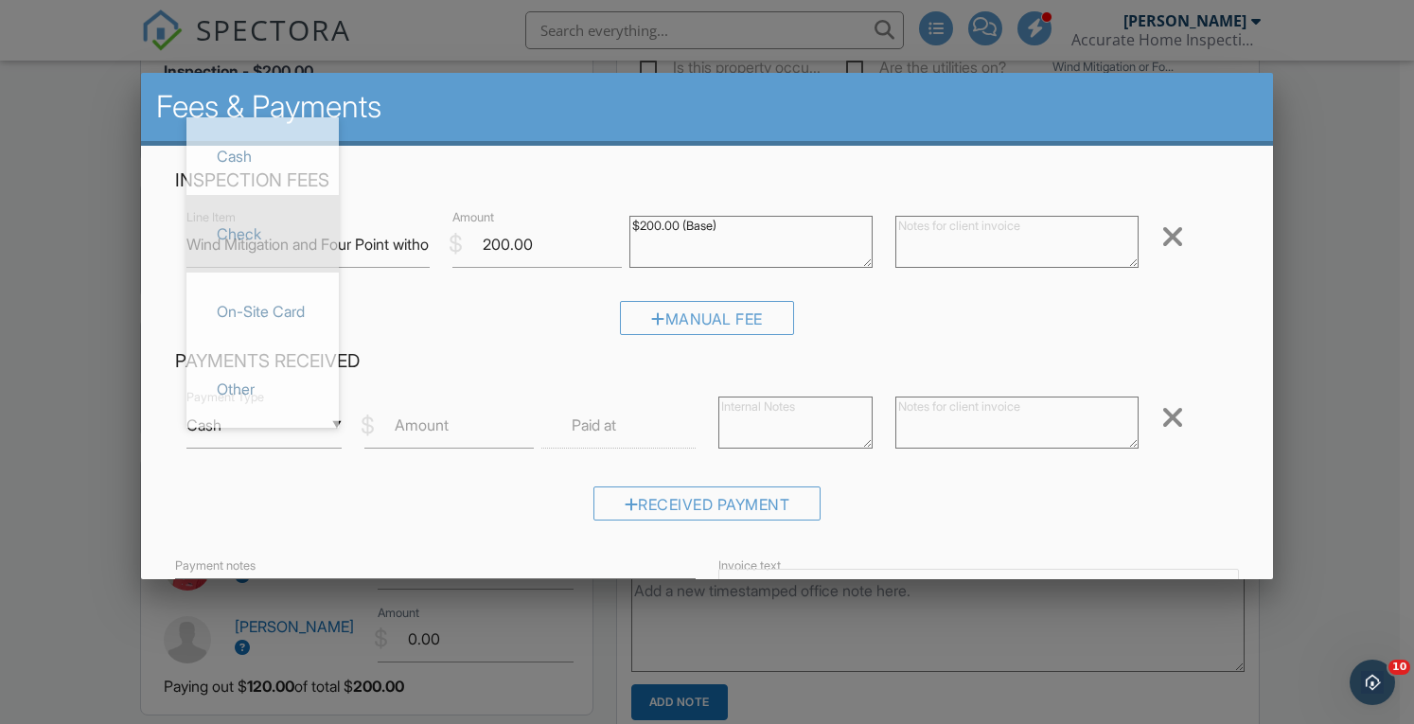
click at [237, 238] on span "Check" at bounding box center [263, 233] width 122 height 47
type input "Check"
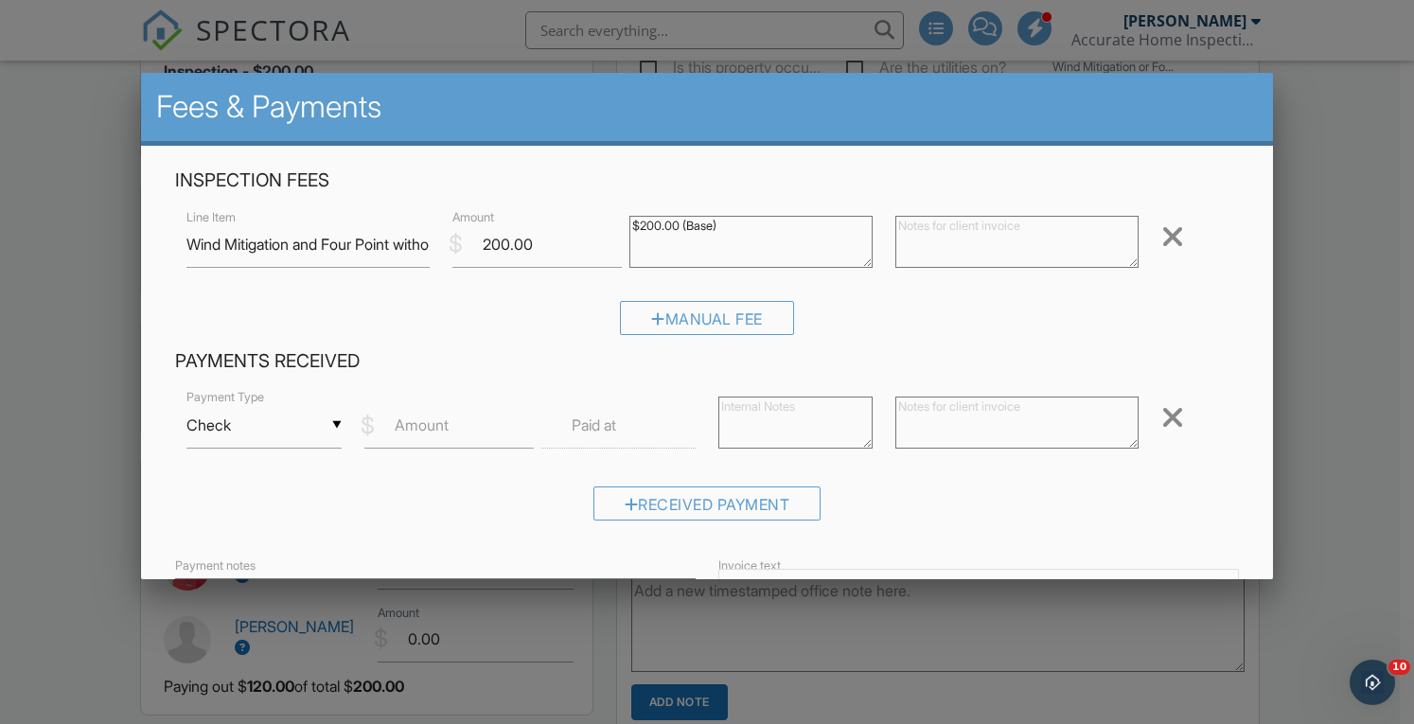
click at [418, 421] on label "Amount" at bounding box center [422, 425] width 54 height 21
click at [418, 421] on input "Amount" at bounding box center [449, 425] width 169 height 46
type input "200.00"
click at [755, 421] on textarea at bounding box center [796, 423] width 154 height 52
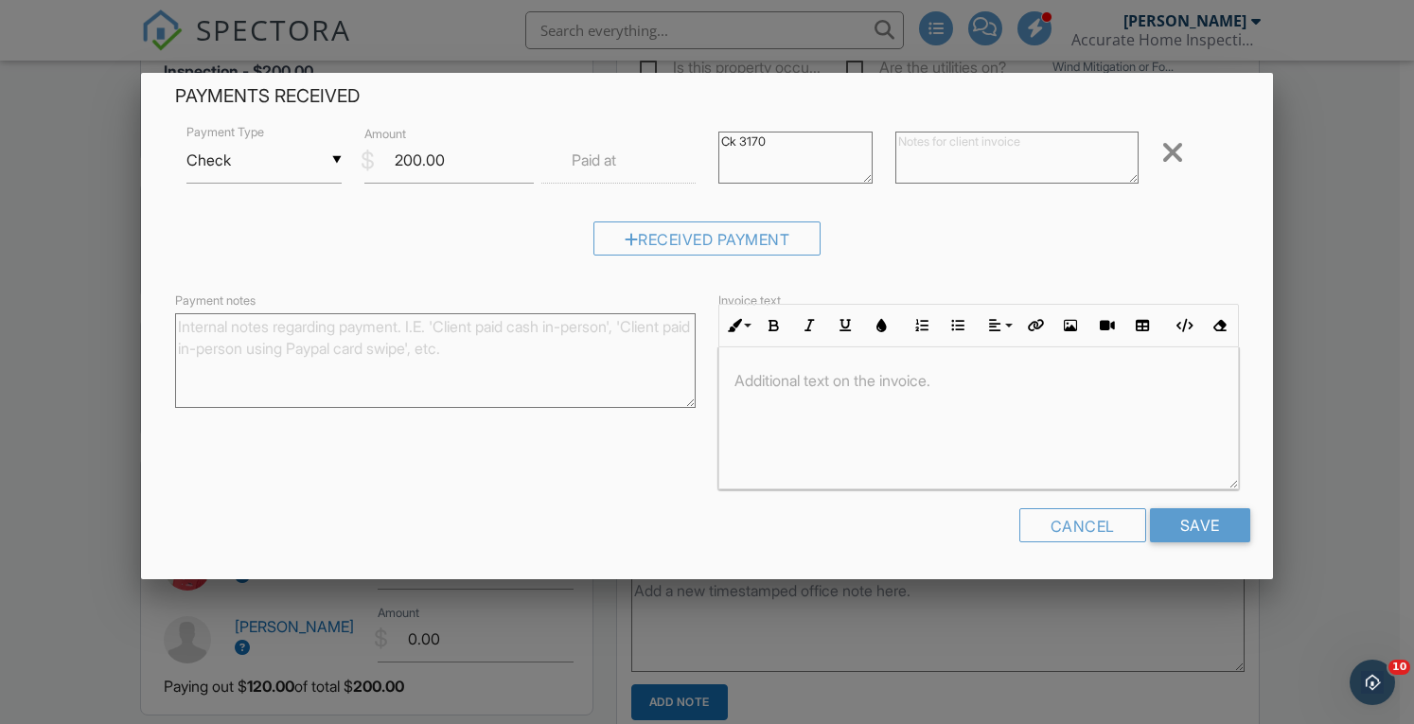
scroll to position [305, 0]
type textarea "Ck 3170"
click at [1189, 519] on input "Save" at bounding box center [1200, 525] width 100 height 34
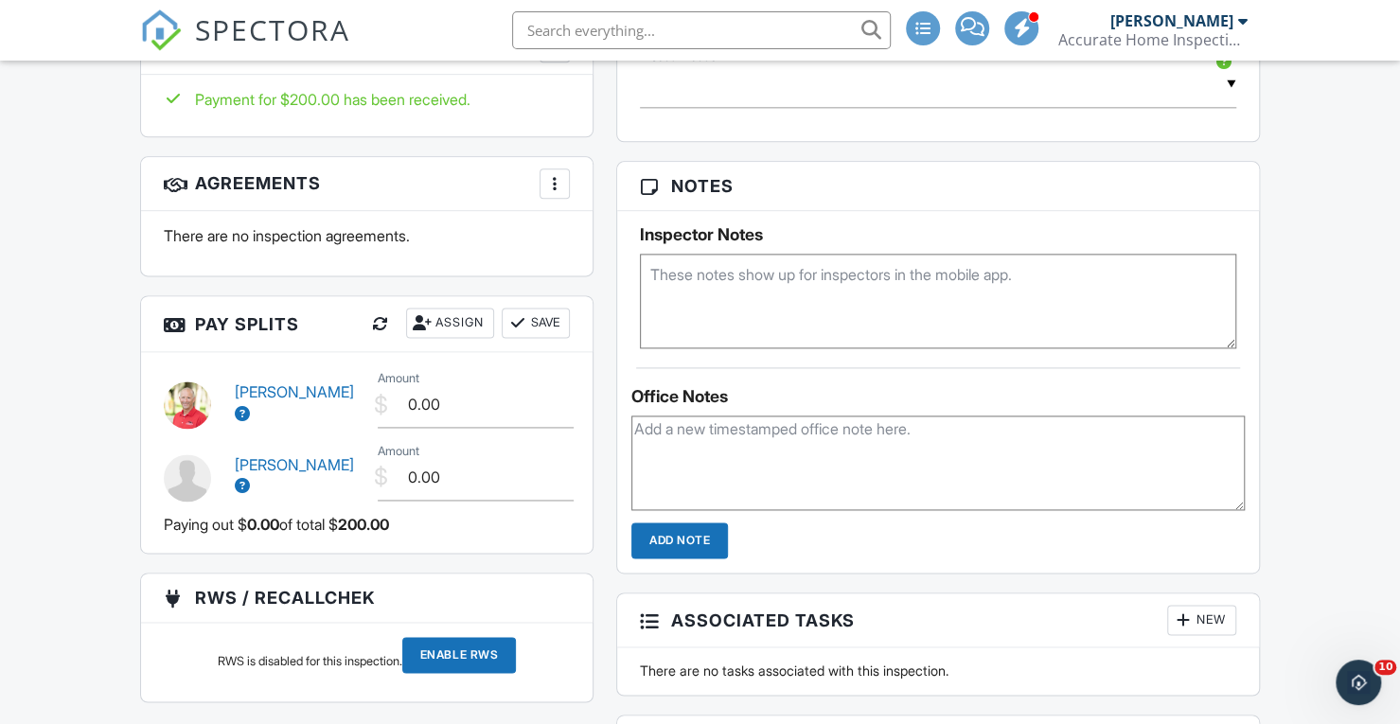
scroll to position [1355, 0]
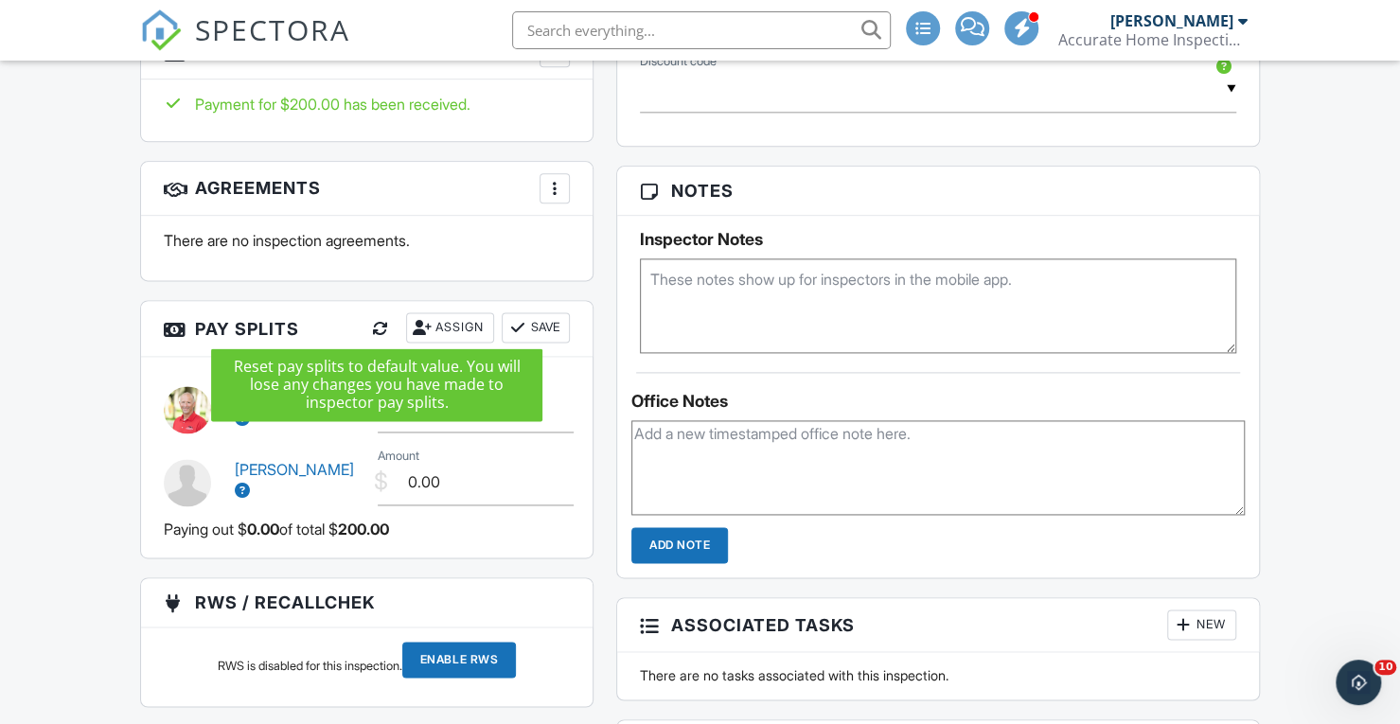
click at [375, 327] on div at bounding box center [380, 328] width 19 height 19
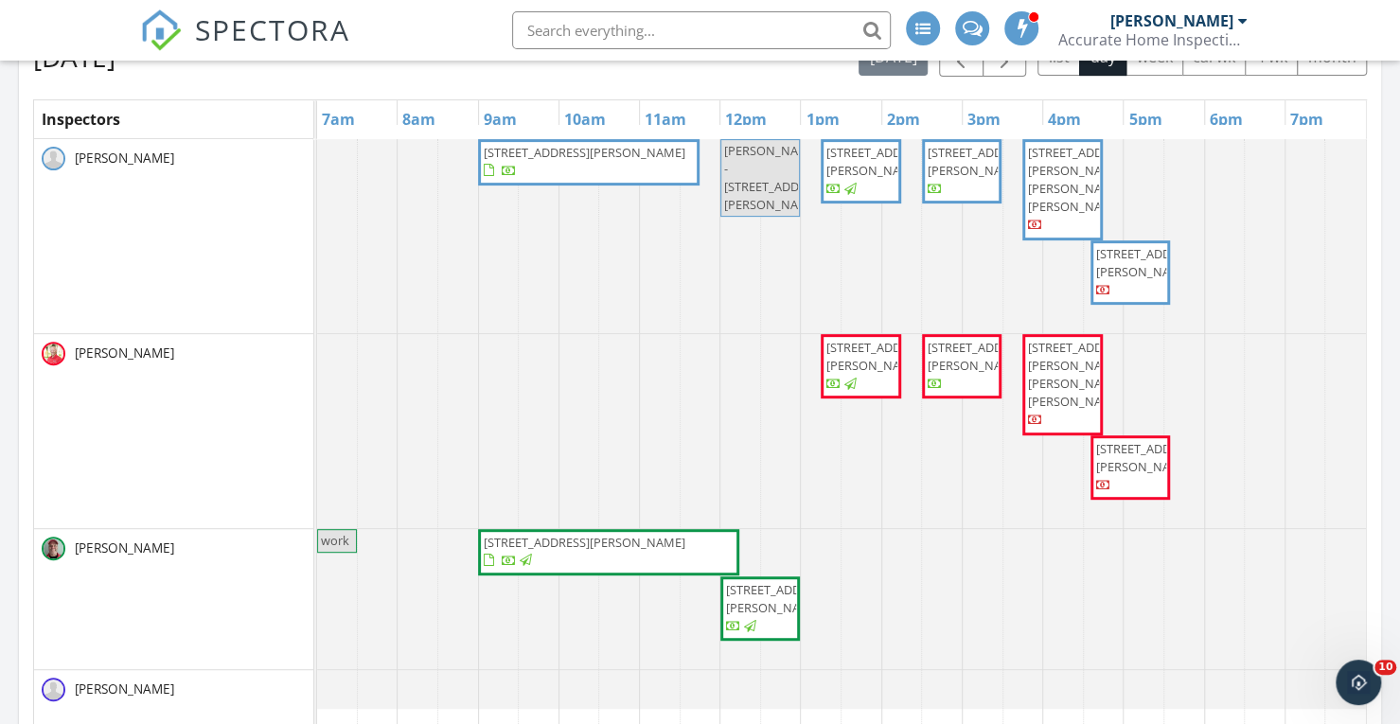
scroll to position [267, 0]
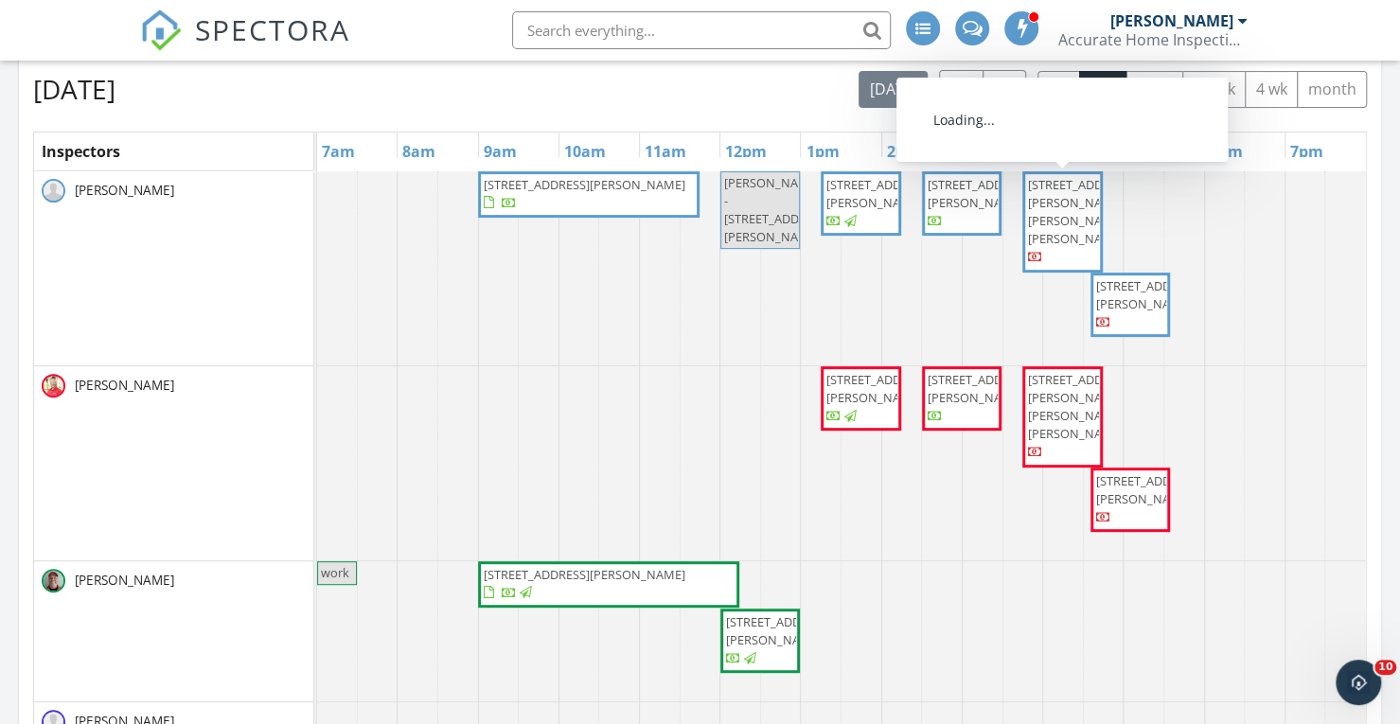
drag, startPoint x: 1066, startPoint y: 238, endPoint x: 1059, endPoint y: 229, distance: 11.4
click at [1059, 229] on span "[STREET_ADDRESS][PERSON_NAME][PERSON_NAME][PERSON_NAME]" at bounding box center [1081, 212] width 106 height 72
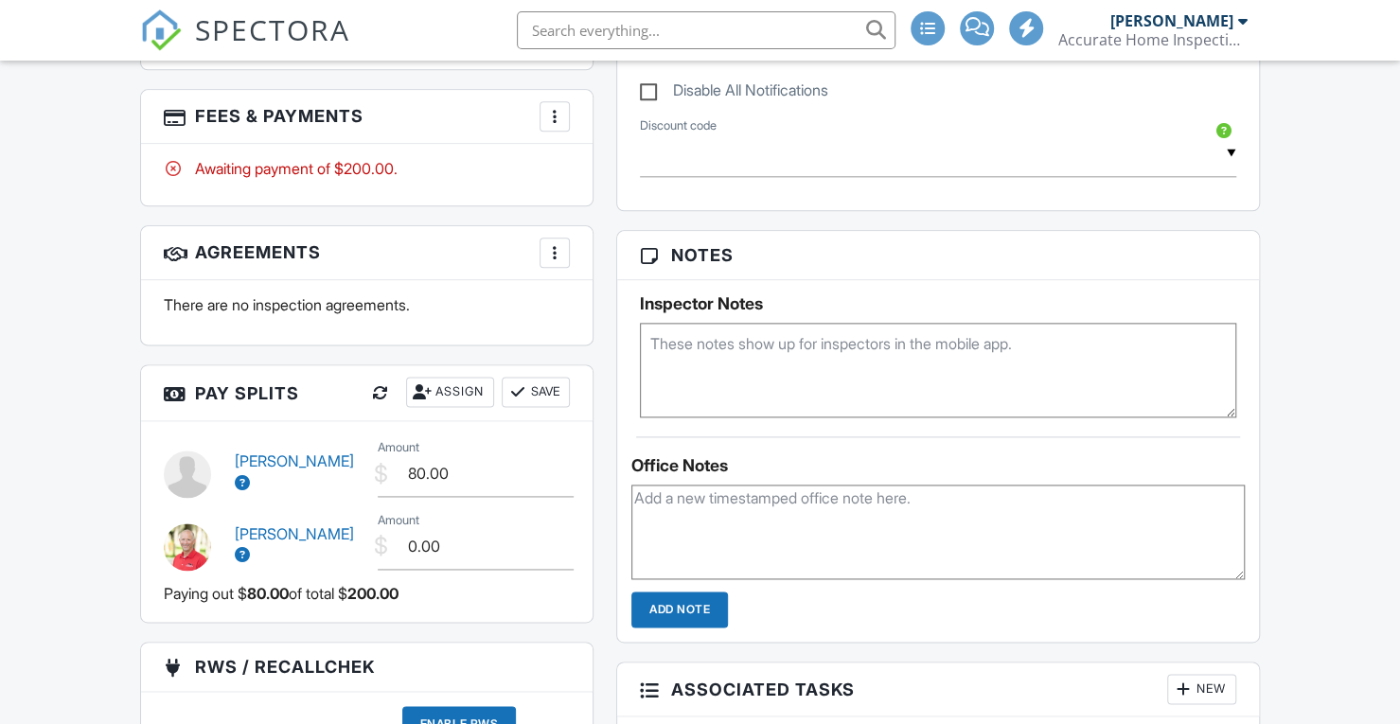
click at [557, 107] on div at bounding box center [554, 116] width 19 height 19
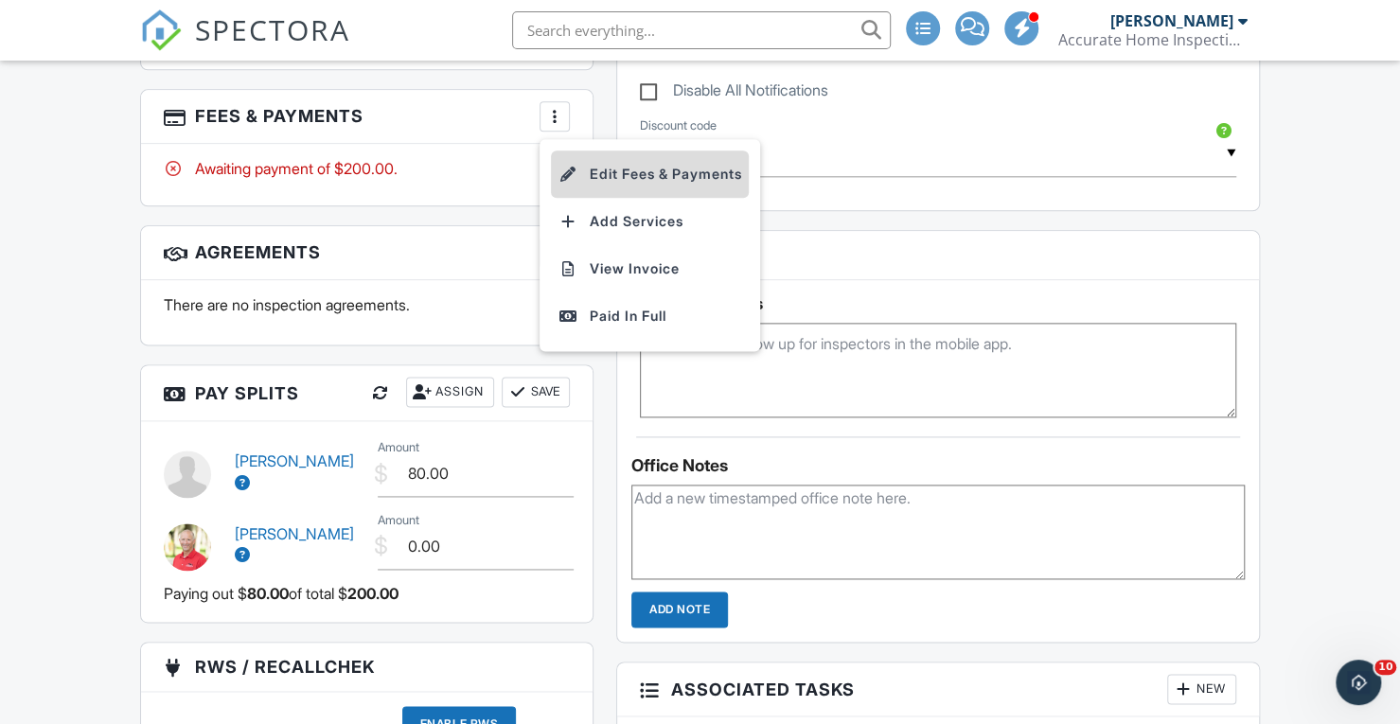
click at [621, 169] on li "Edit Fees & Payments" at bounding box center [650, 174] width 198 height 47
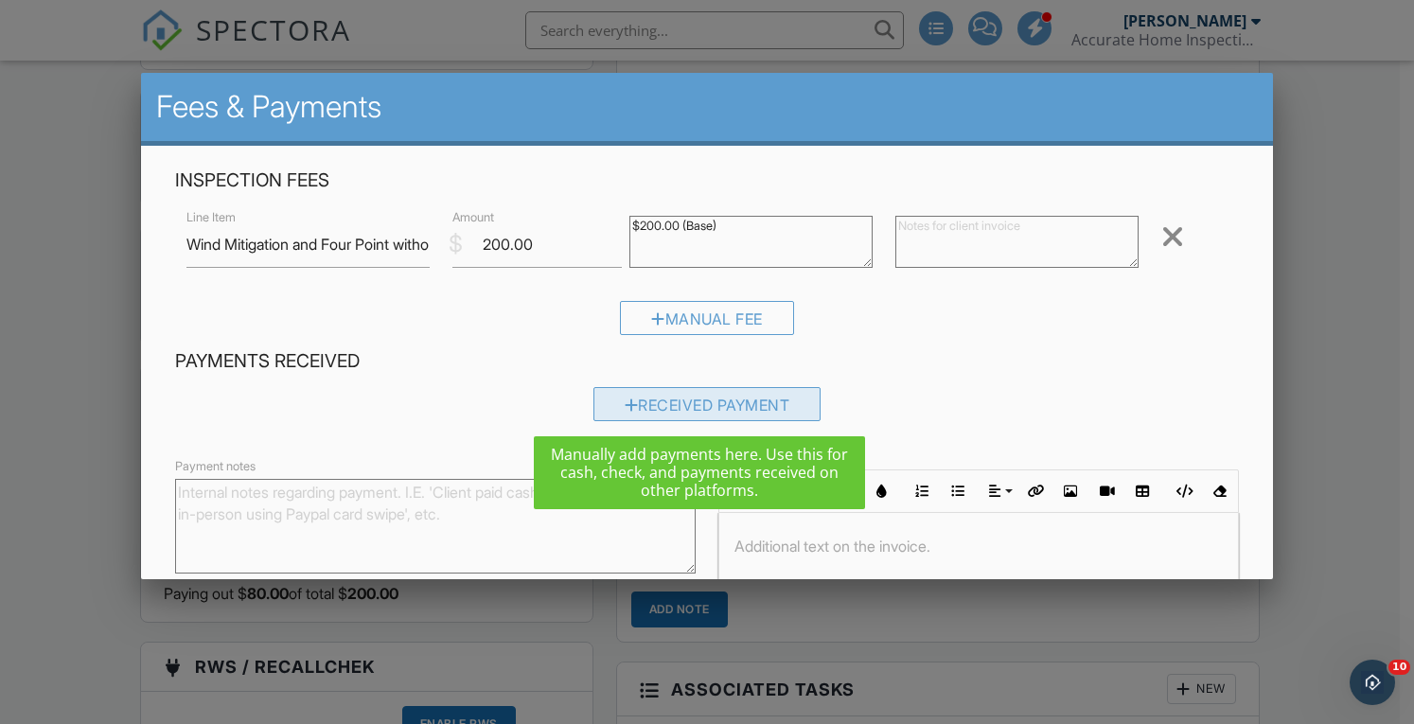
click at [668, 406] on div "Received Payment" at bounding box center [708, 404] width 228 height 34
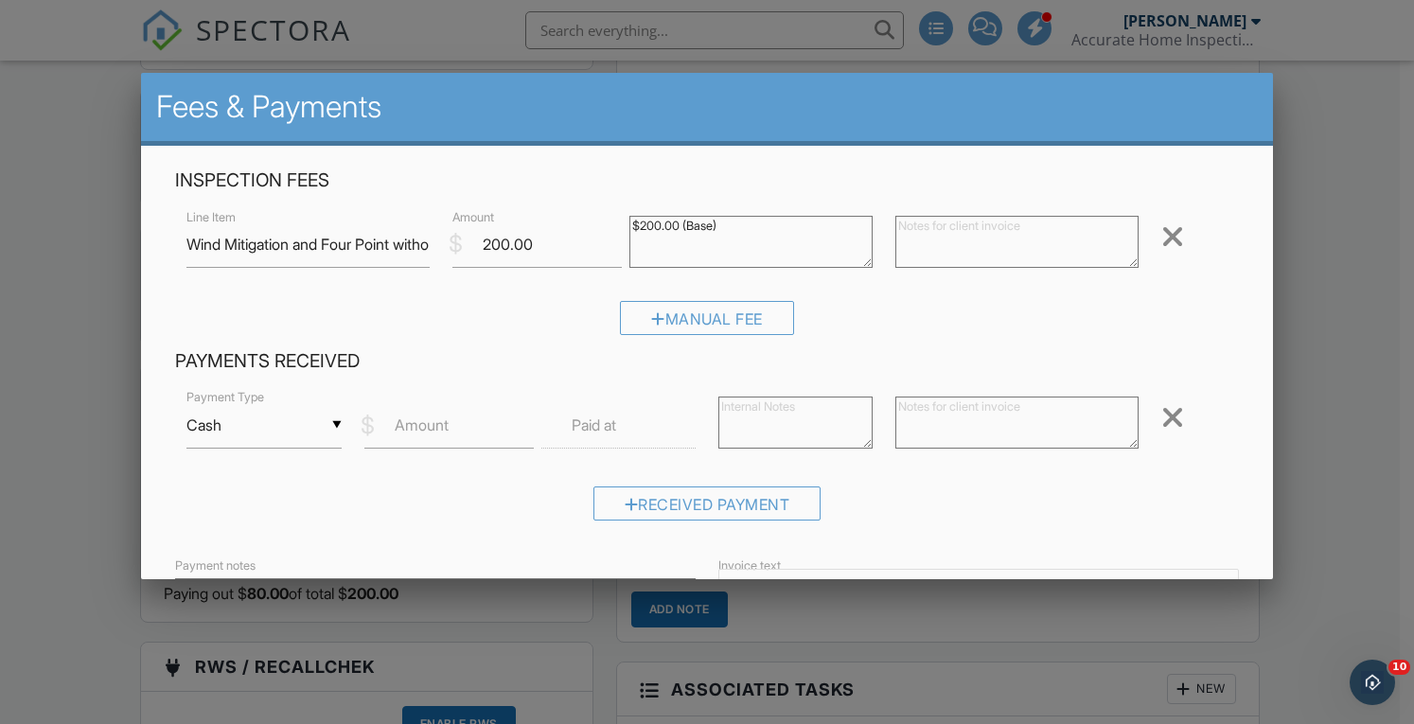
click at [282, 421] on input "Cash" at bounding box center [264, 425] width 154 height 46
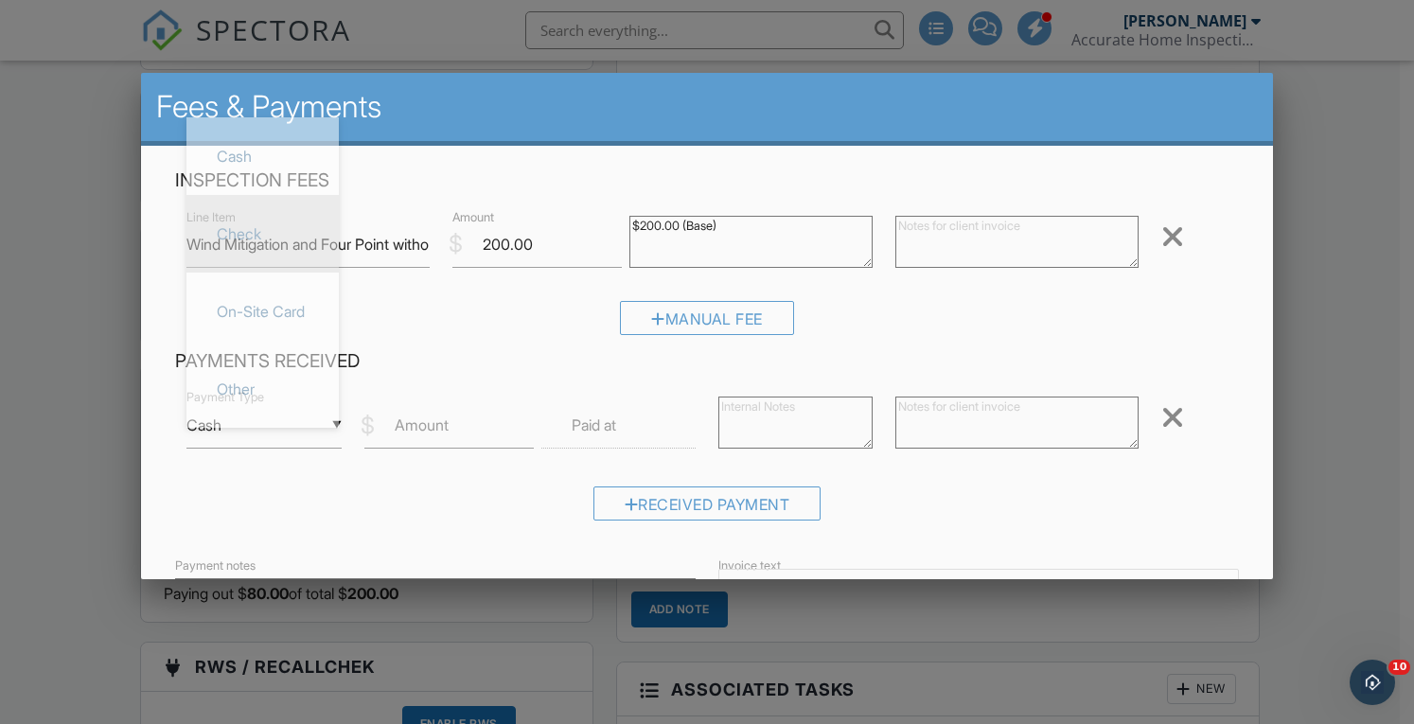
click at [224, 219] on span "Check" at bounding box center [263, 233] width 122 height 47
type input "Check"
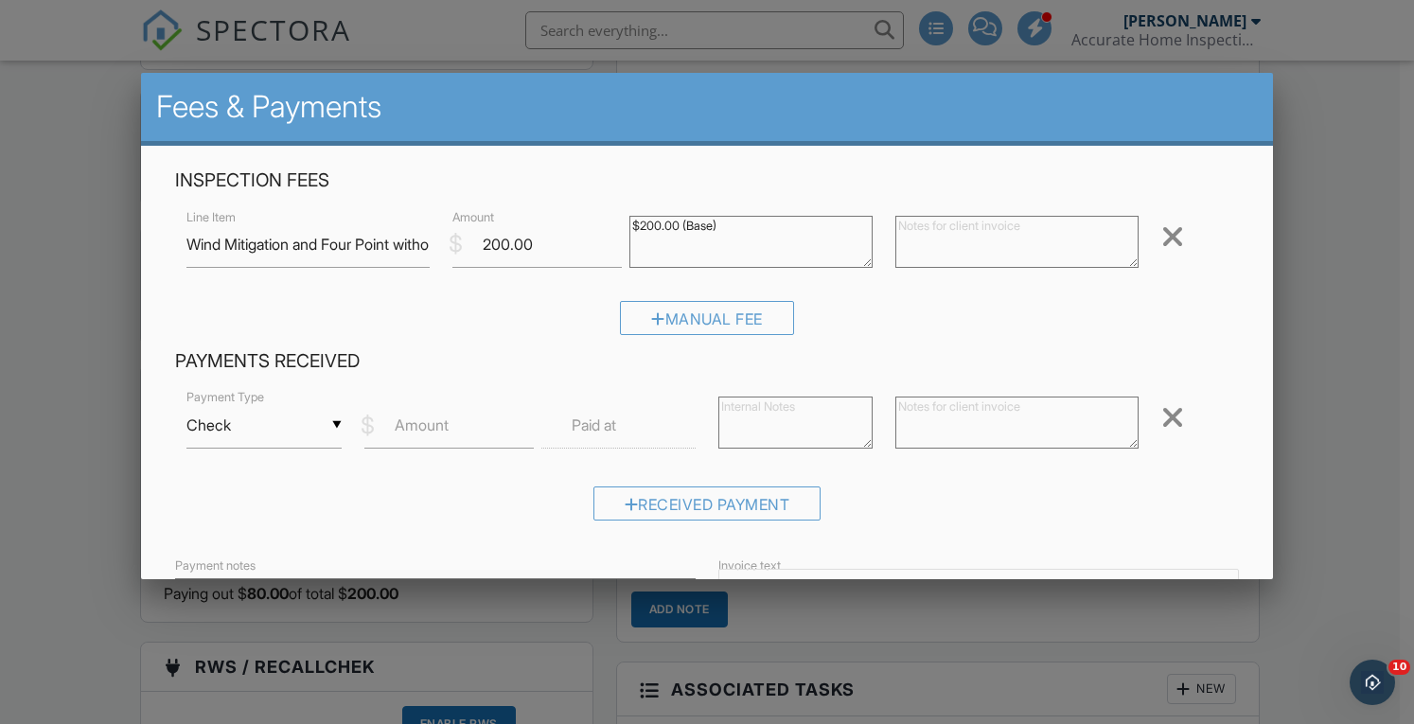
click at [427, 418] on label "Amount" at bounding box center [422, 425] width 54 height 21
click at [427, 418] on input "Amount" at bounding box center [449, 425] width 169 height 46
type input "200.00"
click at [826, 416] on textarea at bounding box center [796, 423] width 154 height 52
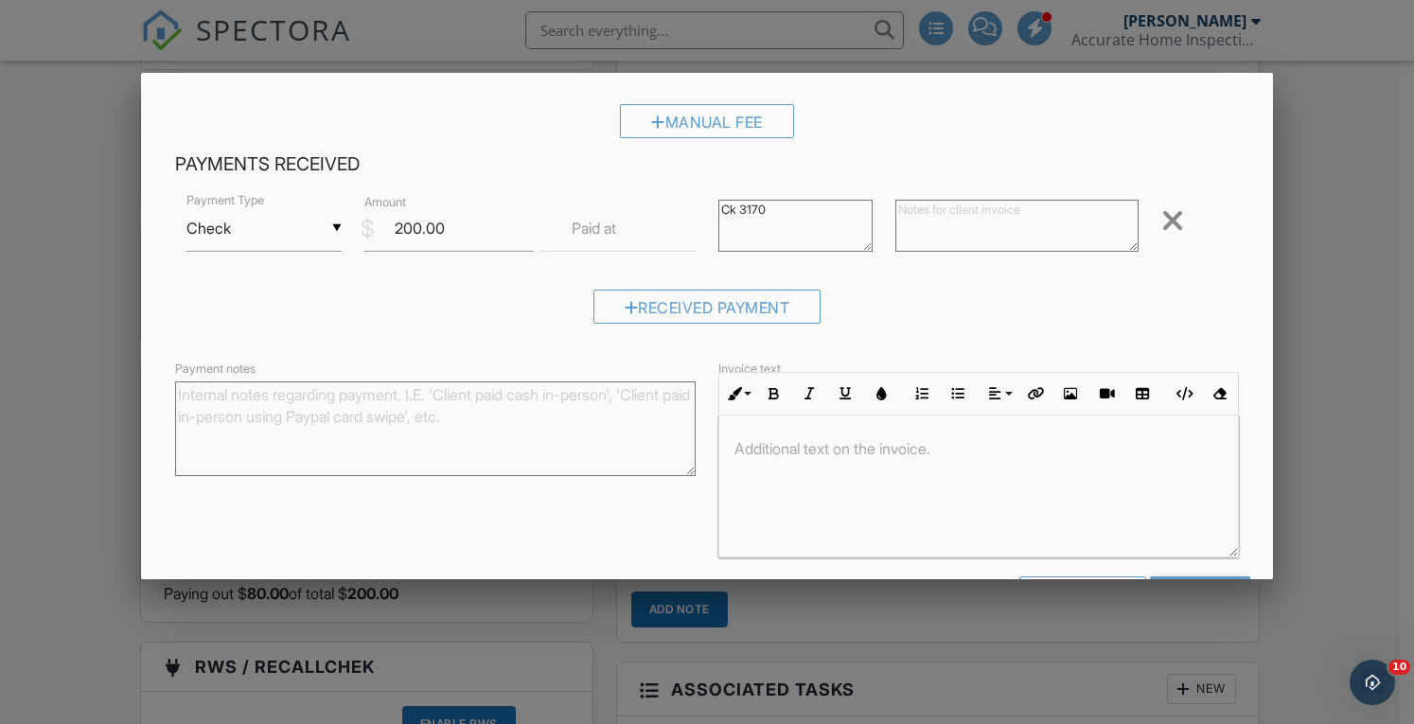
scroll to position [305, 0]
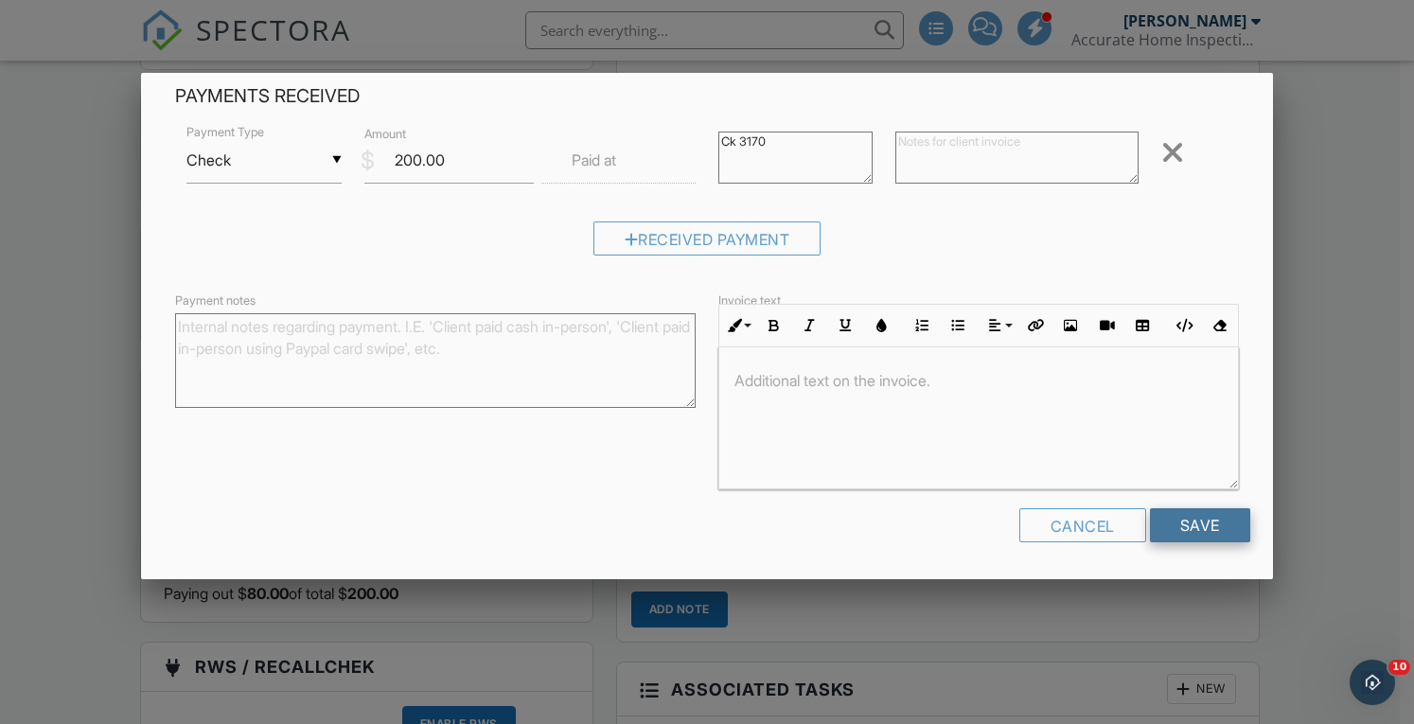
type textarea "Ck 3170"
click at [1167, 524] on input "Save" at bounding box center [1200, 525] width 100 height 34
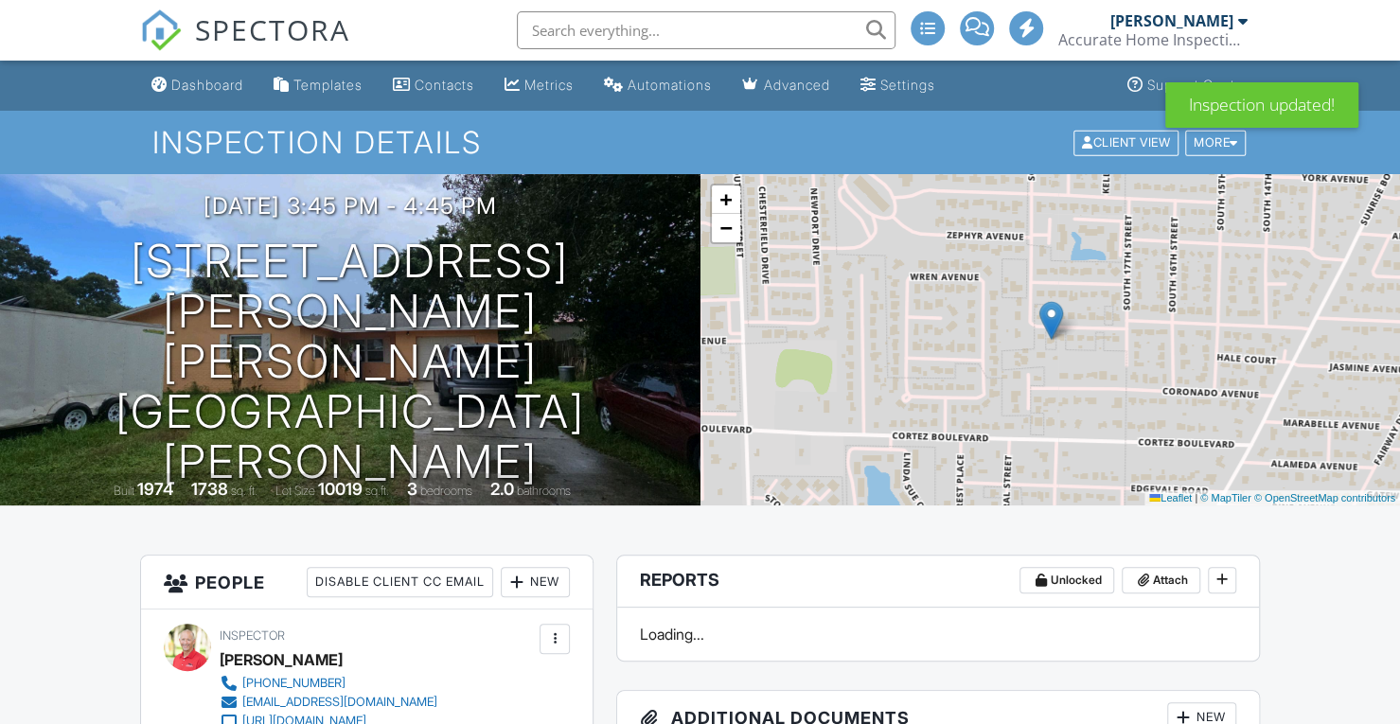
click at [246, 37] on span "SPECTORA" at bounding box center [272, 29] width 155 height 40
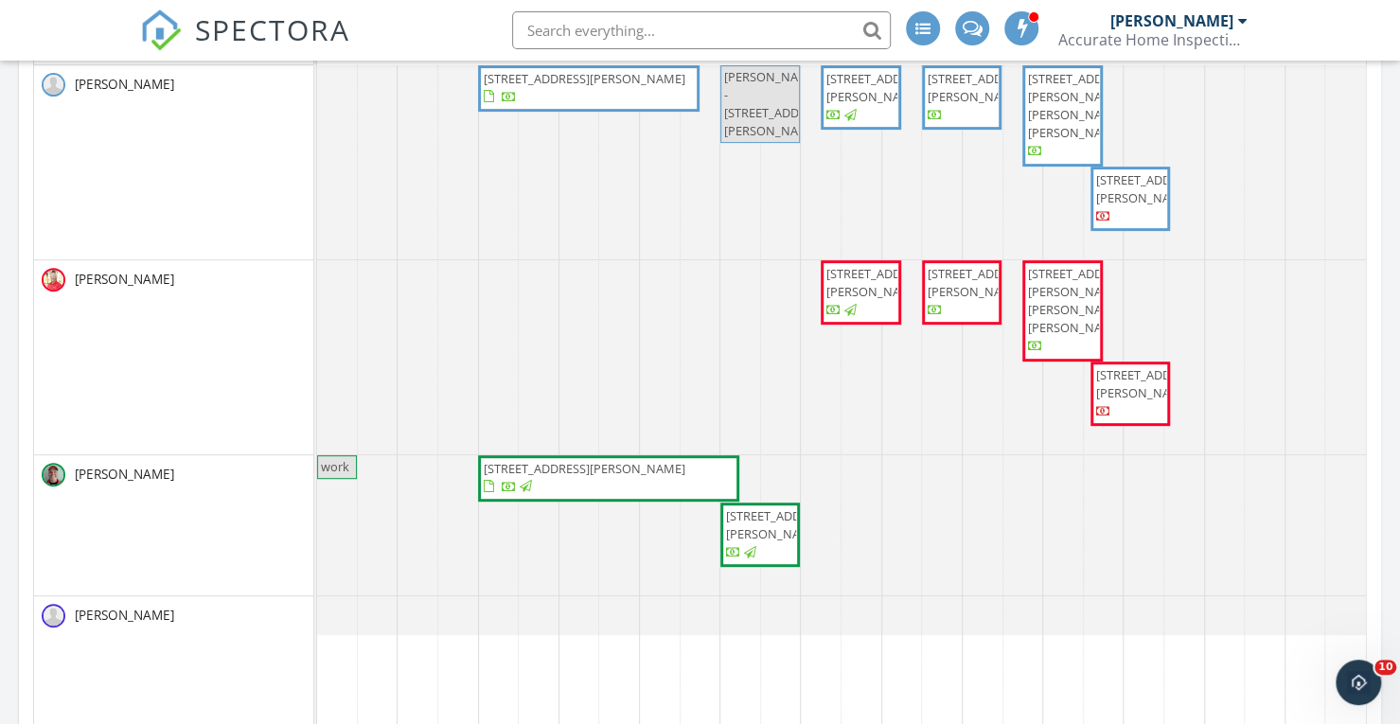
scroll to position [381, 0]
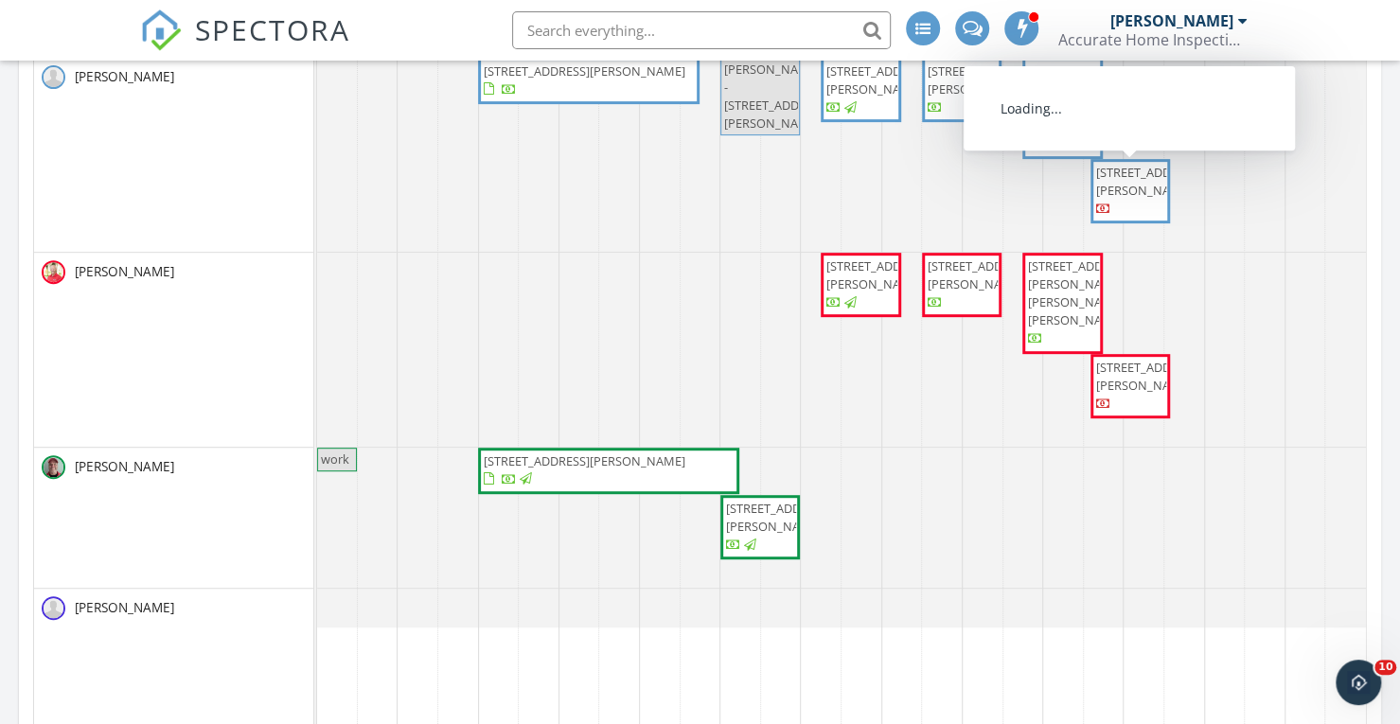
click at [1117, 199] on span "910 N 20th St, Fort Pierce 34950" at bounding box center [1149, 181] width 106 height 35
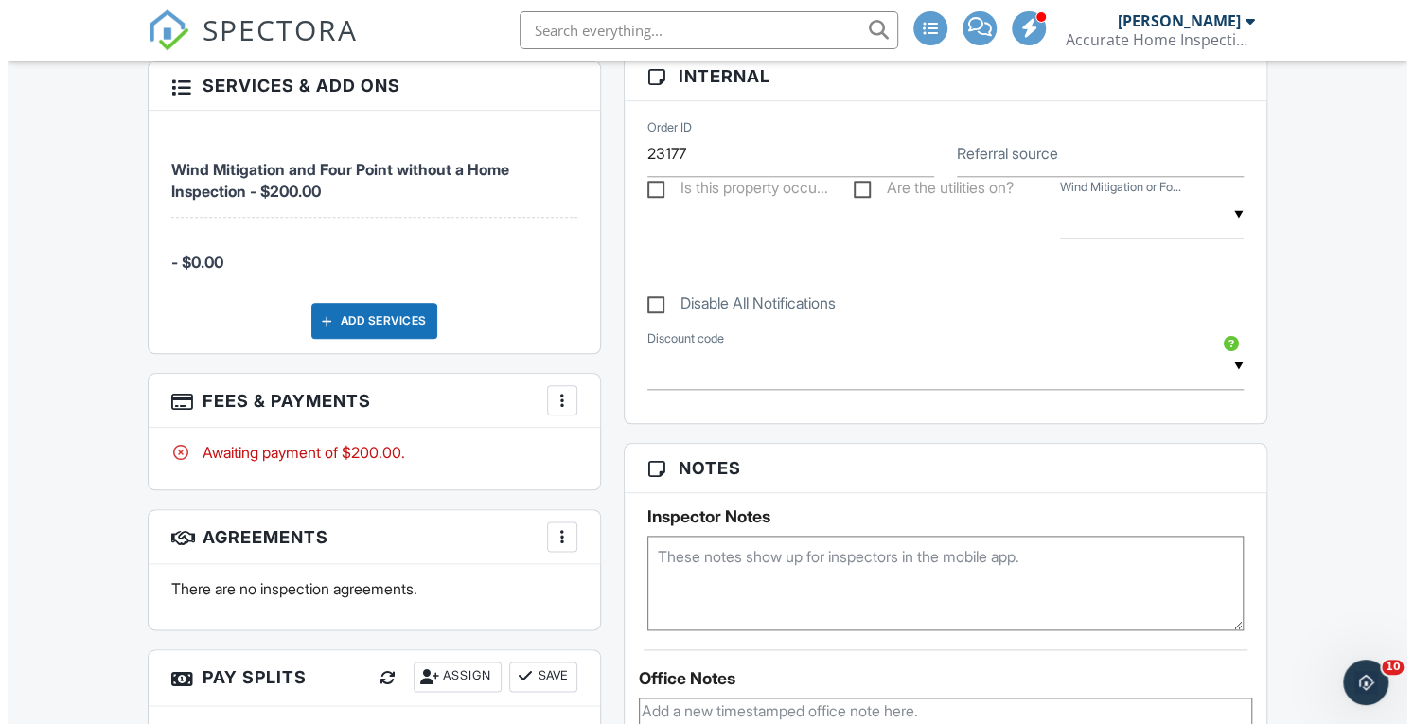
scroll to position [1082, 0]
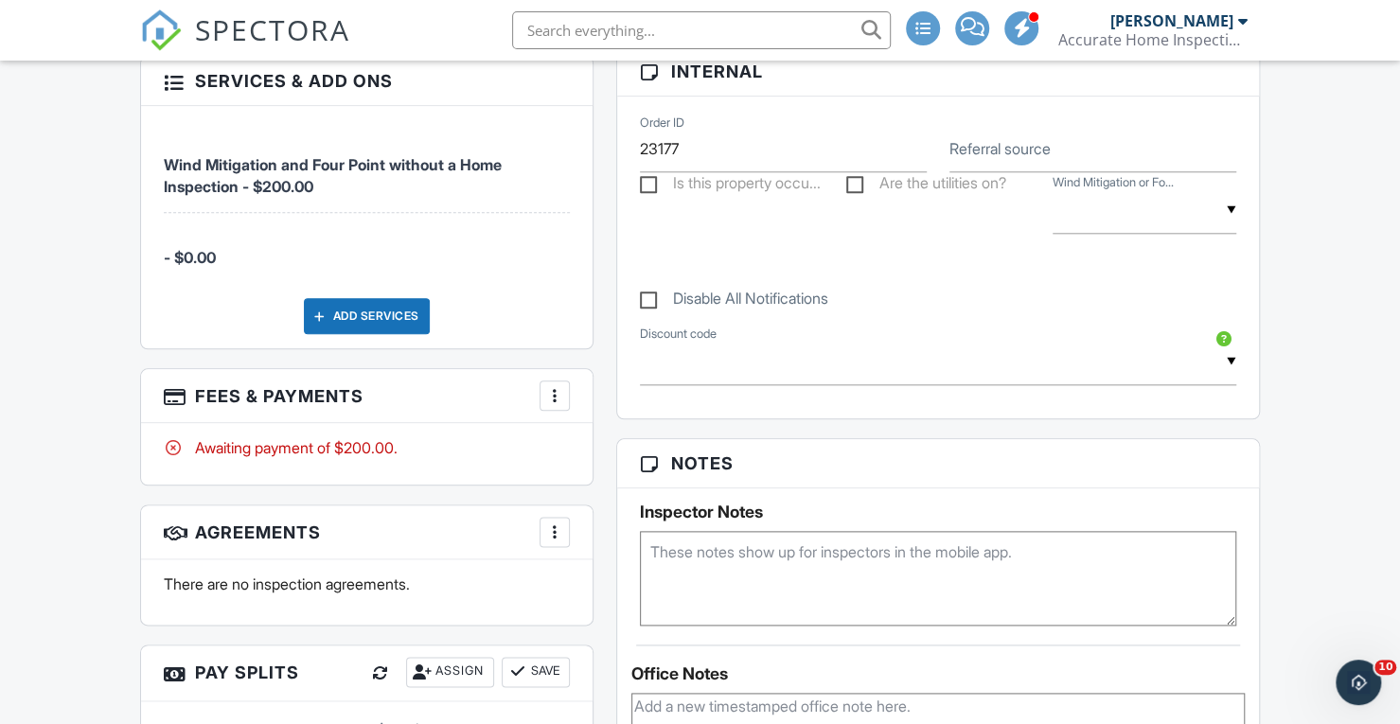
drag, startPoint x: 1407, startPoint y: 114, endPoint x: 1413, endPoint y: 346, distance: 232.0
click at [1399, 346] on html "SPECTORA [PERSON_NAME] Accurate Home Inspections Role: Inspector Change Role Da…" at bounding box center [700, 320] width 1400 height 2804
click at [561, 391] on div at bounding box center [554, 395] width 19 height 19
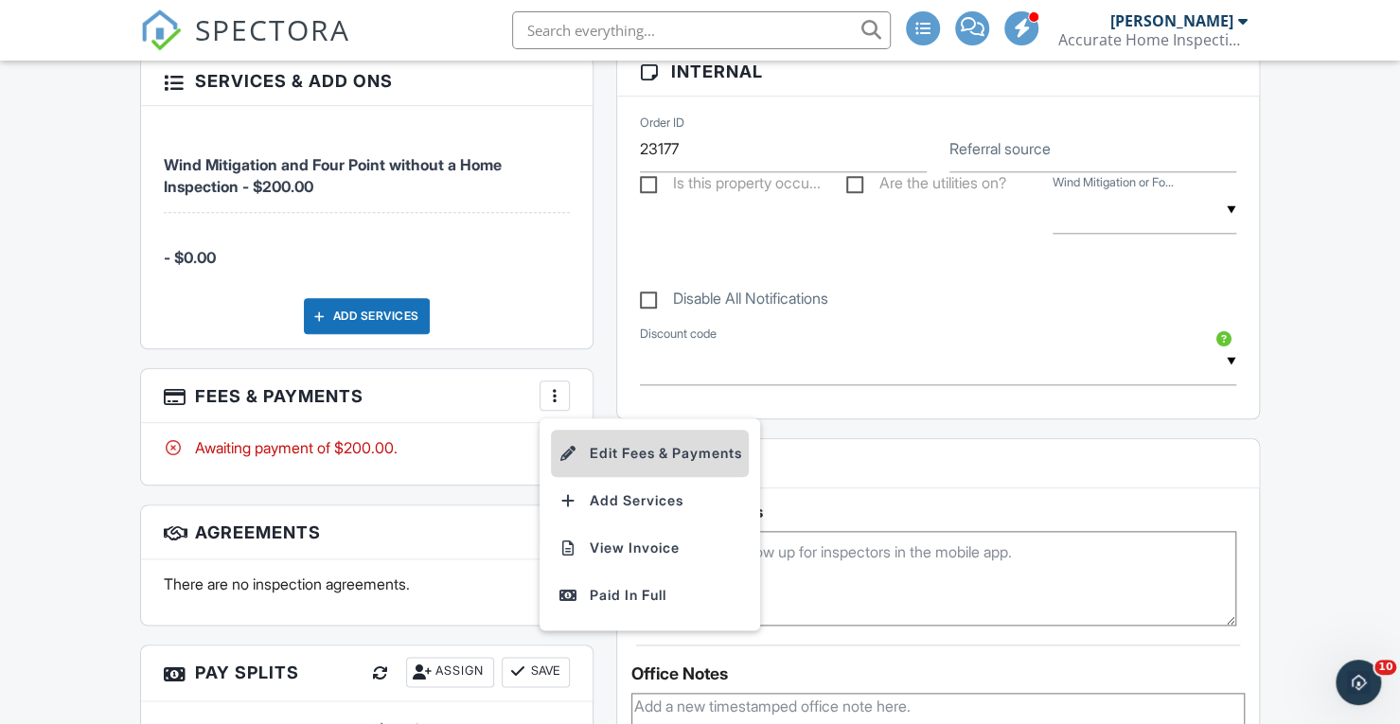
click at [615, 442] on li "Edit Fees & Payments" at bounding box center [650, 453] width 198 height 47
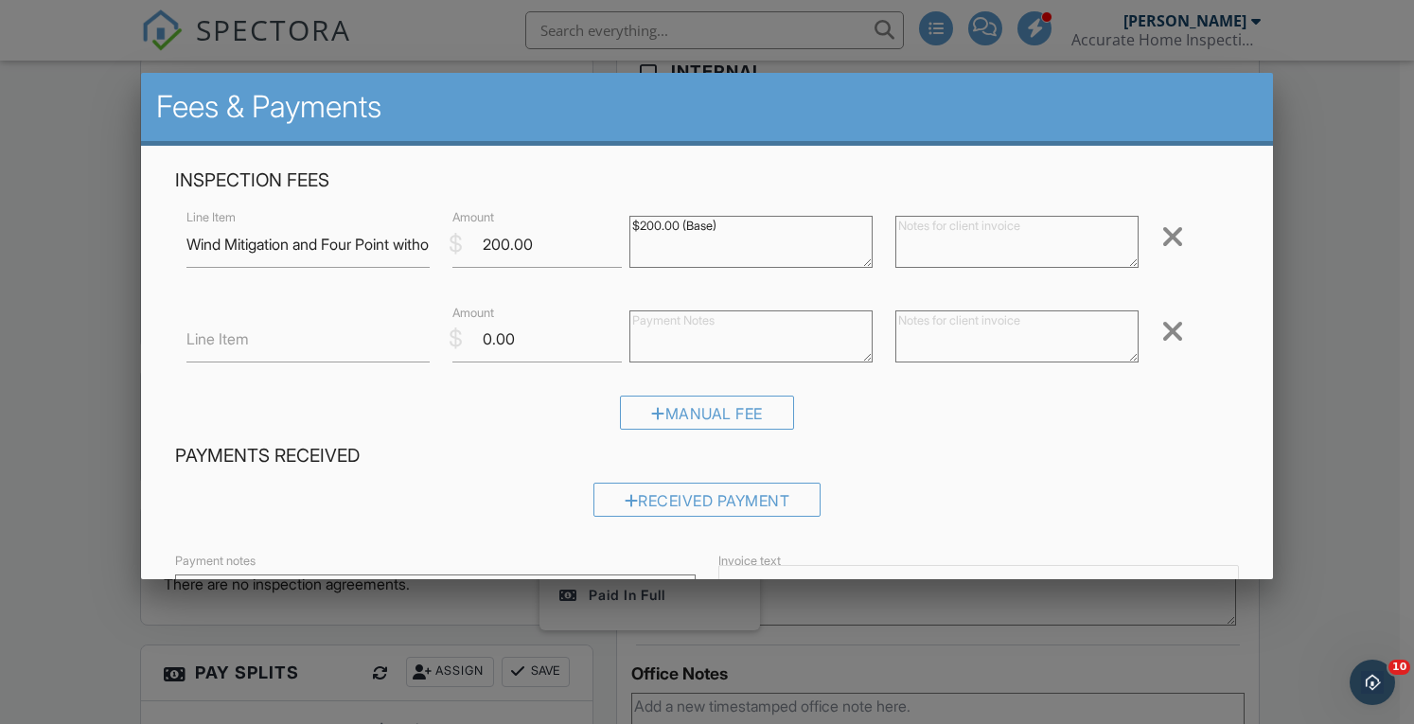
click at [1164, 329] on div at bounding box center [1173, 331] width 23 height 30
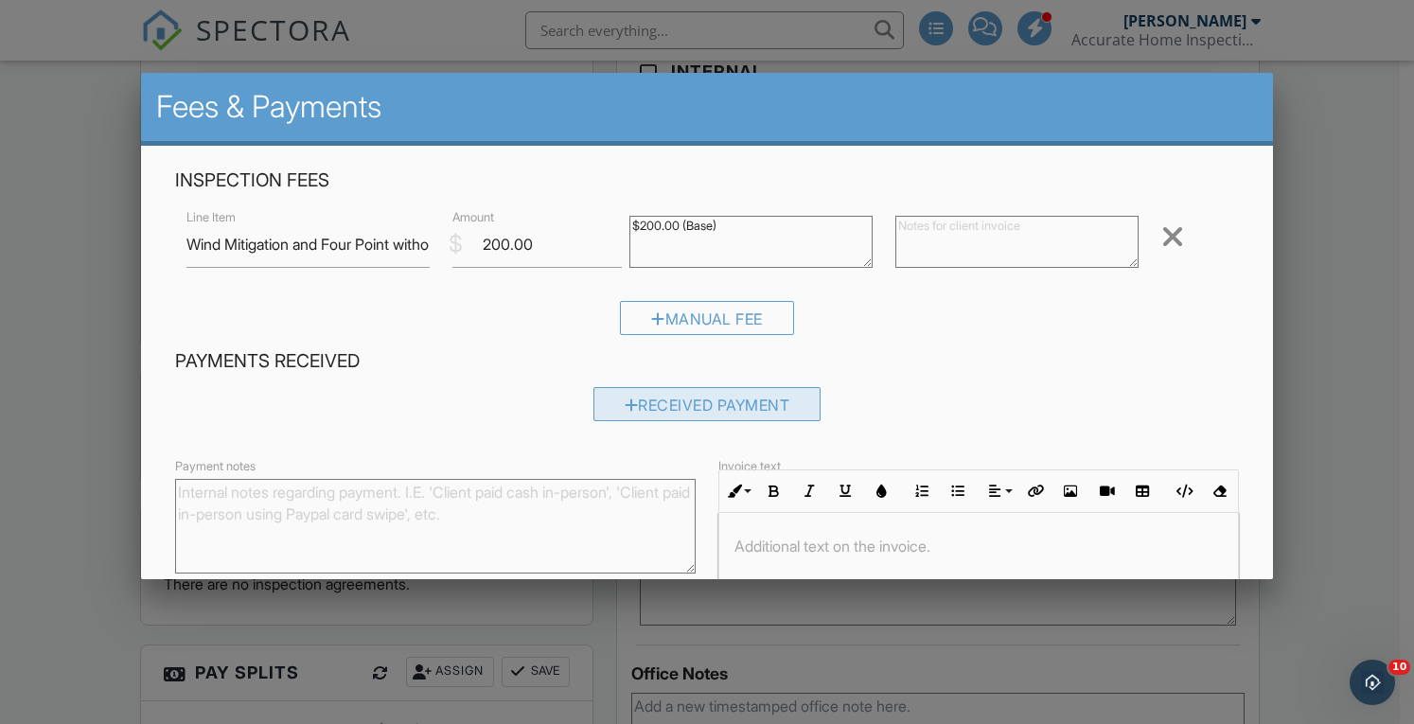
click at [715, 404] on div "Received Payment" at bounding box center [708, 404] width 228 height 34
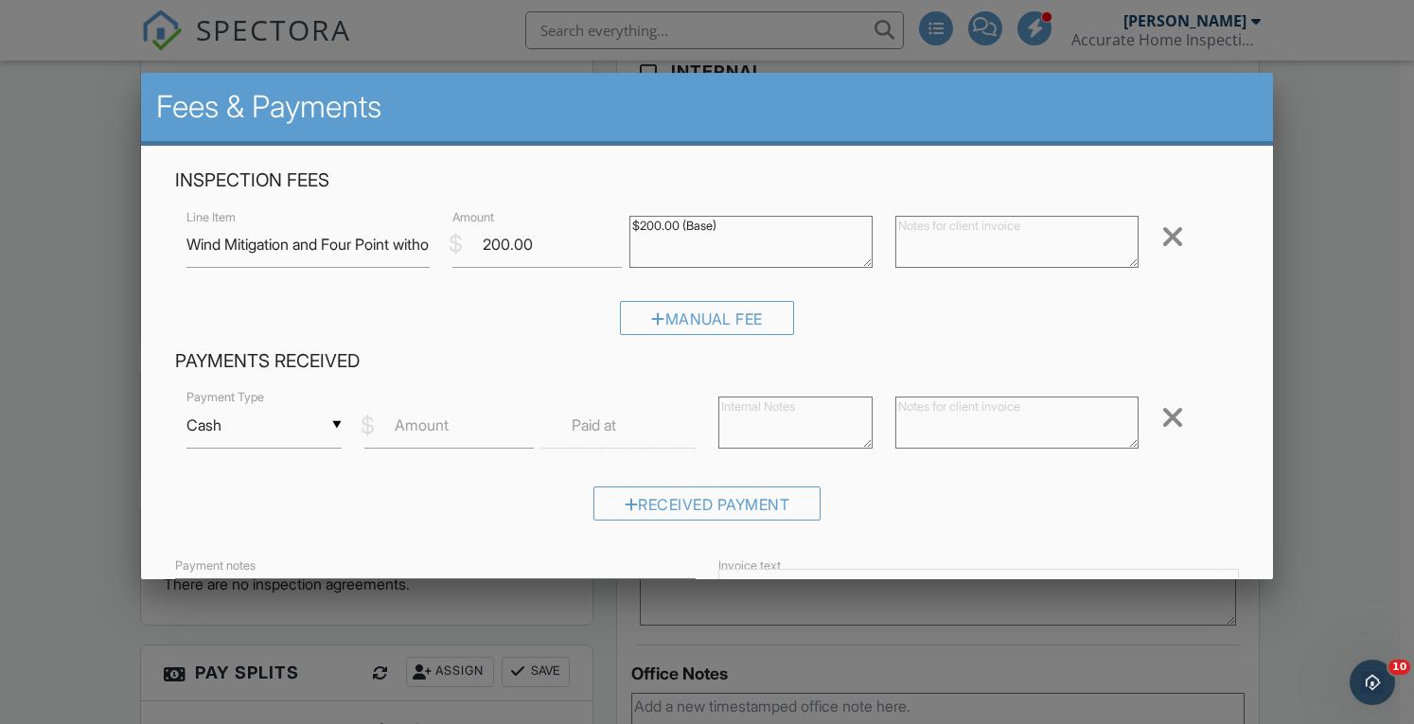
click at [206, 427] on input "Cash" at bounding box center [264, 425] width 154 height 46
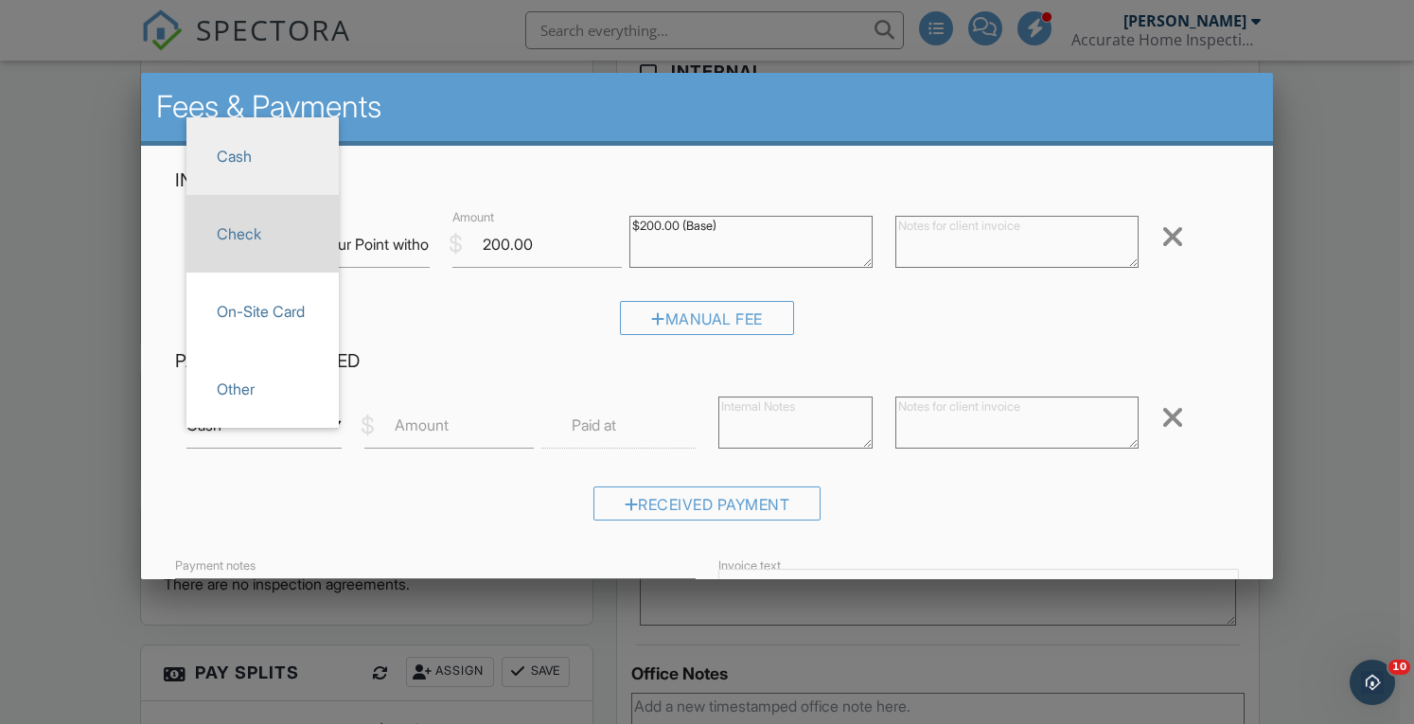
click at [240, 207] on li "Check" at bounding box center [263, 234] width 152 height 78
type input "Check"
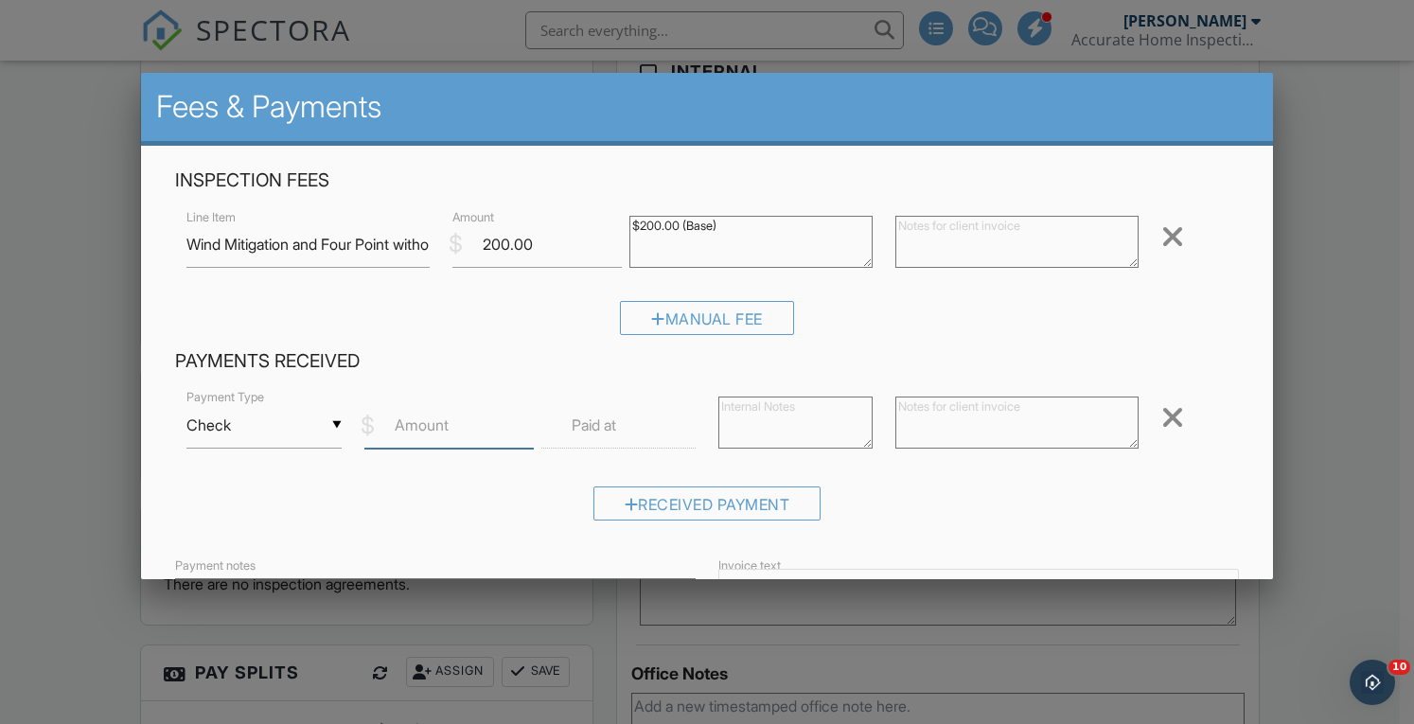
click at [466, 429] on input "Amount" at bounding box center [449, 425] width 169 height 46
type input "200.00"
click at [778, 406] on textarea at bounding box center [796, 423] width 154 height 52
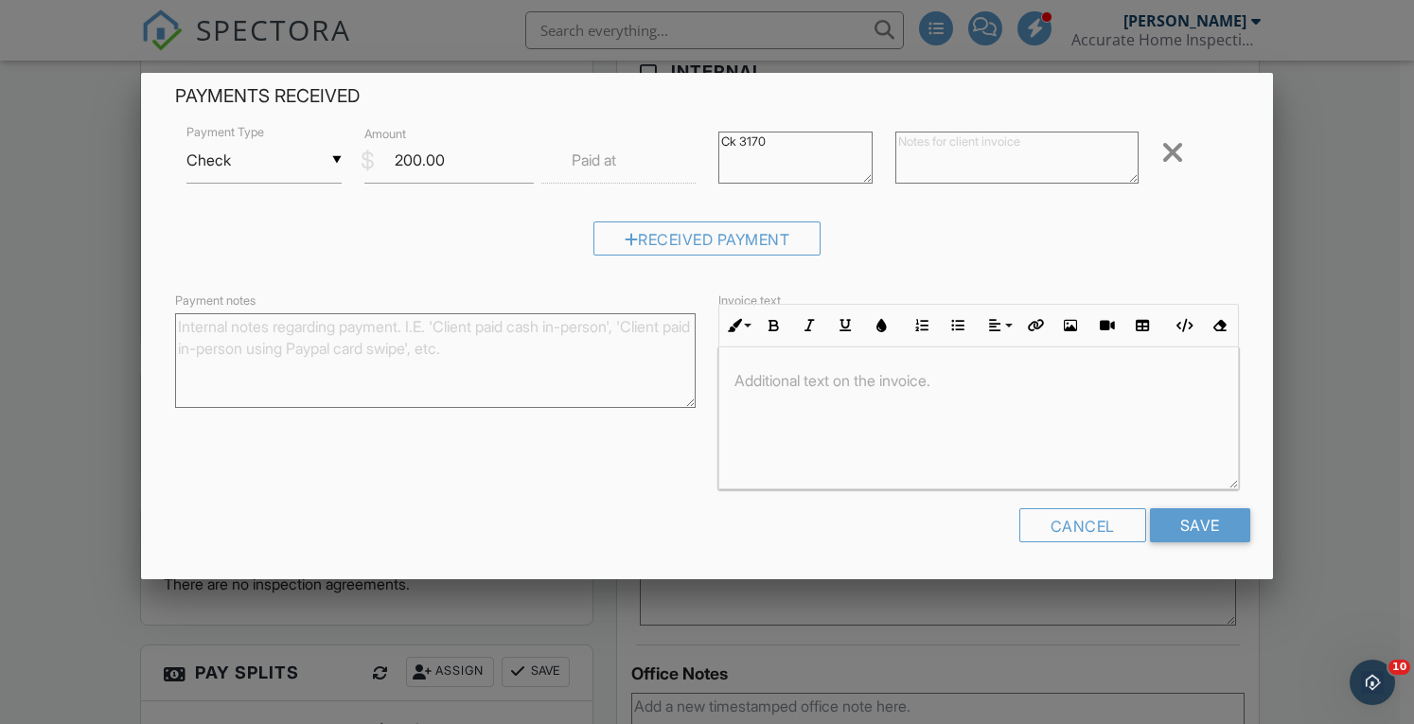
scroll to position [305, 0]
type textarea "Ck 3170"
click at [1171, 516] on input "Save" at bounding box center [1200, 525] width 100 height 34
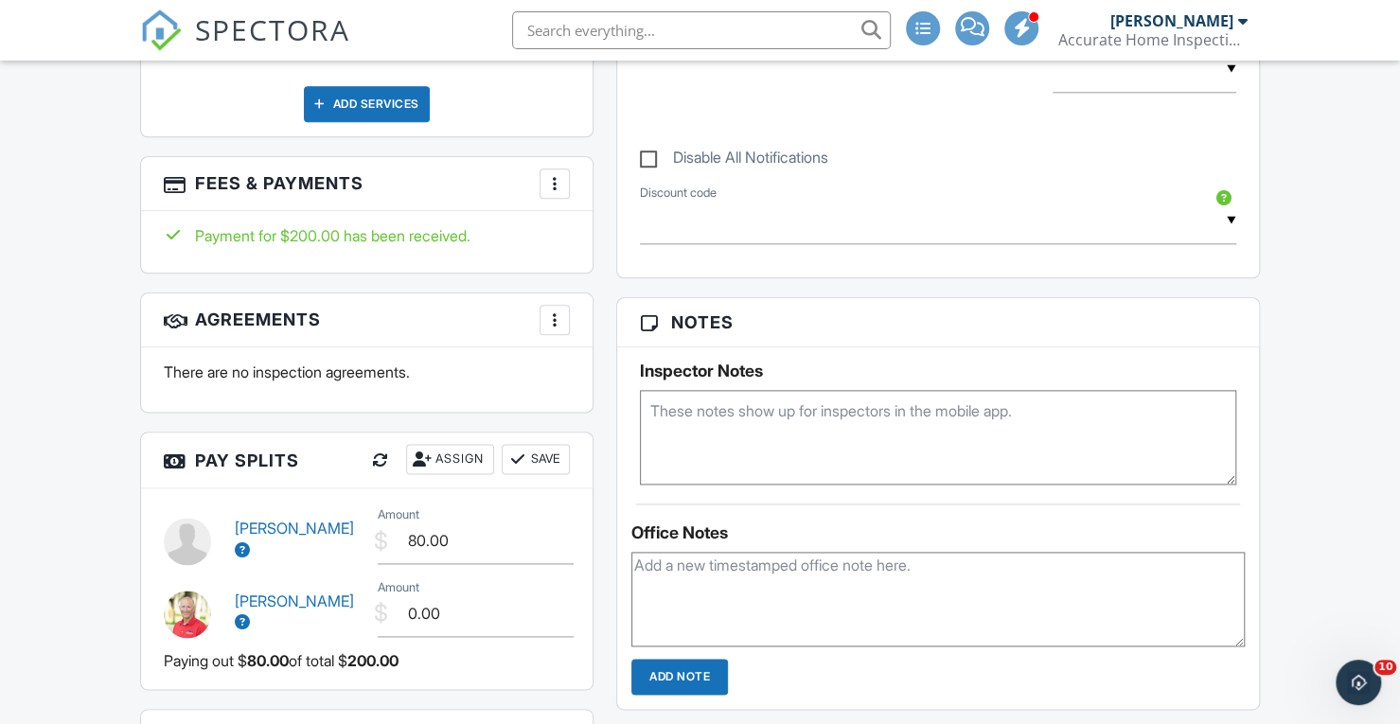
scroll to position [1215, 0]
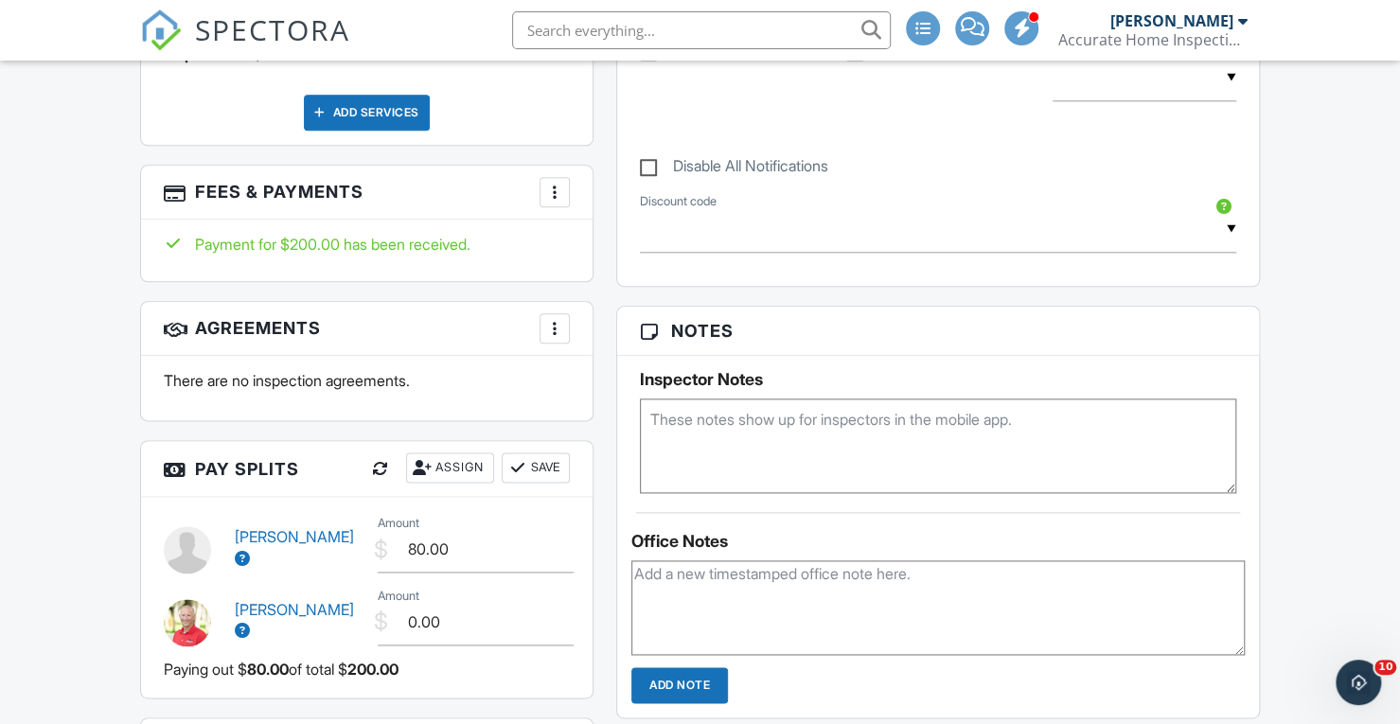
click at [1364, 186] on div "Dashboard Templates Contacts Metrics Automations Advanced Settings Support Cent…" at bounding box center [700, 218] width 1400 height 2744
click at [423, 550] on input "80.00" at bounding box center [475, 549] width 195 height 46
click at [418, 539] on input "80.00" at bounding box center [475, 549] width 195 height 46
type input "40.00"
click at [409, 614] on input "0.00" at bounding box center [475, 622] width 195 height 46
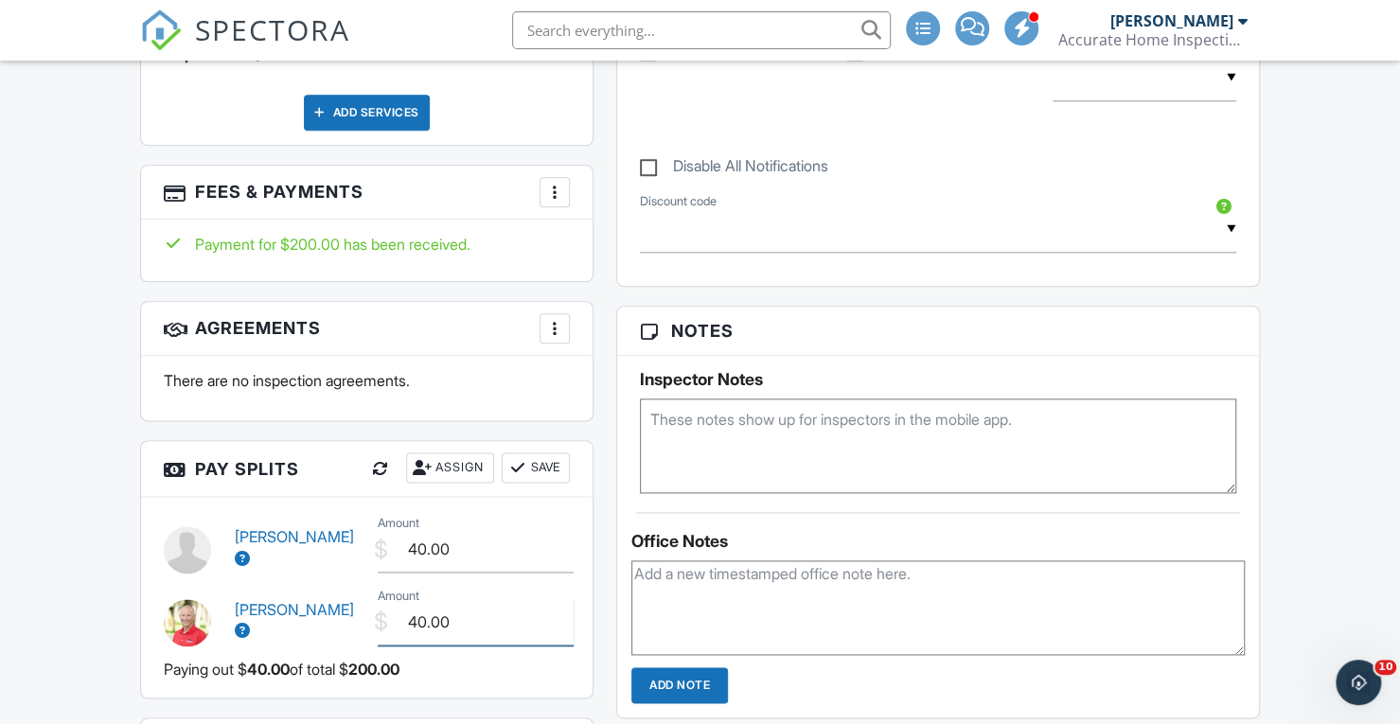
type input "40.00"
click at [526, 469] on button "Save" at bounding box center [536, 468] width 68 height 30
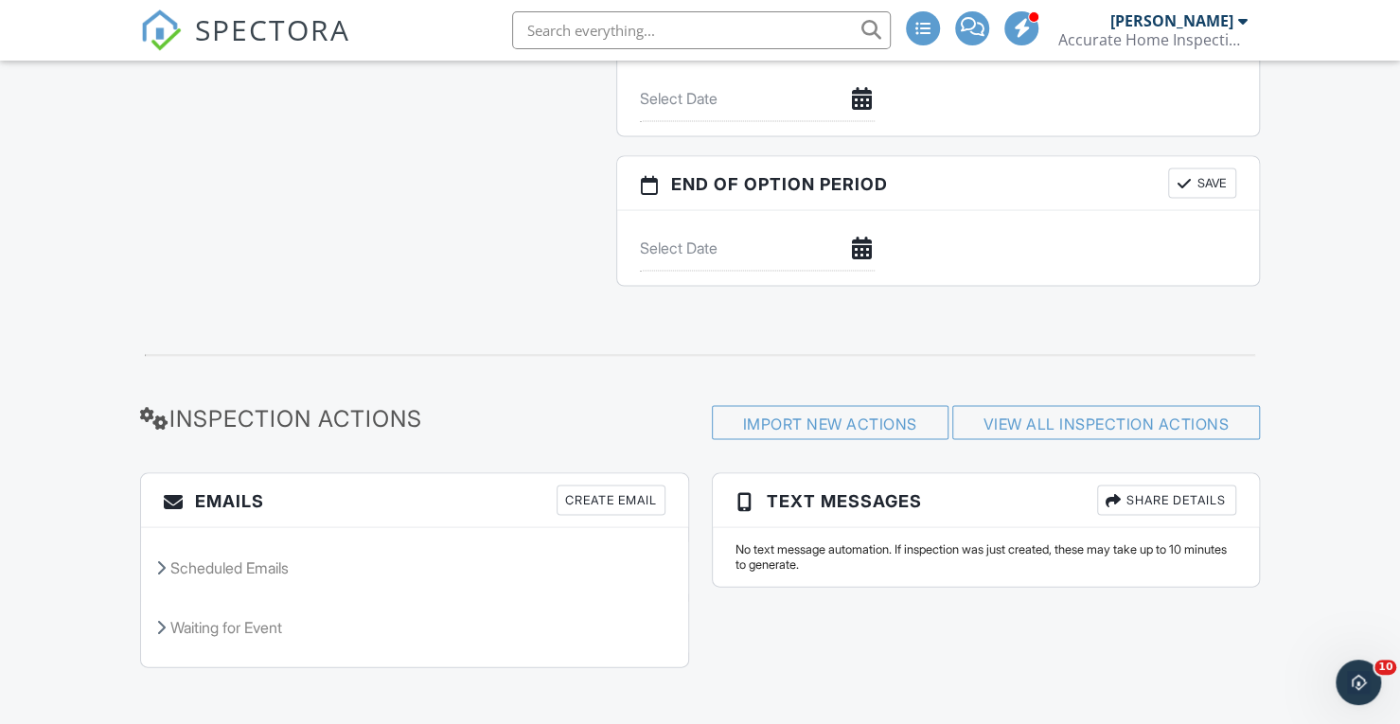
scroll to position [0, 0]
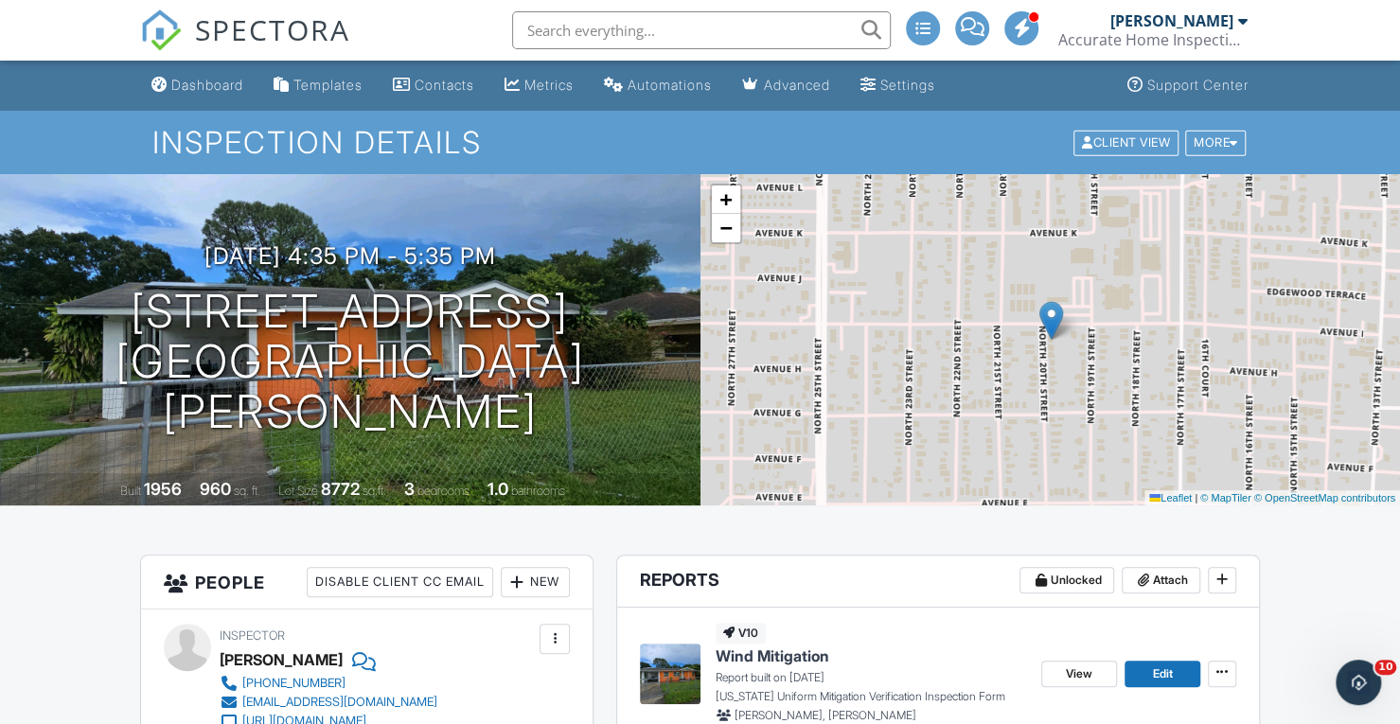
click at [80, 7] on nav "SPECTORA [PERSON_NAME] Accurate Home Inspections Role: Inspector Change Role Da…" at bounding box center [700, 30] width 1400 height 61
